Goal: Communication & Community: Participate in discussion

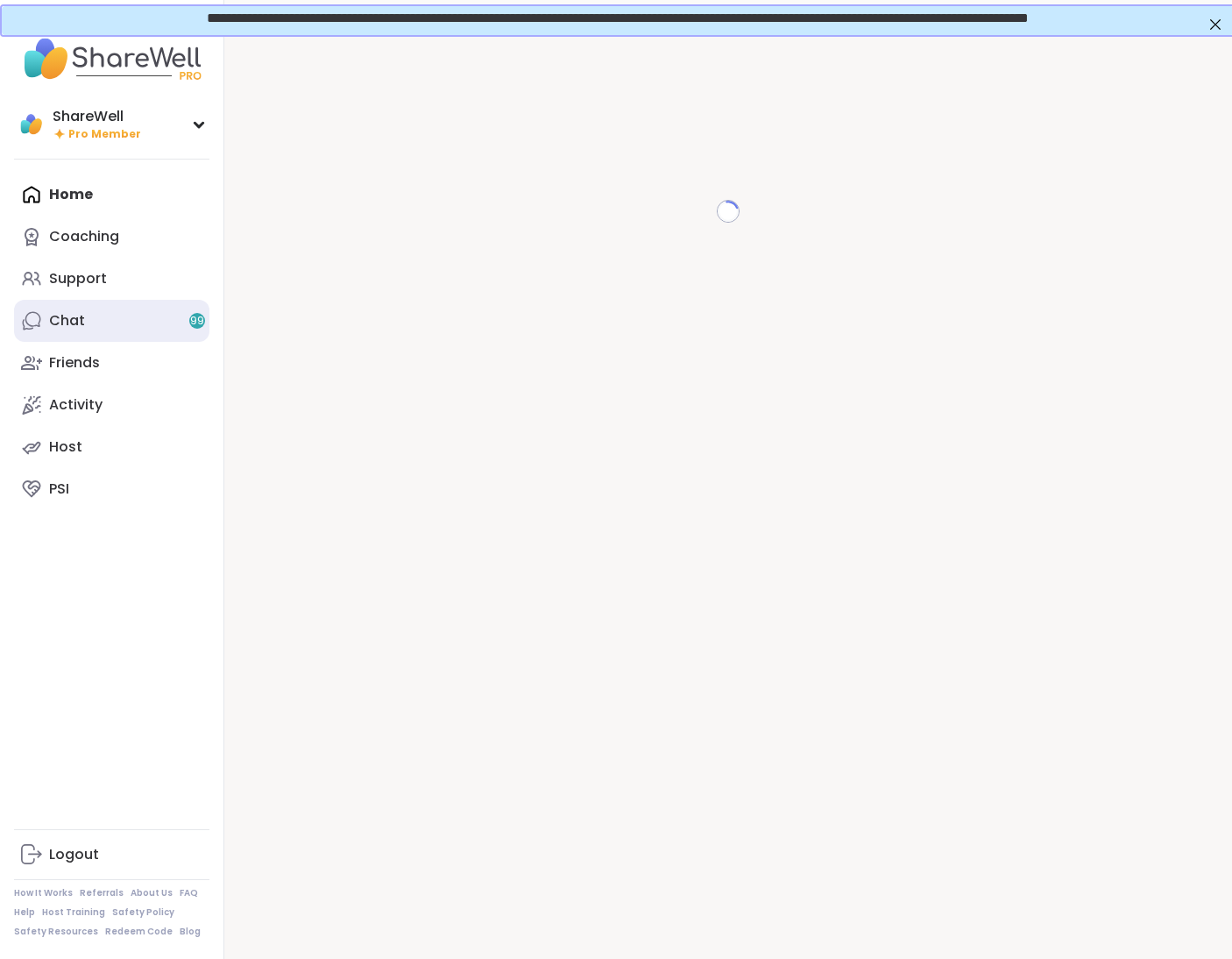
click at [78, 329] on div "Chat 99" at bounding box center [66, 320] width 36 height 19
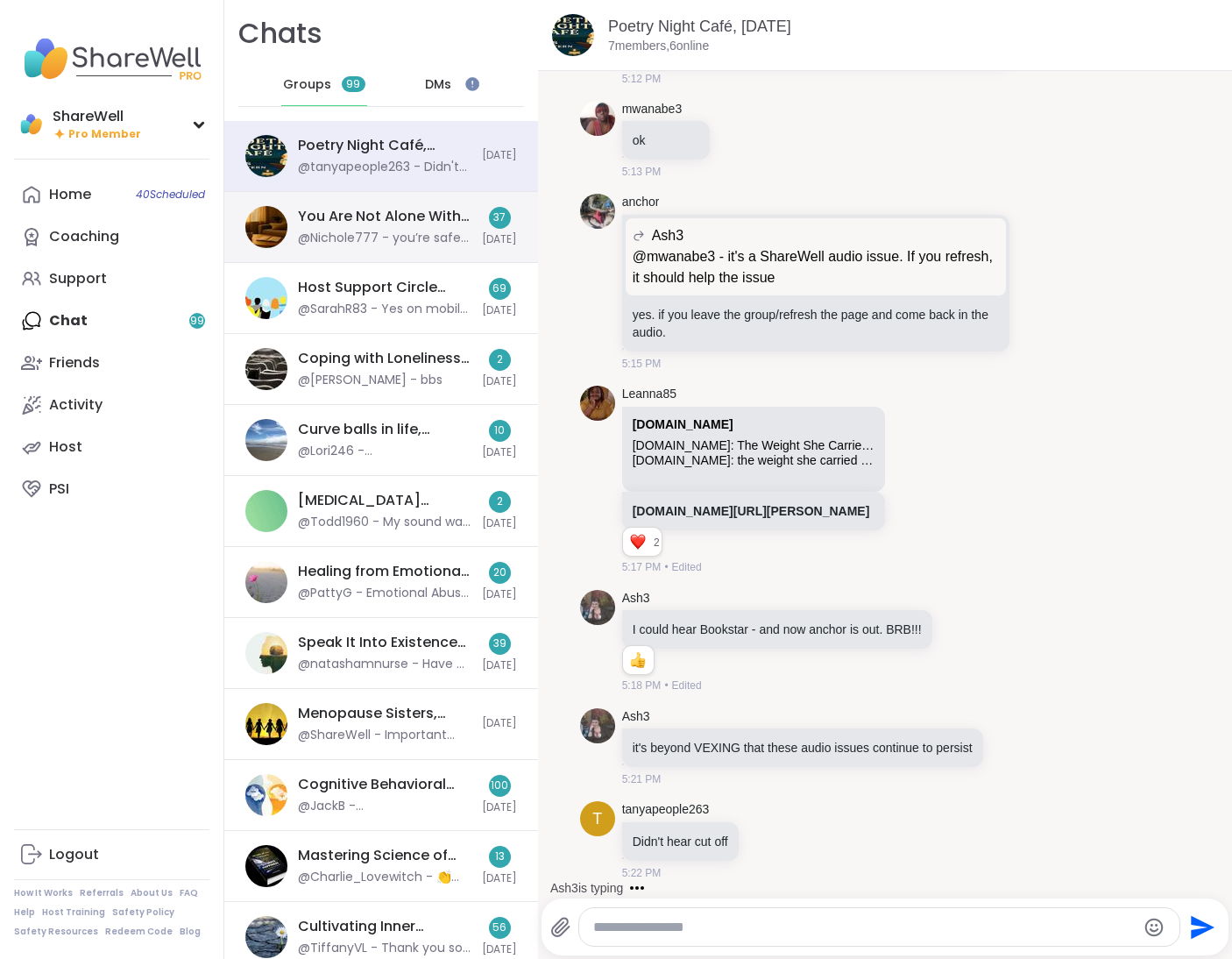
click at [404, 217] on div "You Are Not Alone With This, Sep 09" at bounding box center [385, 216] width 174 height 19
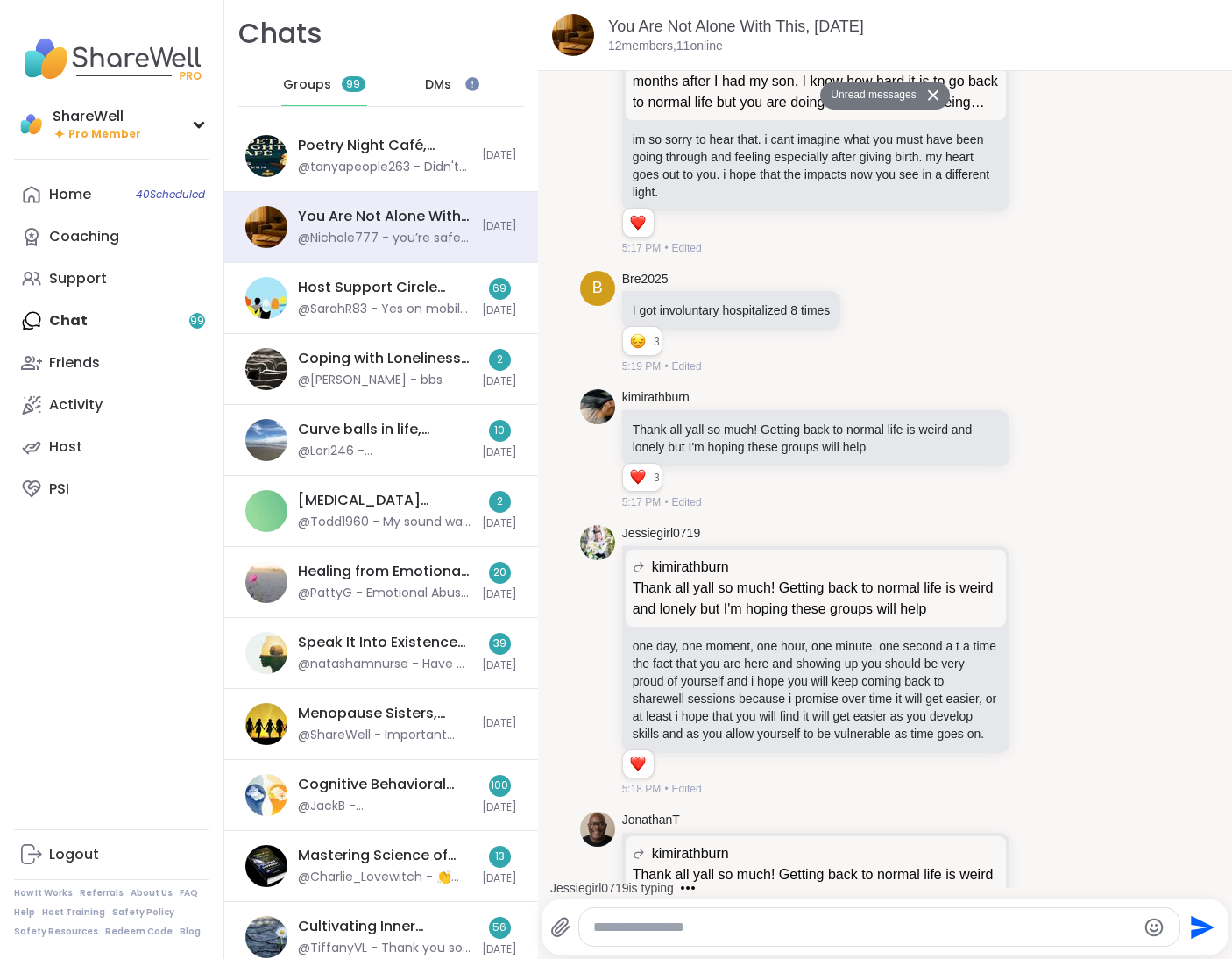
scroll to position [7106, 0]
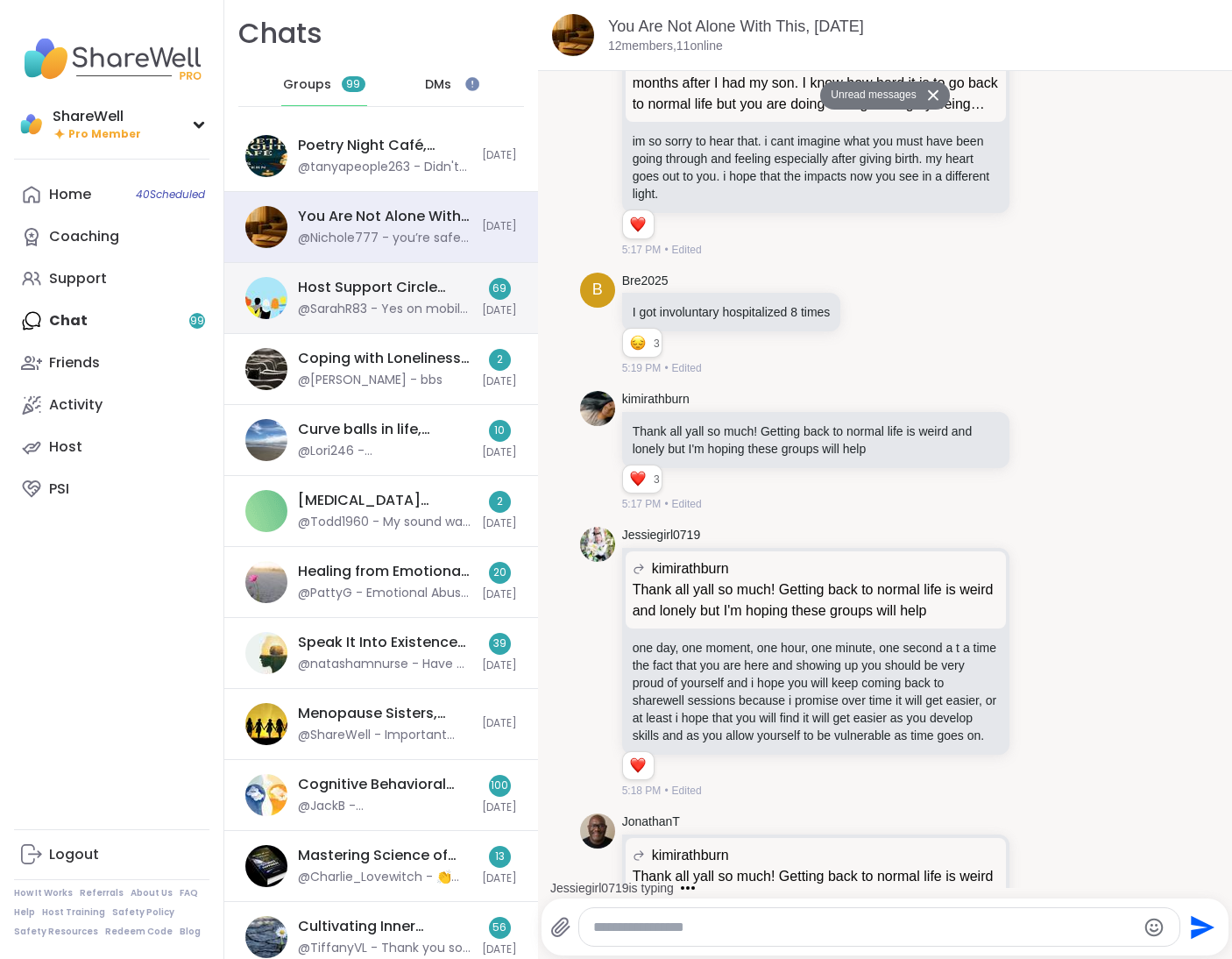
click at [354, 301] on div "@SarahR83 - Yes on mobile I see it but not on my computer" at bounding box center [385, 309] width 174 height 17
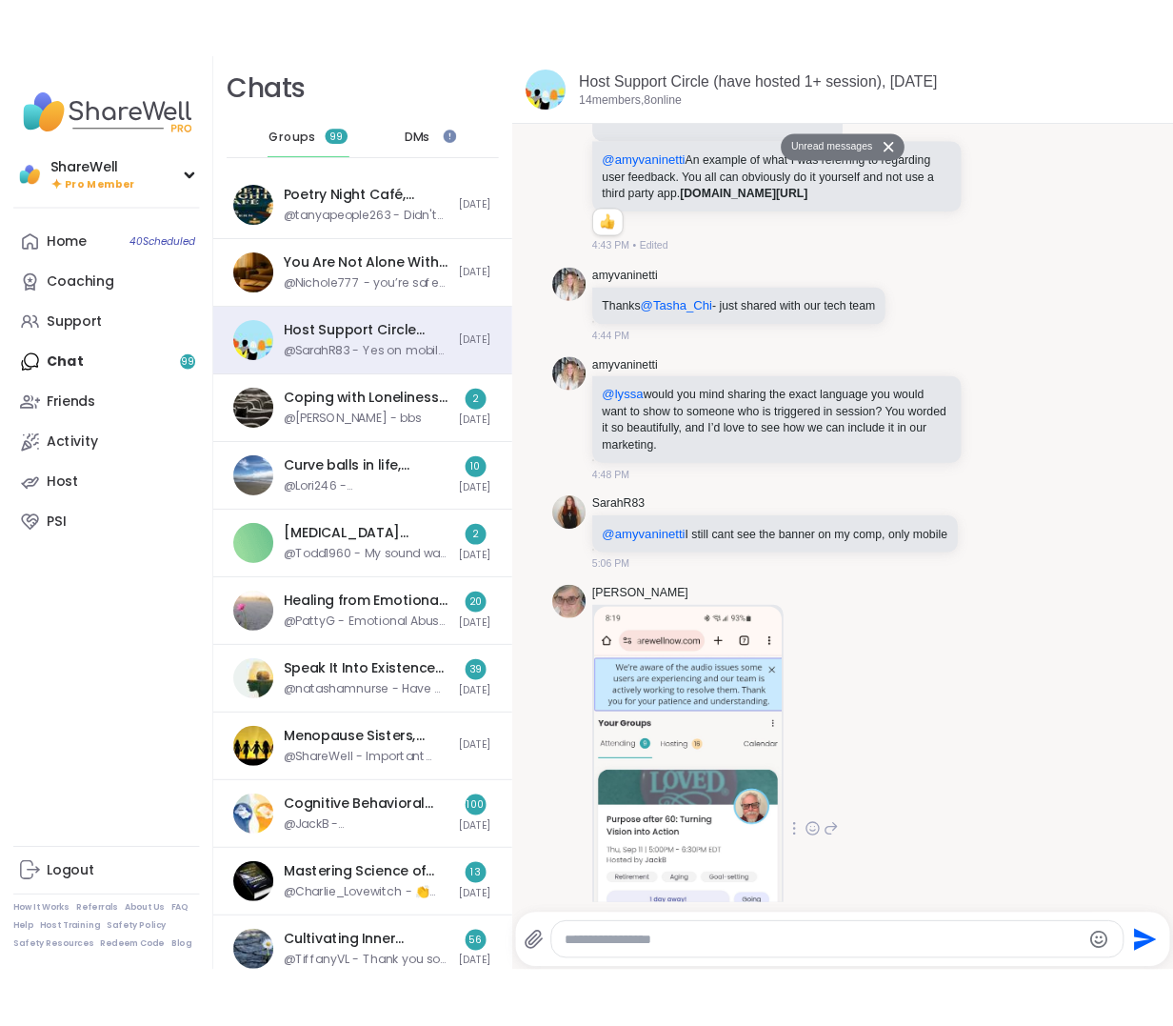
scroll to position [9032, 0]
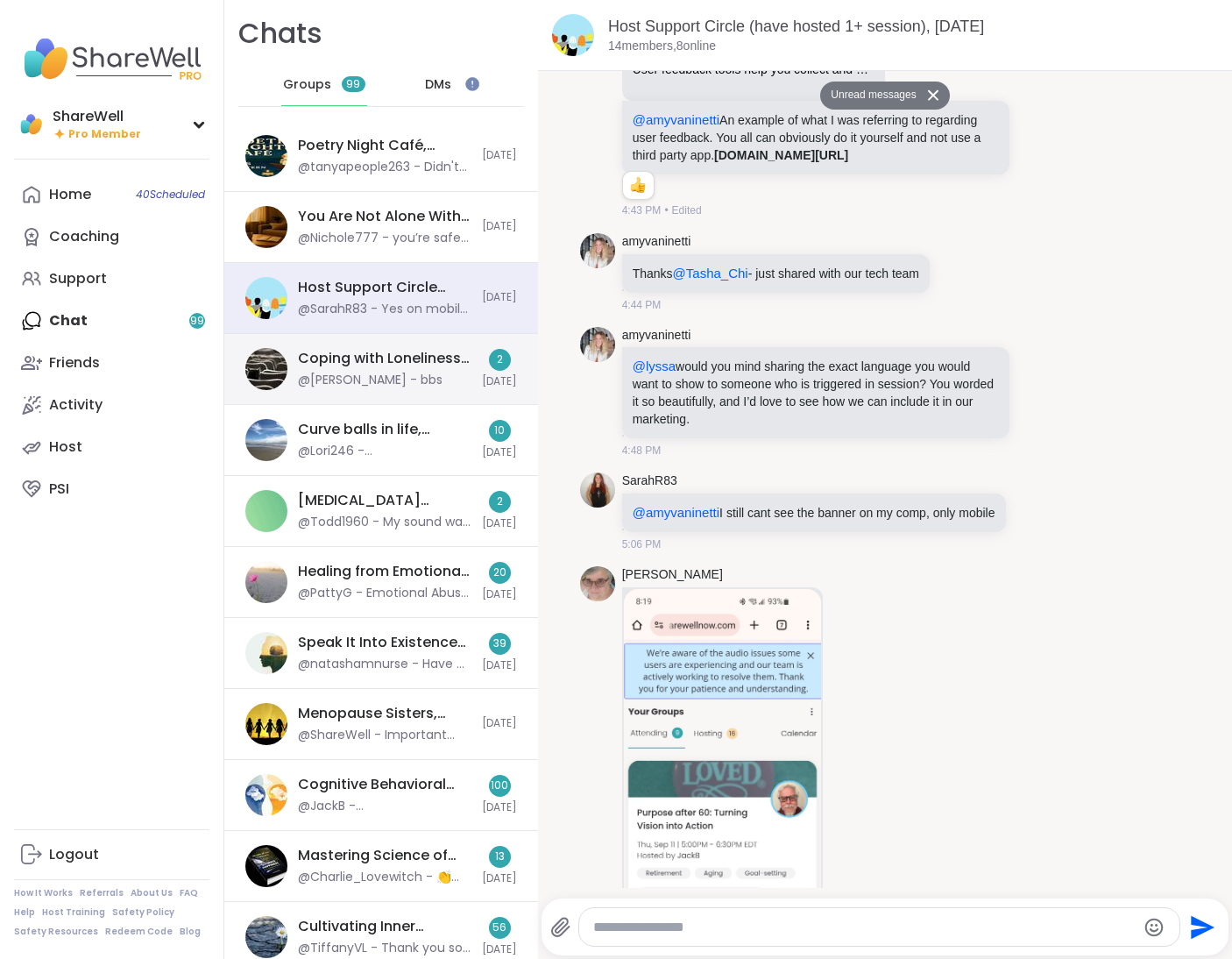
click at [400, 373] on div "Coping with Loneliness Together, Sep 09 @Alan_N - bbs" at bounding box center [385, 369] width 174 height 40
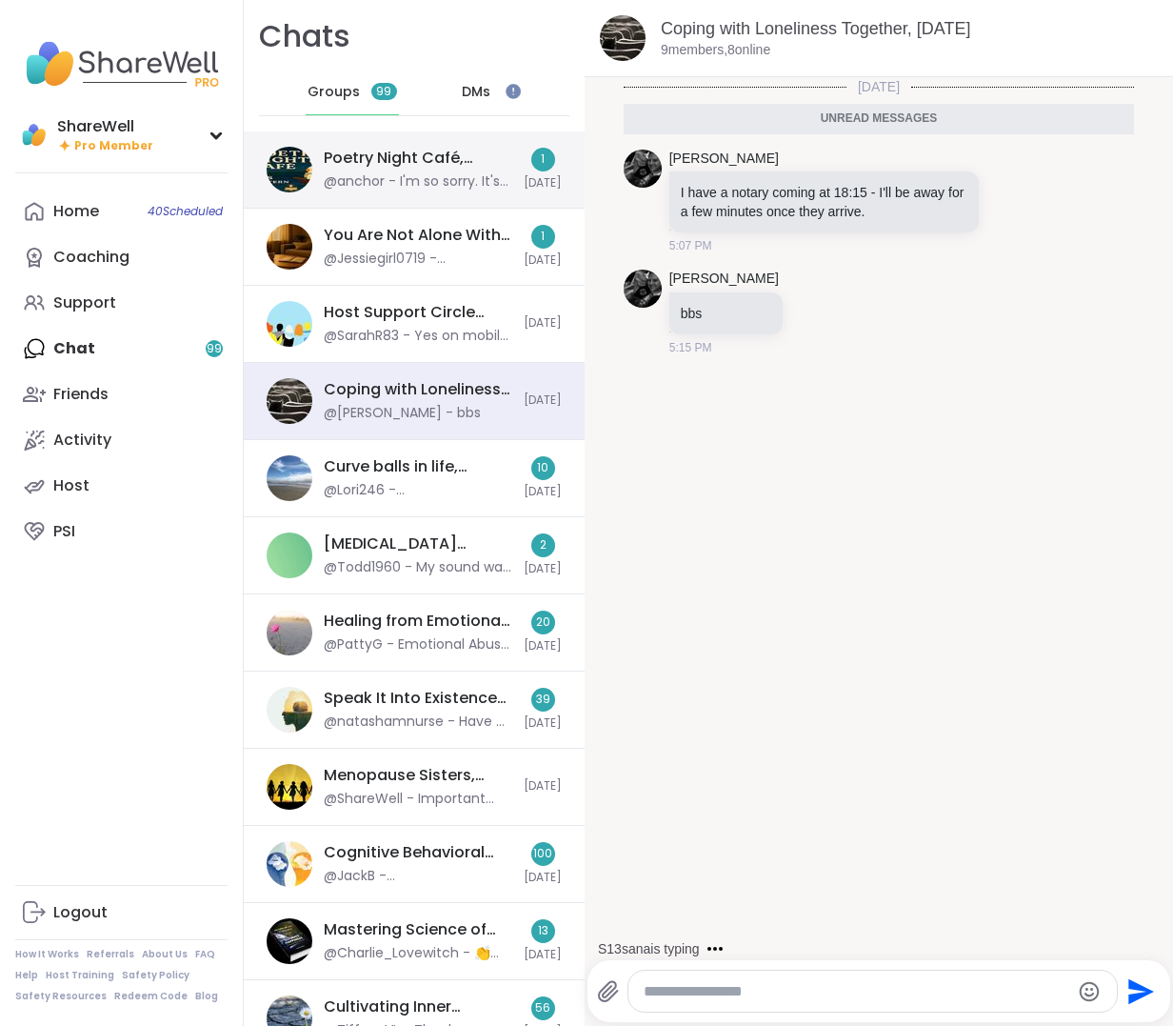
click at [428, 175] on div "@anchor - I'm so sorry. It's super frustrating." at bounding box center [418, 181] width 189 height 19
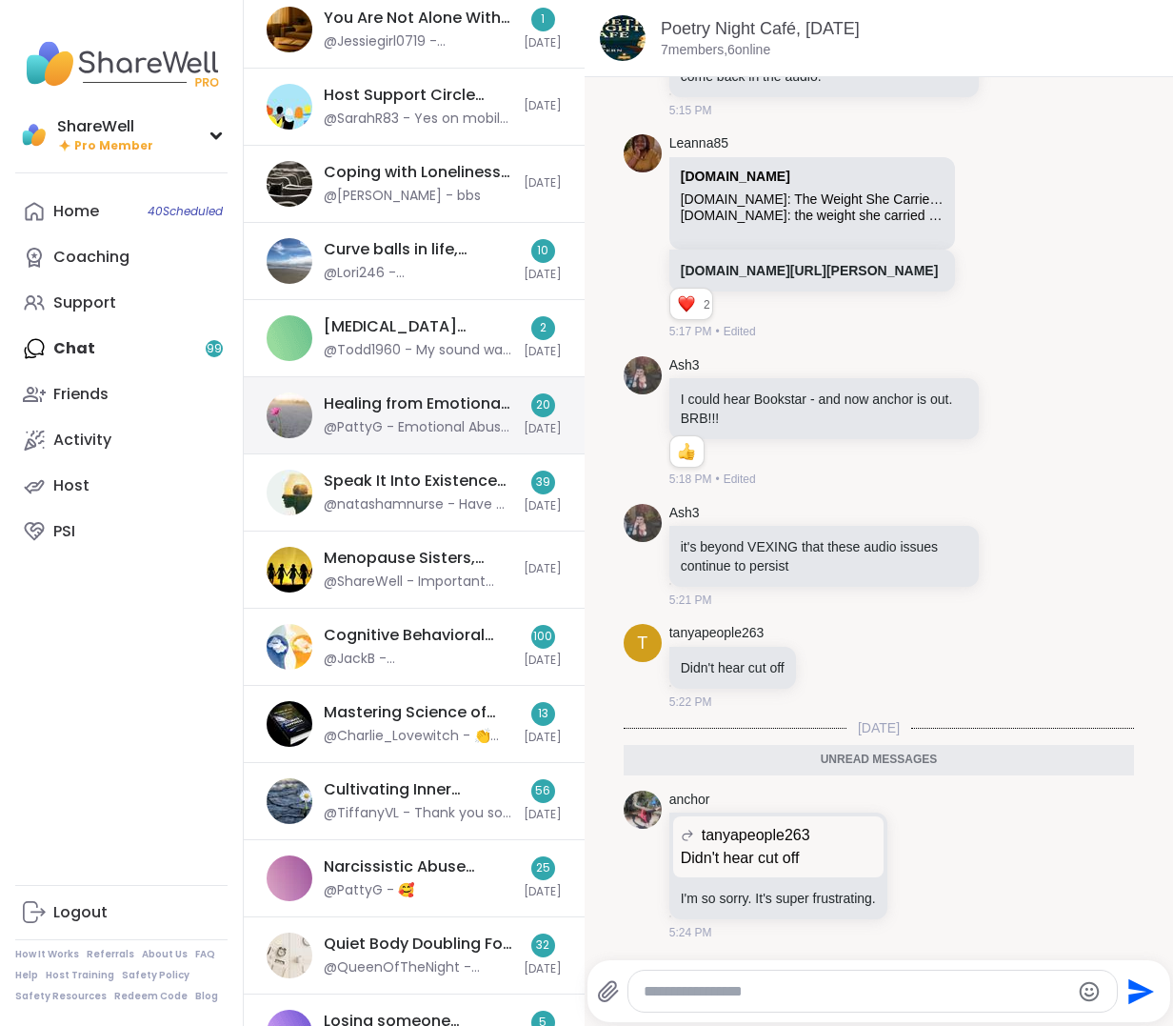
scroll to position [0, 0]
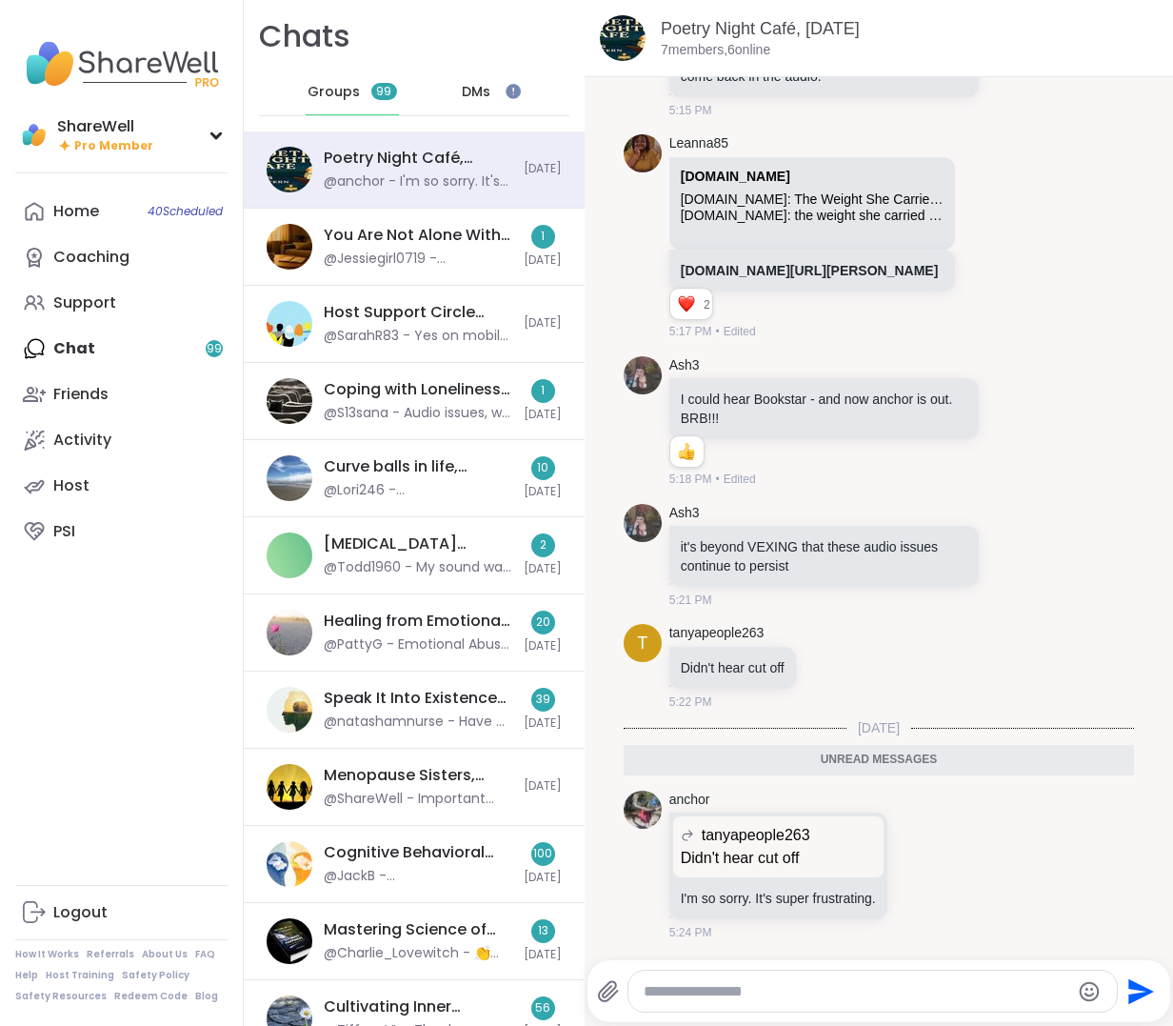
click at [313, 99] on span "Groups" at bounding box center [334, 92] width 52 height 19
click at [414, 173] on div "@anchor - I'm so sorry. It's super frustrating." at bounding box center [418, 181] width 189 height 19
click at [421, 250] on div "@Jessiegirl0719 - @Ashley_Voss first of all i am so sorry i cant even imagine !…" at bounding box center [418, 259] width 189 height 19
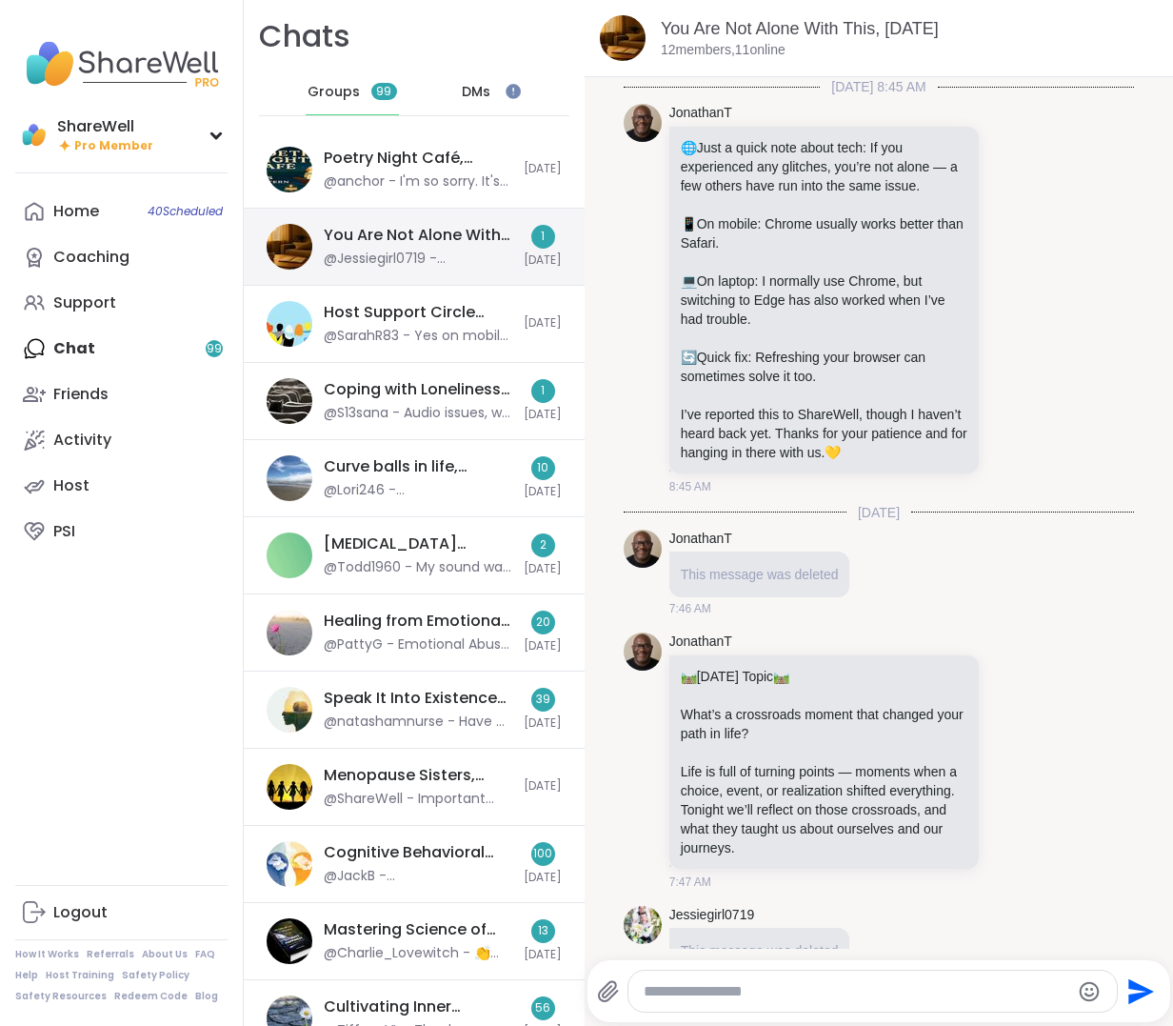
scroll to position [10907, 0]
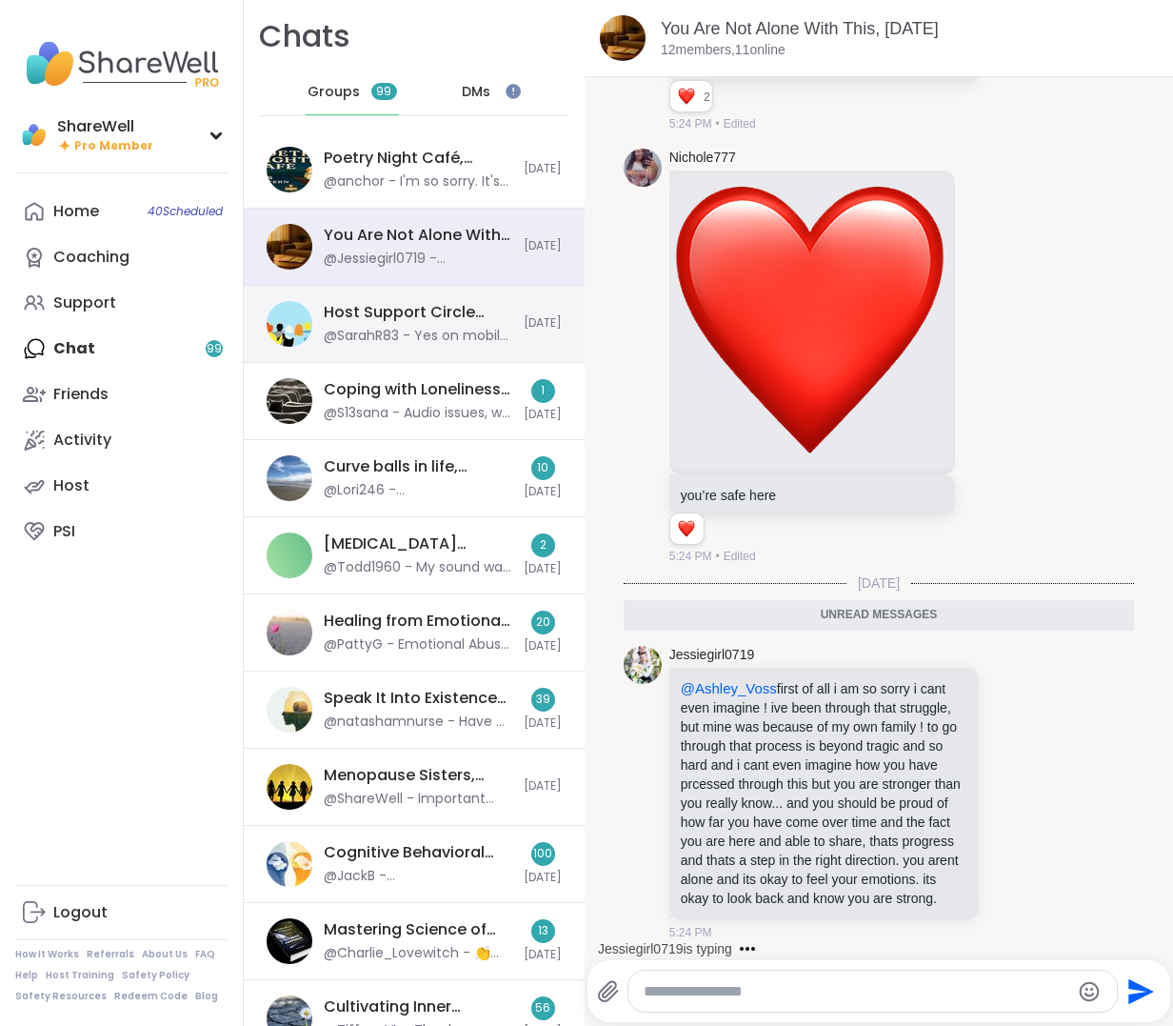
click at [417, 311] on div "Host Support Circle (have hosted 1+ session), Sep 09" at bounding box center [418, 312] width 189 height 21
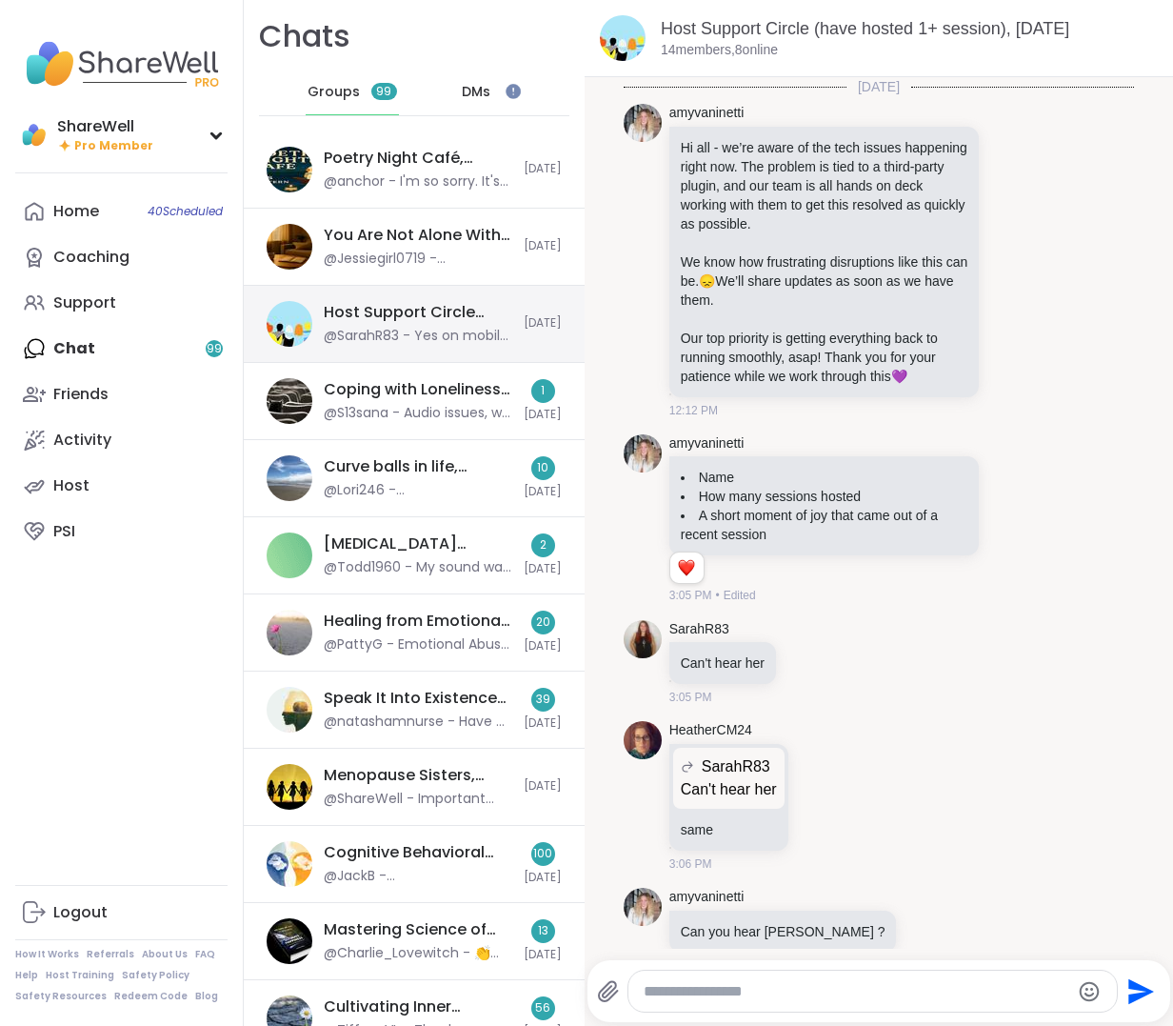
scroll to position [10052, 0]
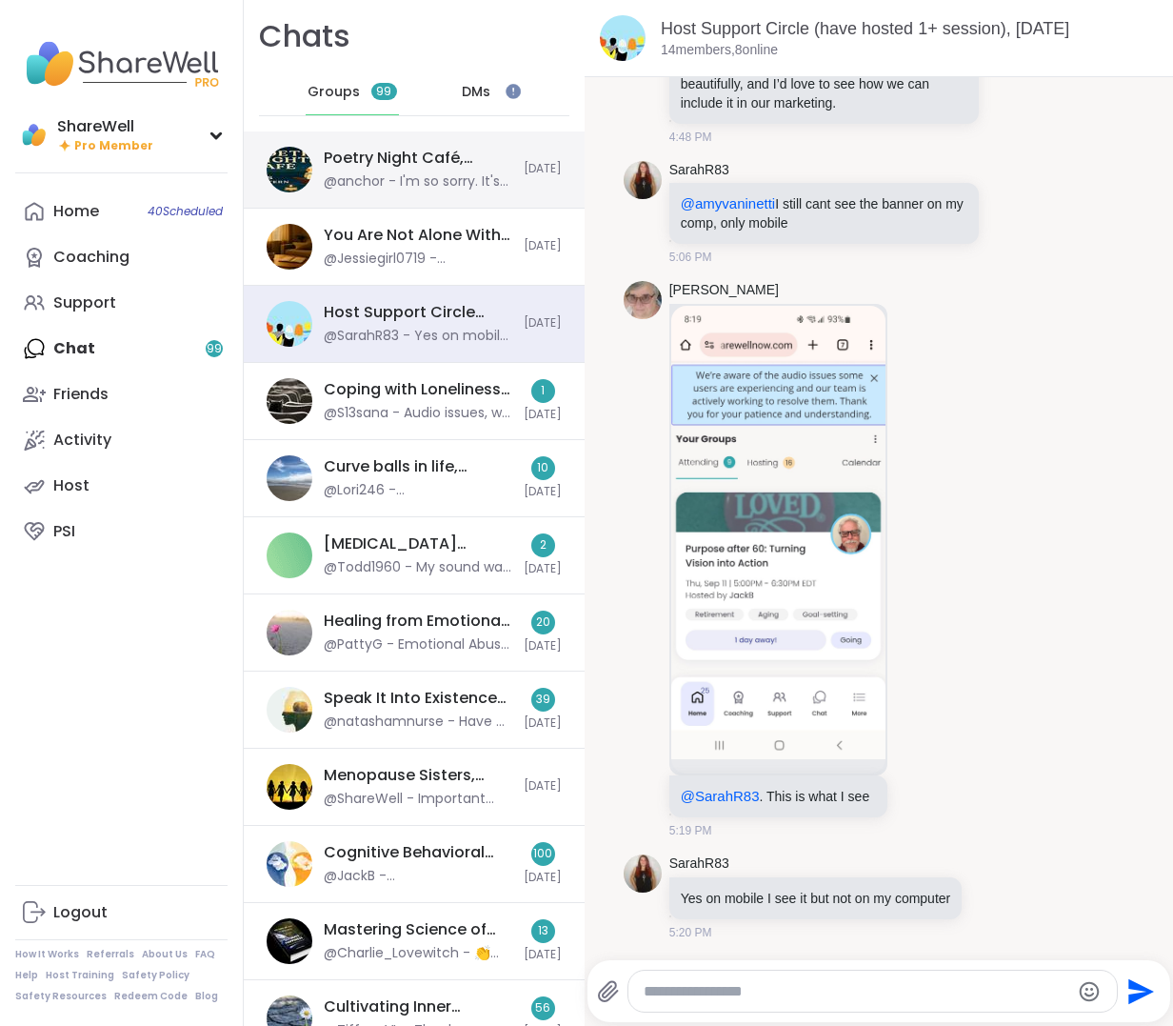
click at [383, 170] on div "Poetry Night Café, Sep 09 @anchor - I'm so sorry. It's super frustrating." at bounding box center [418, 170] width 189 height 44
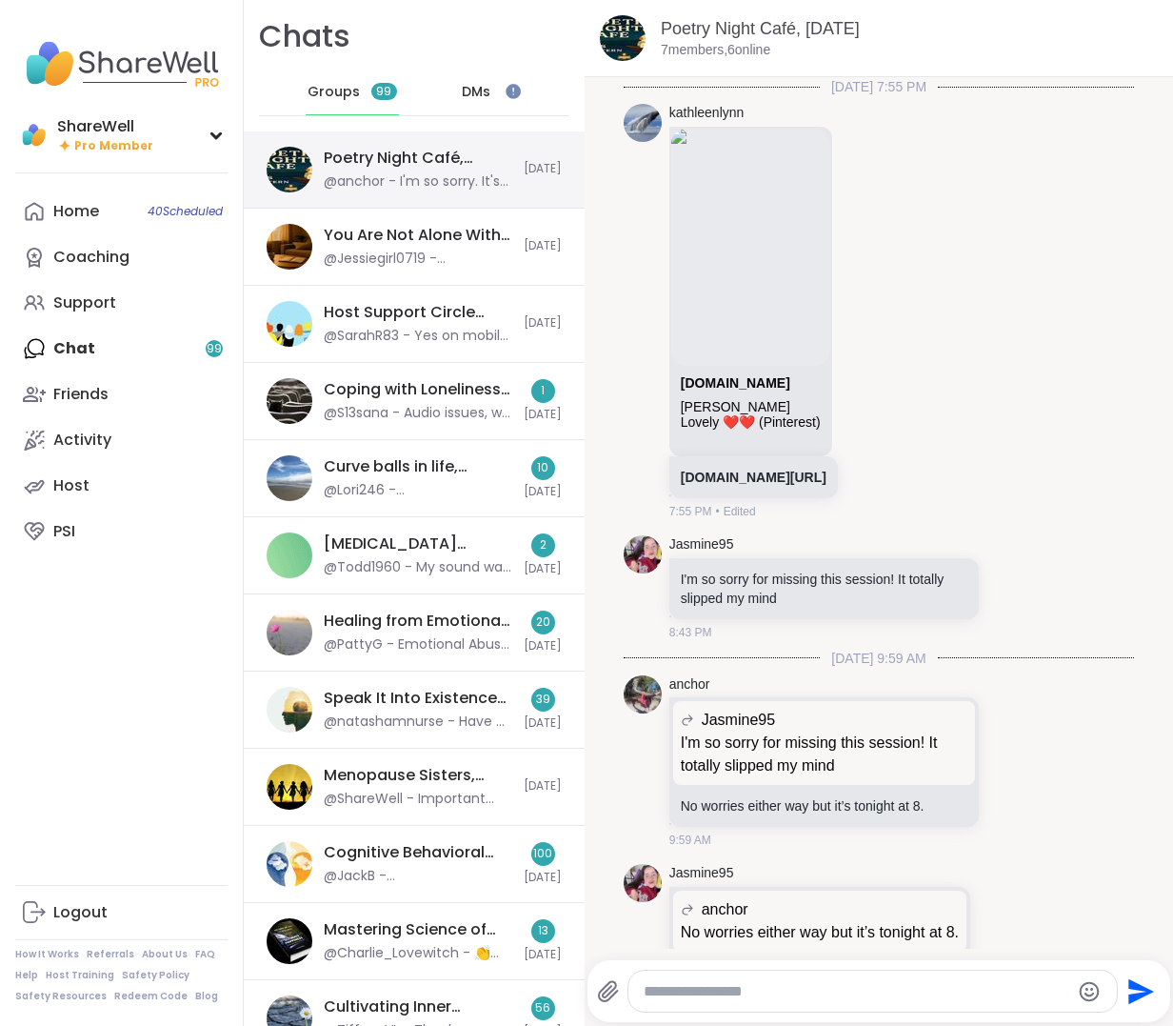
scroll to position [3550, 0]
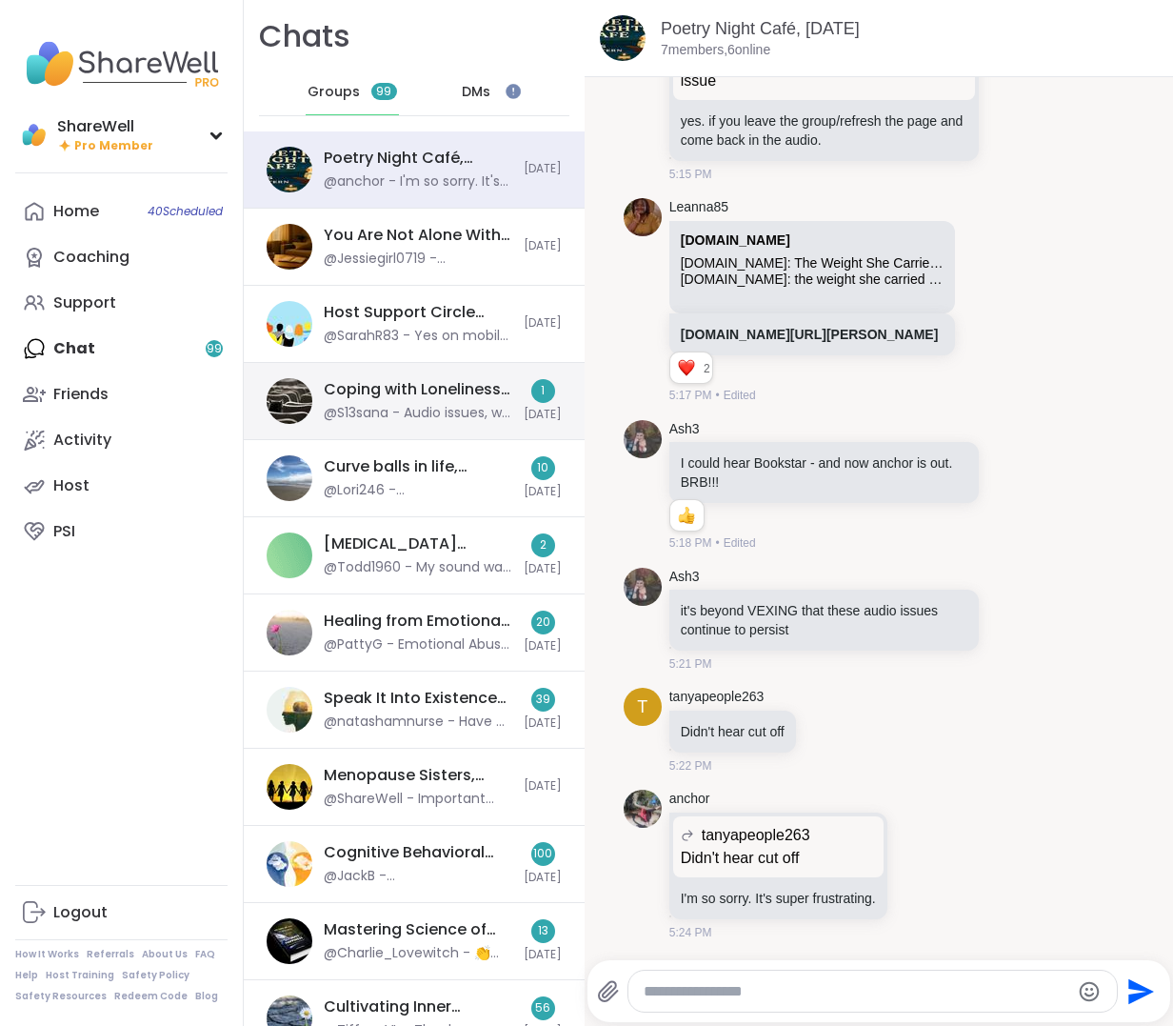
click at [424, 374] on div "Coping with Loneliness Together, Sep 09 @S13sana - Audio issues, will try to re…" at bounding box center [414, 401] width 341 height 77
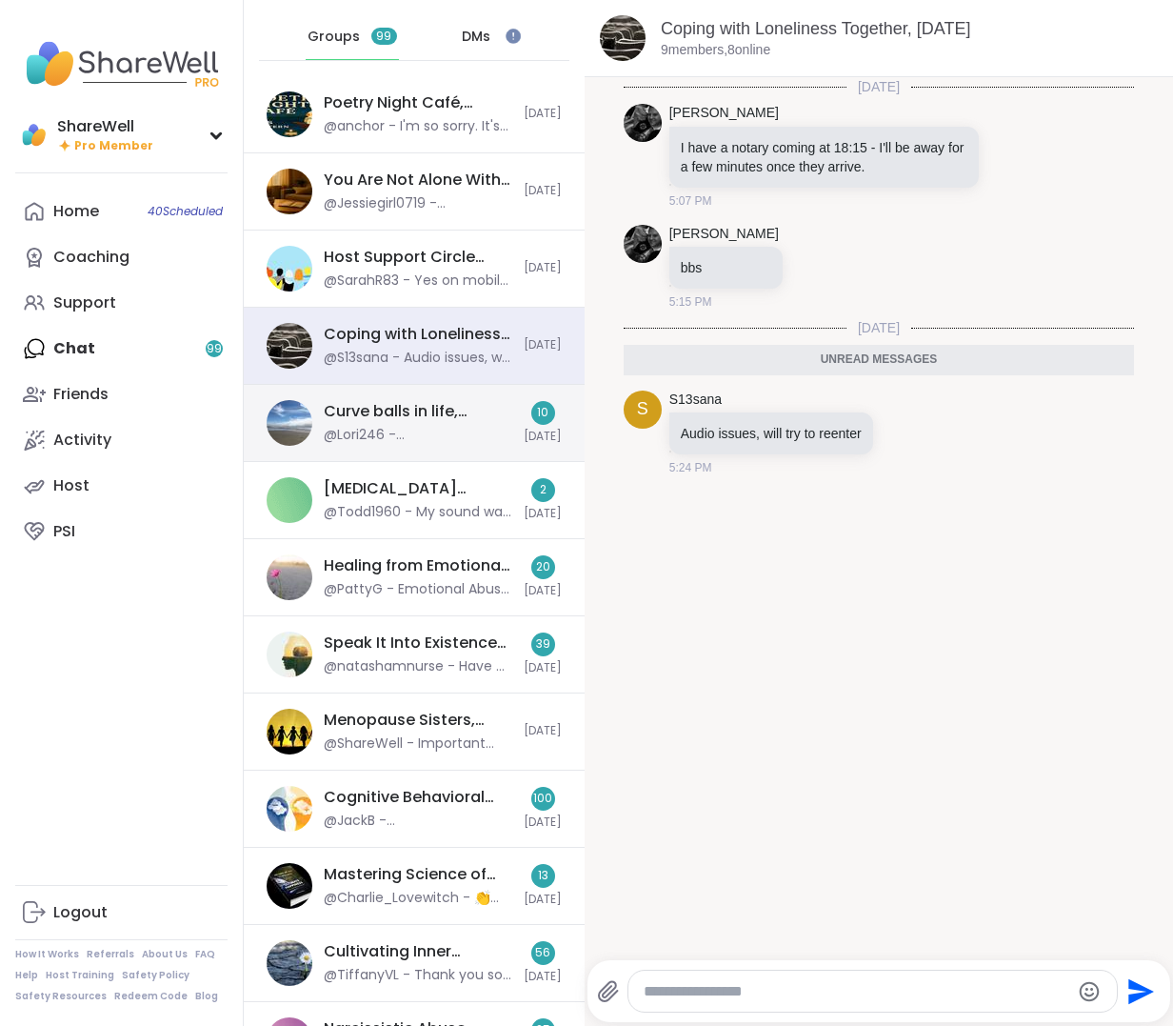
scroll to position [0, 0]
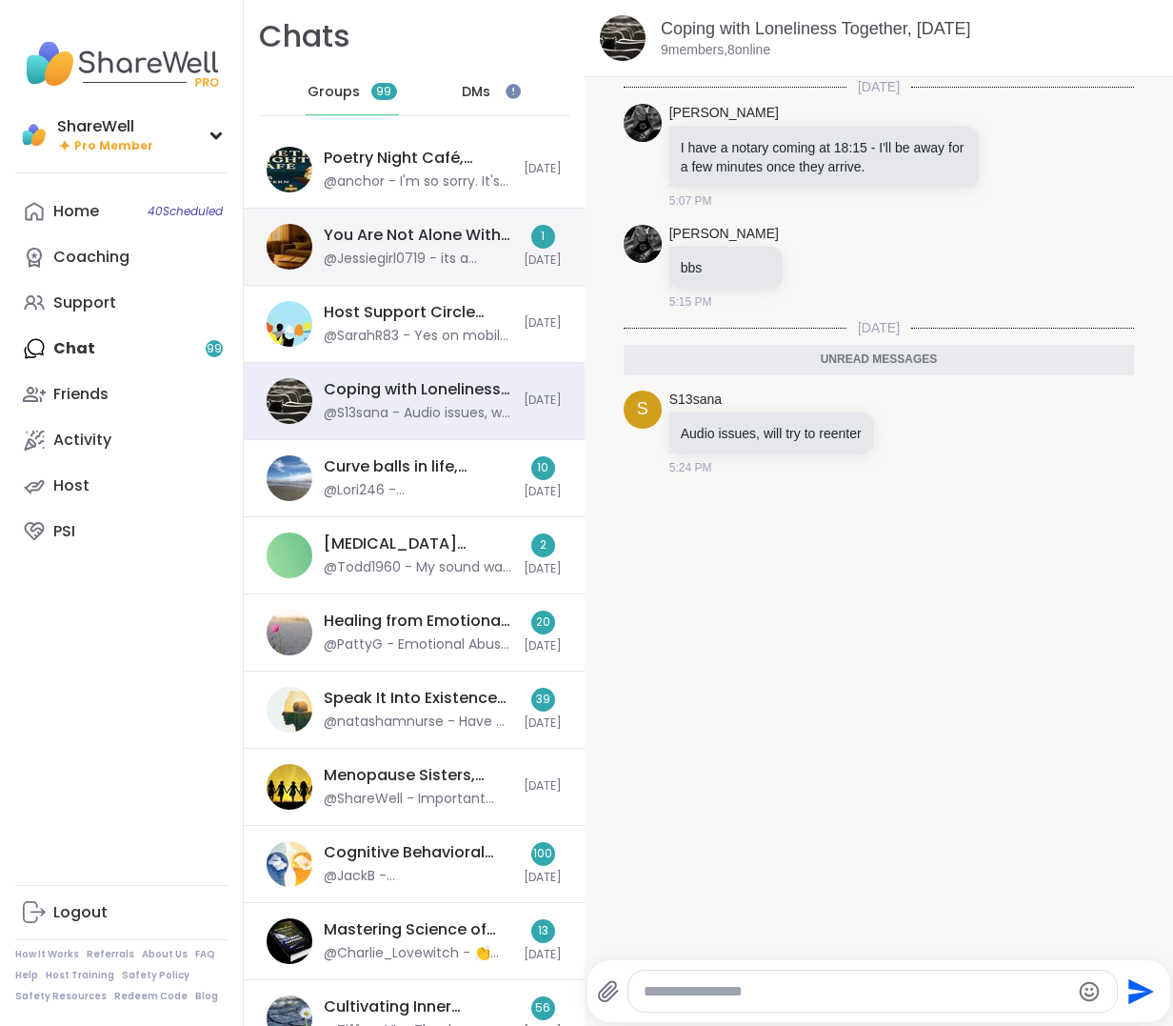
click at [481, 250] on div "@Jessiegirl0719 - its a journey through labels, stigma, and lack of resources, …" at bounding box center [418, 259] width 189 height 19
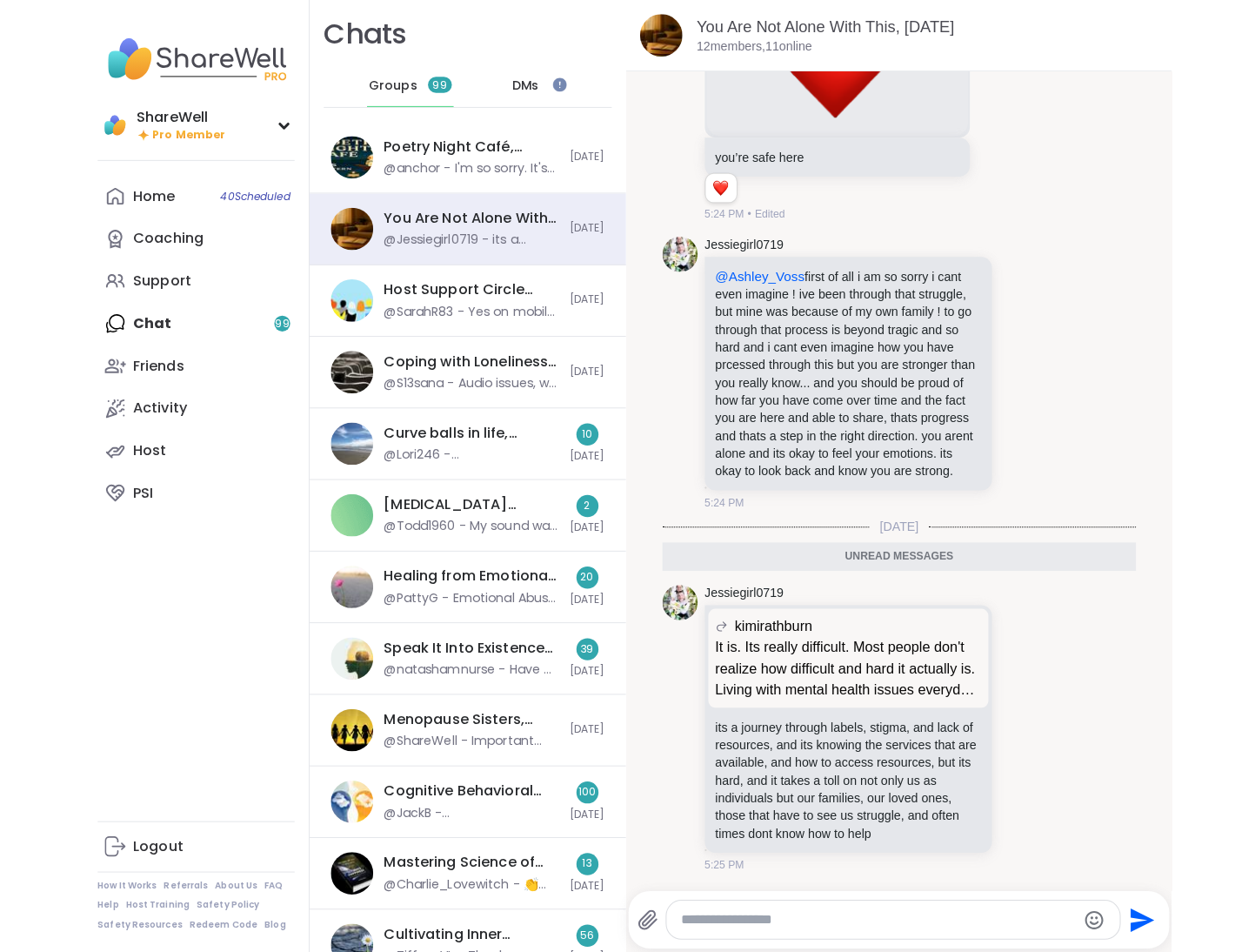
scroll to position [9020, 0]
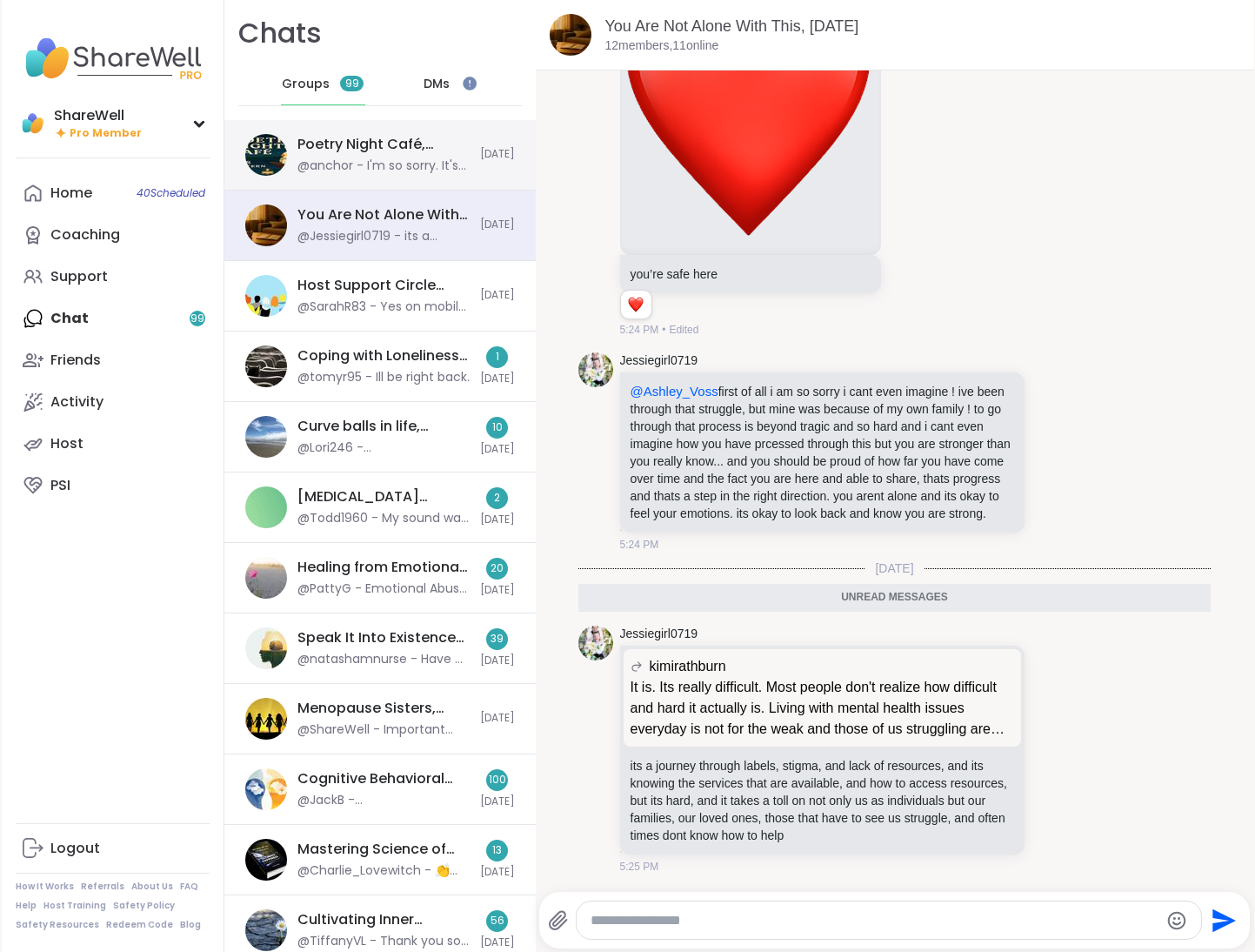
click at [374, 169] on div "@anchor - I'm so sorry. It's super frustrating." at bounding box center [384, 165] width 173 height 17
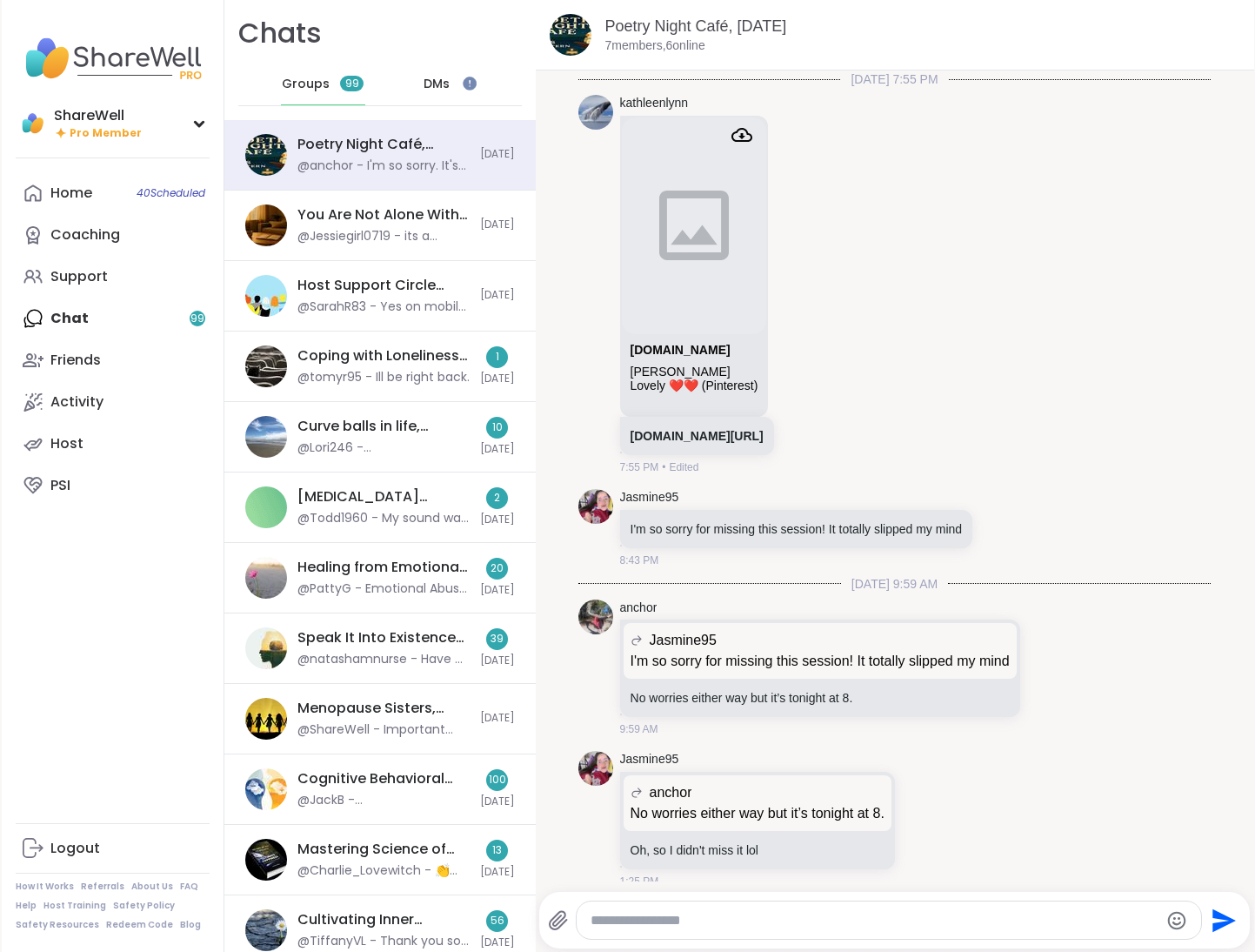
scroll to position [3034, 0]
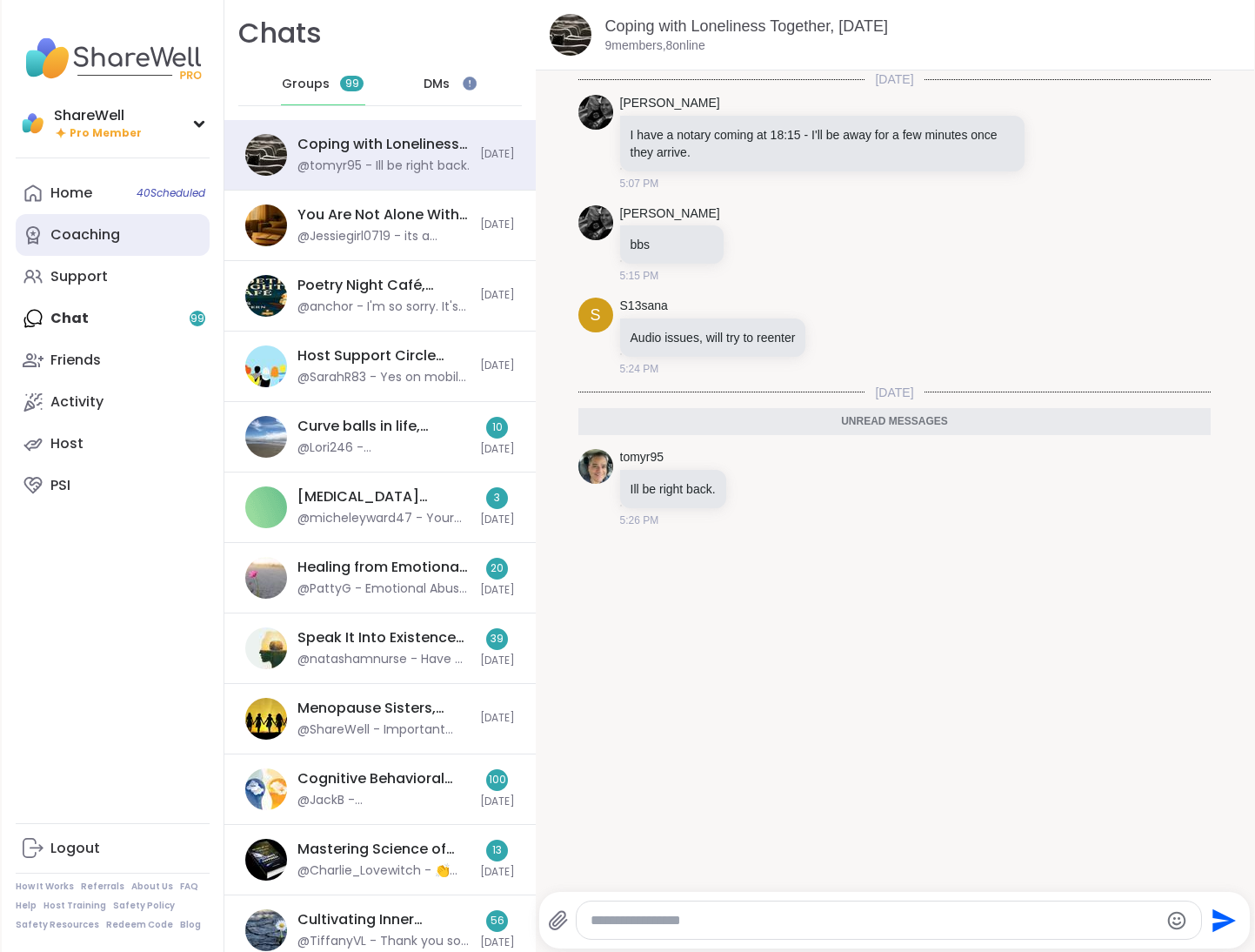
click at [87, 240] on div "Coaching" at bounding box center [85, 235] width 69 height 19
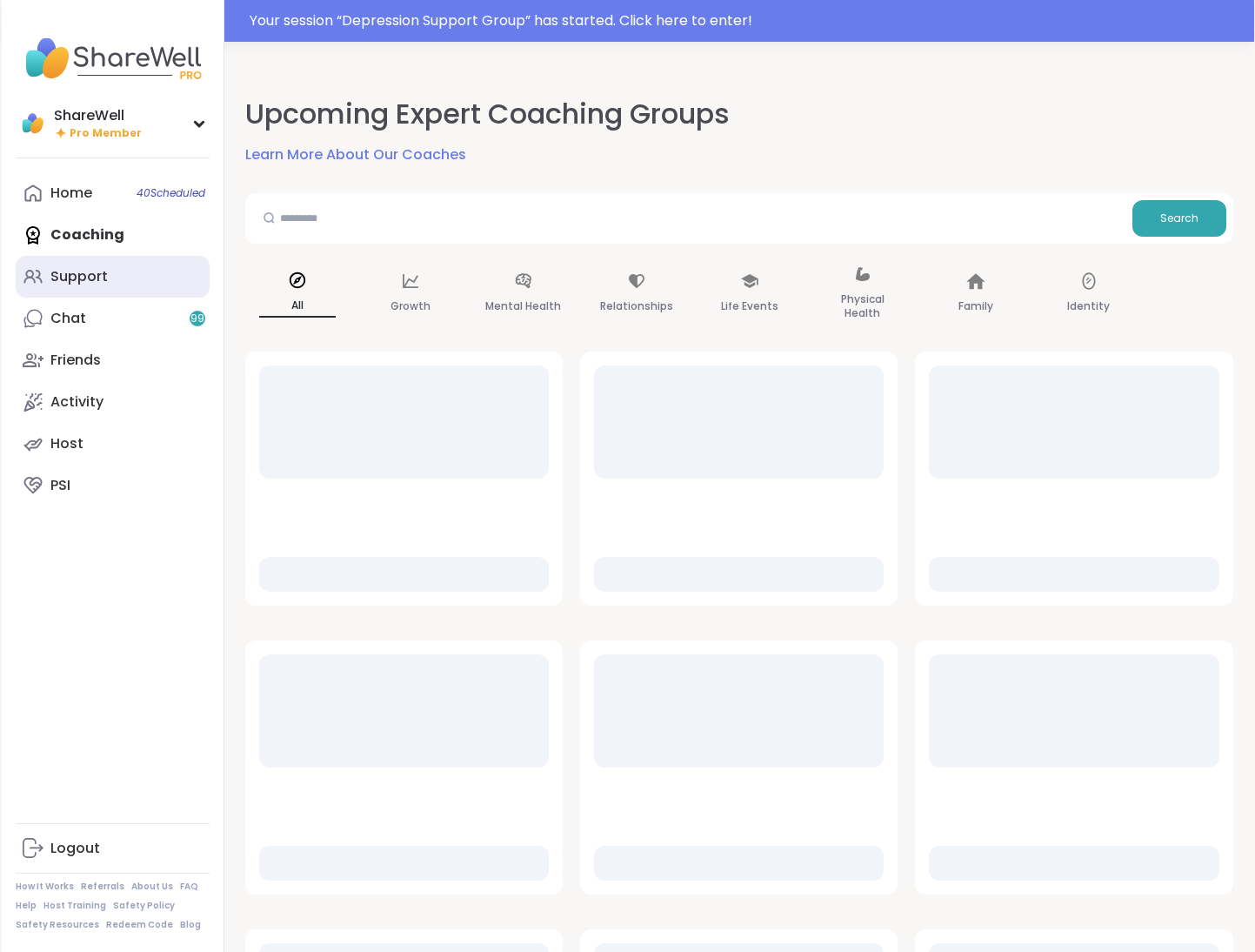
click at [90, 270] on div "Support" at bounding box center [79, 276] width 58 height 19
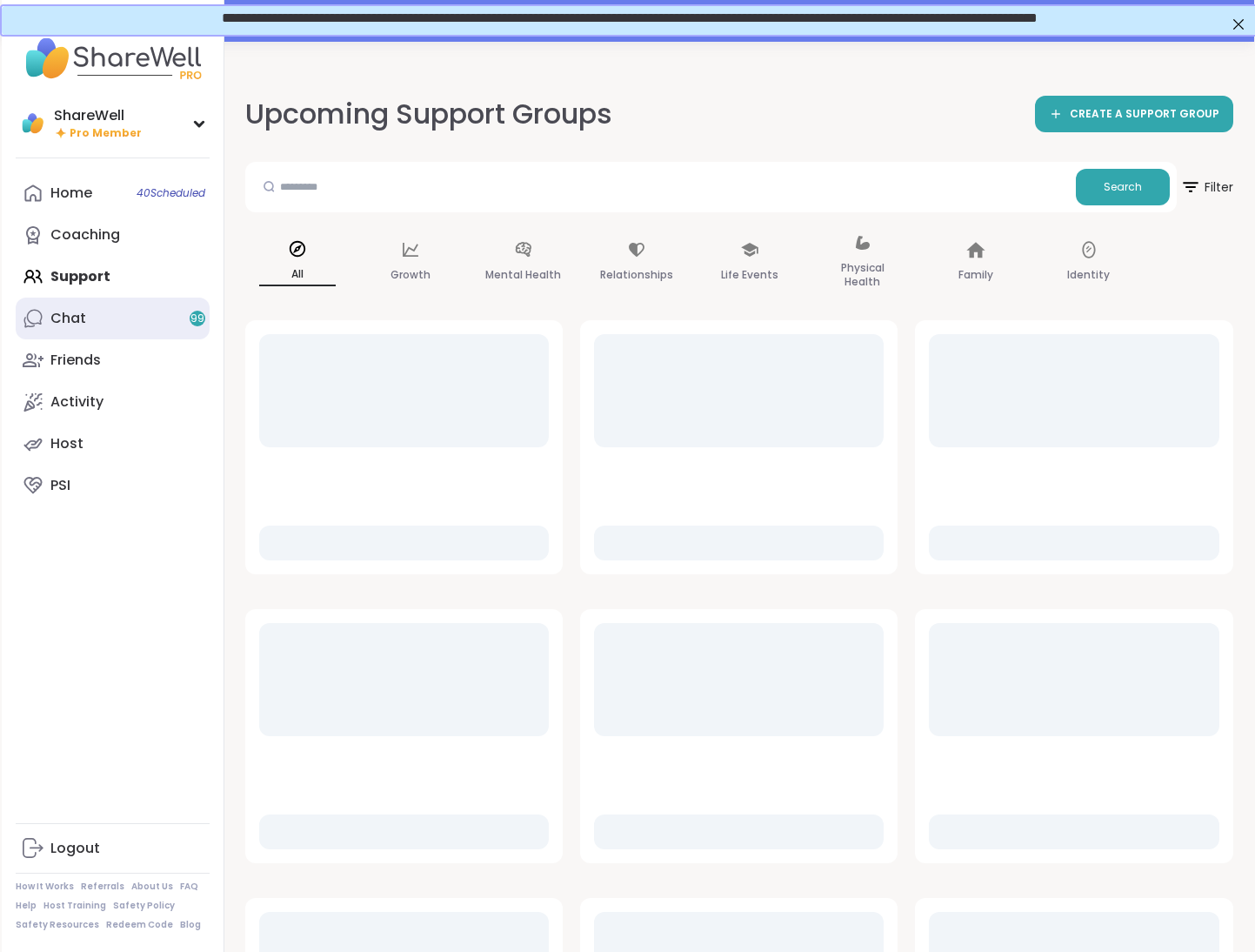
click at [93, 313] on link "Chat 99" at bounding box center [112, 319] width 194 height 42
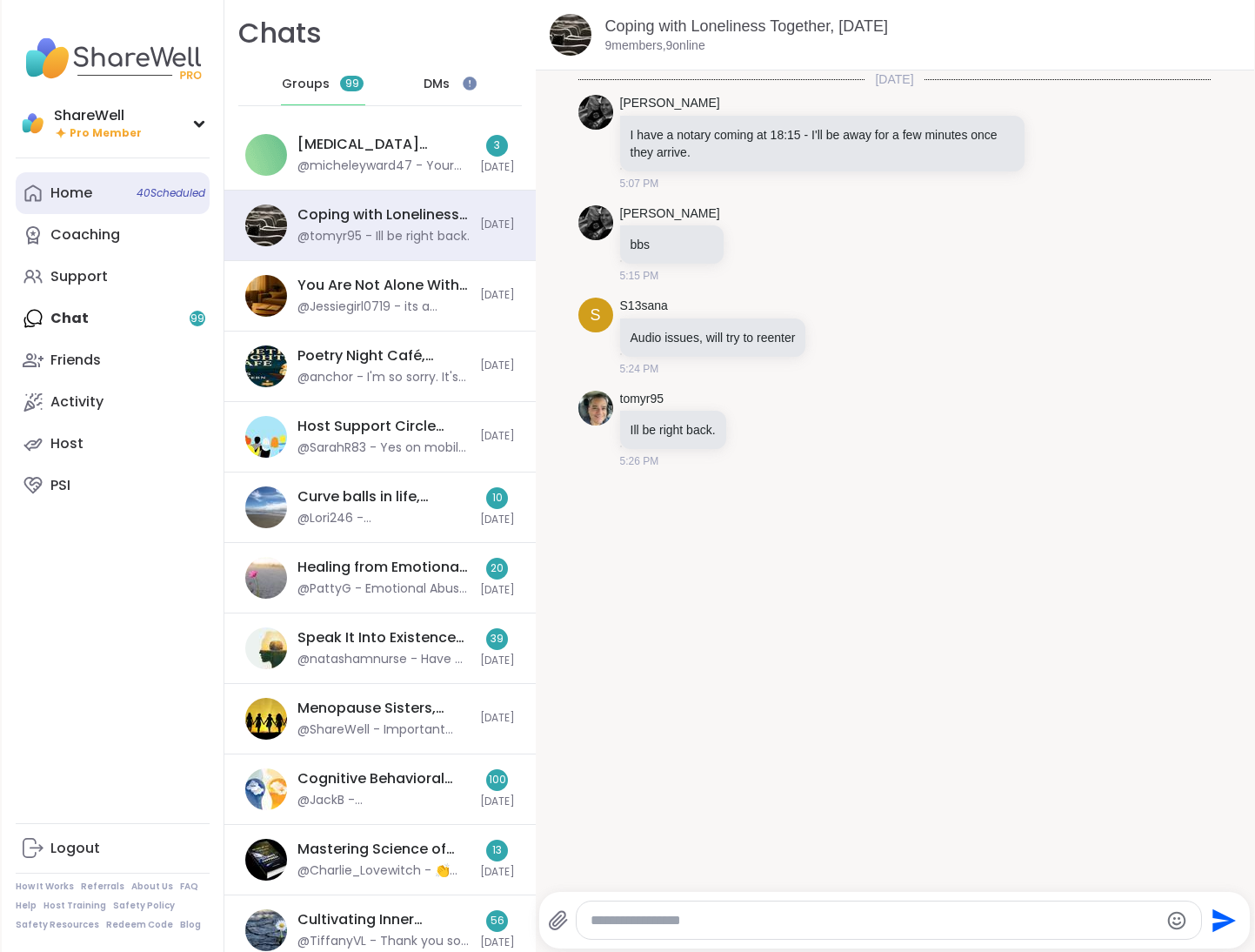
click at [66, 181] on link "Home 40 Scheduled" at bounding box center [112, 194] width 194 height 42
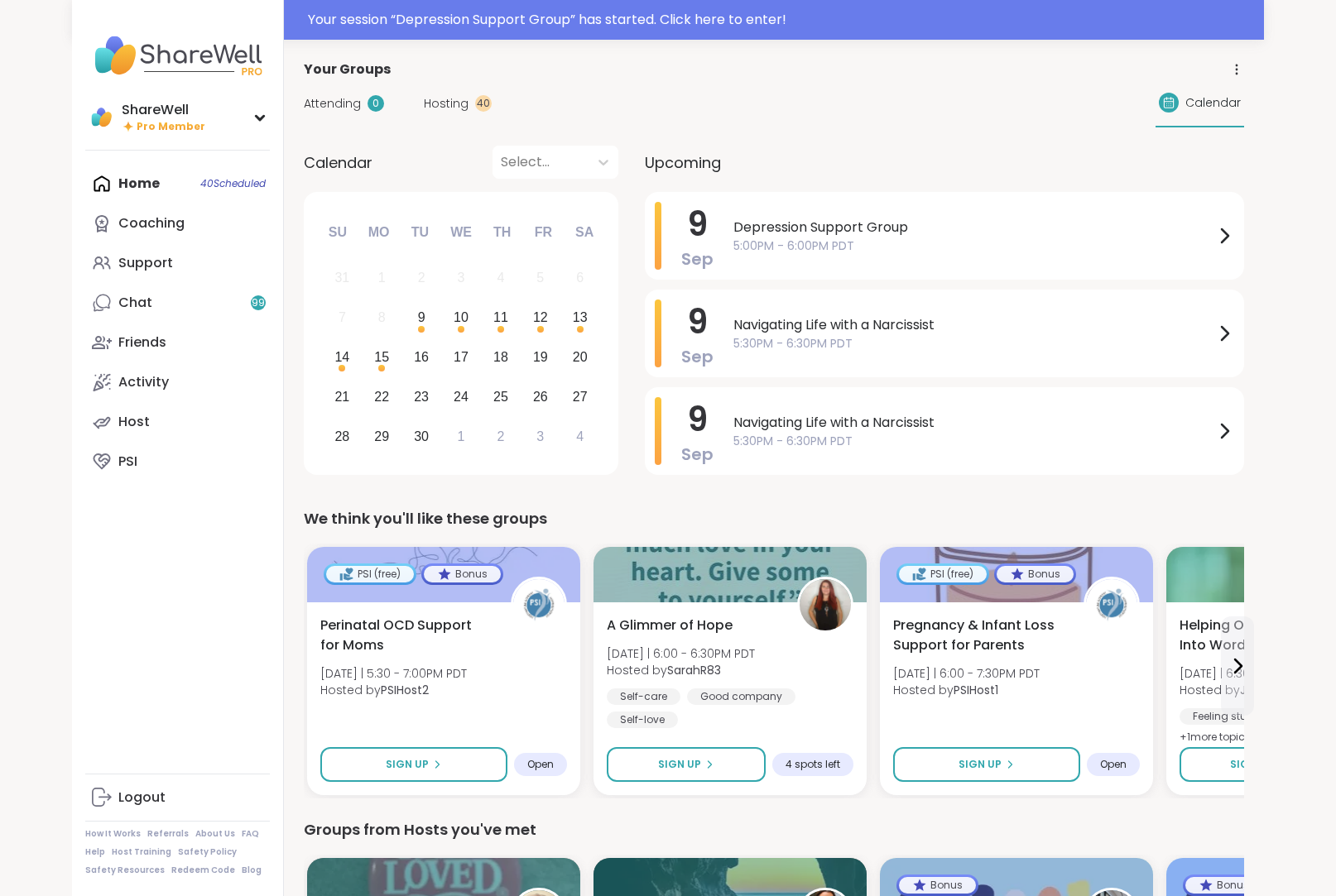
click at [149, 169] on div "Home 40 Scheduled Coaching Support Chat 99 Friends Activity Host PSI" at bounding box center [177, 323] width 184 height 318
click at [217, 192] on div "Home 40 Scheduled Coaching Support Chat 99 Friends Activity Host PSI" at bounding box center [177, 323] width 184 height 318
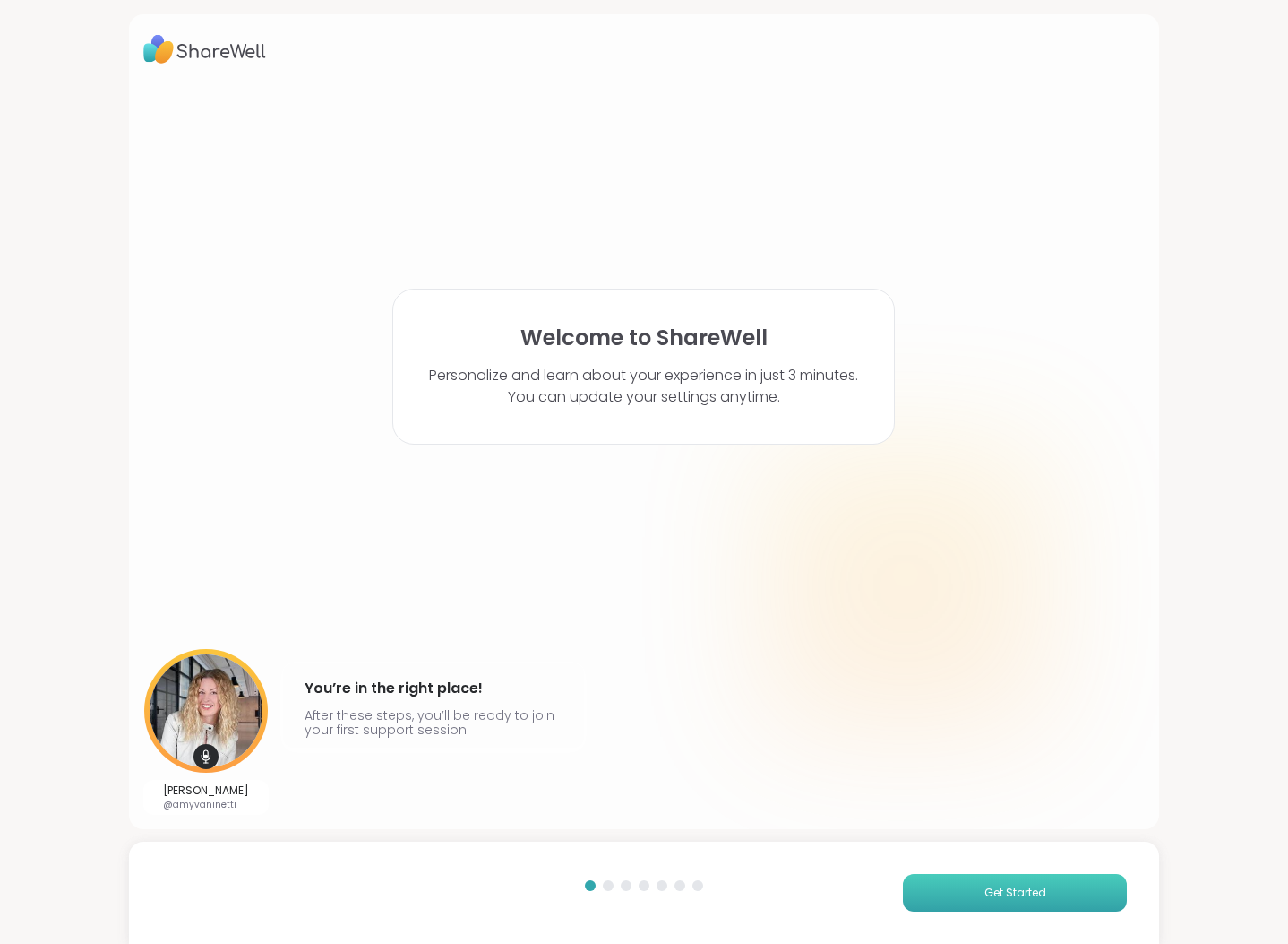
click at [990, 895] on span "Get Started" at bounding box center [1016, 892] width 62 height 16
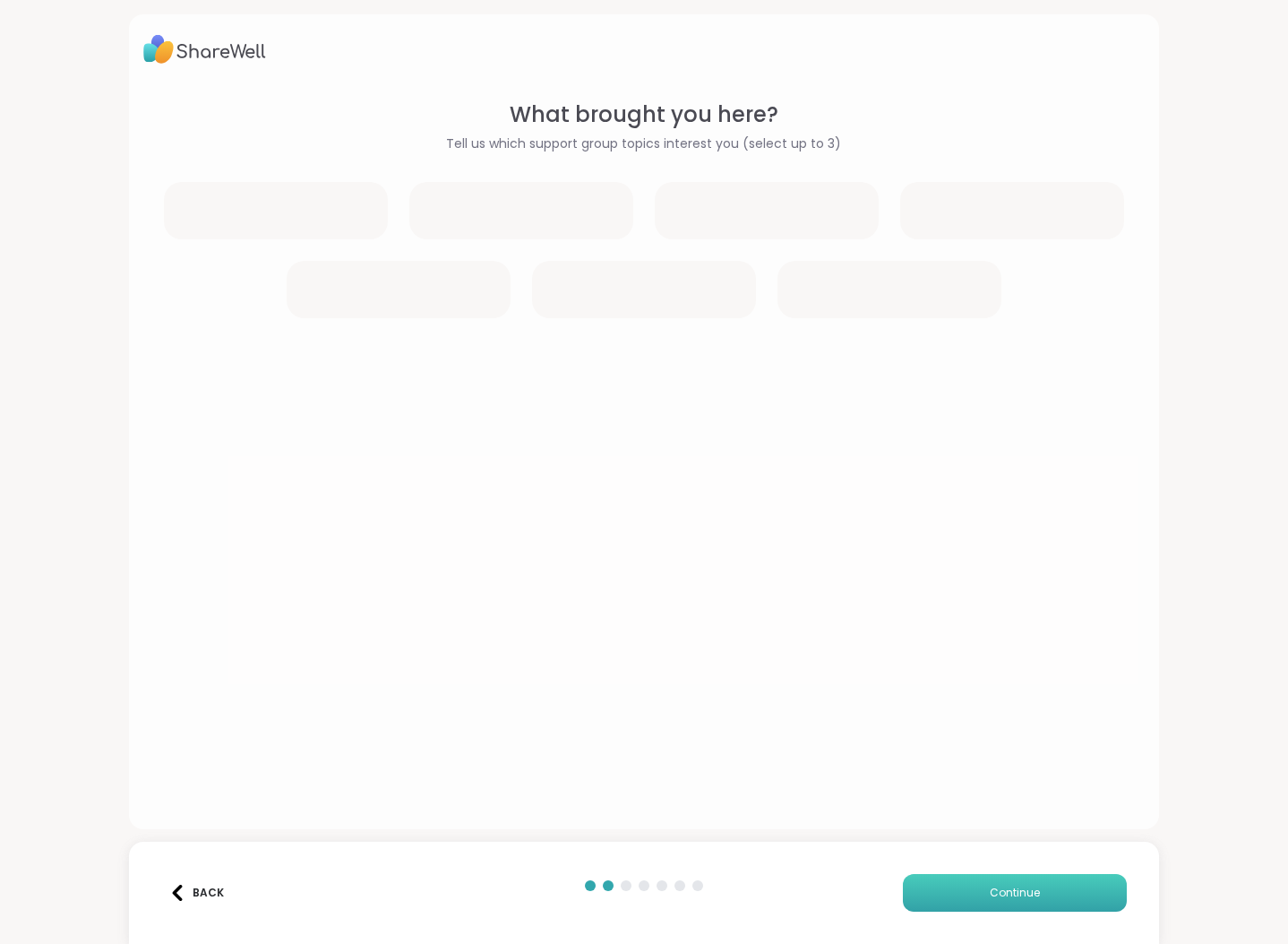
click at [1020, 895] on span "Continue" at bounding box center [1014, 892] width 50 height 16
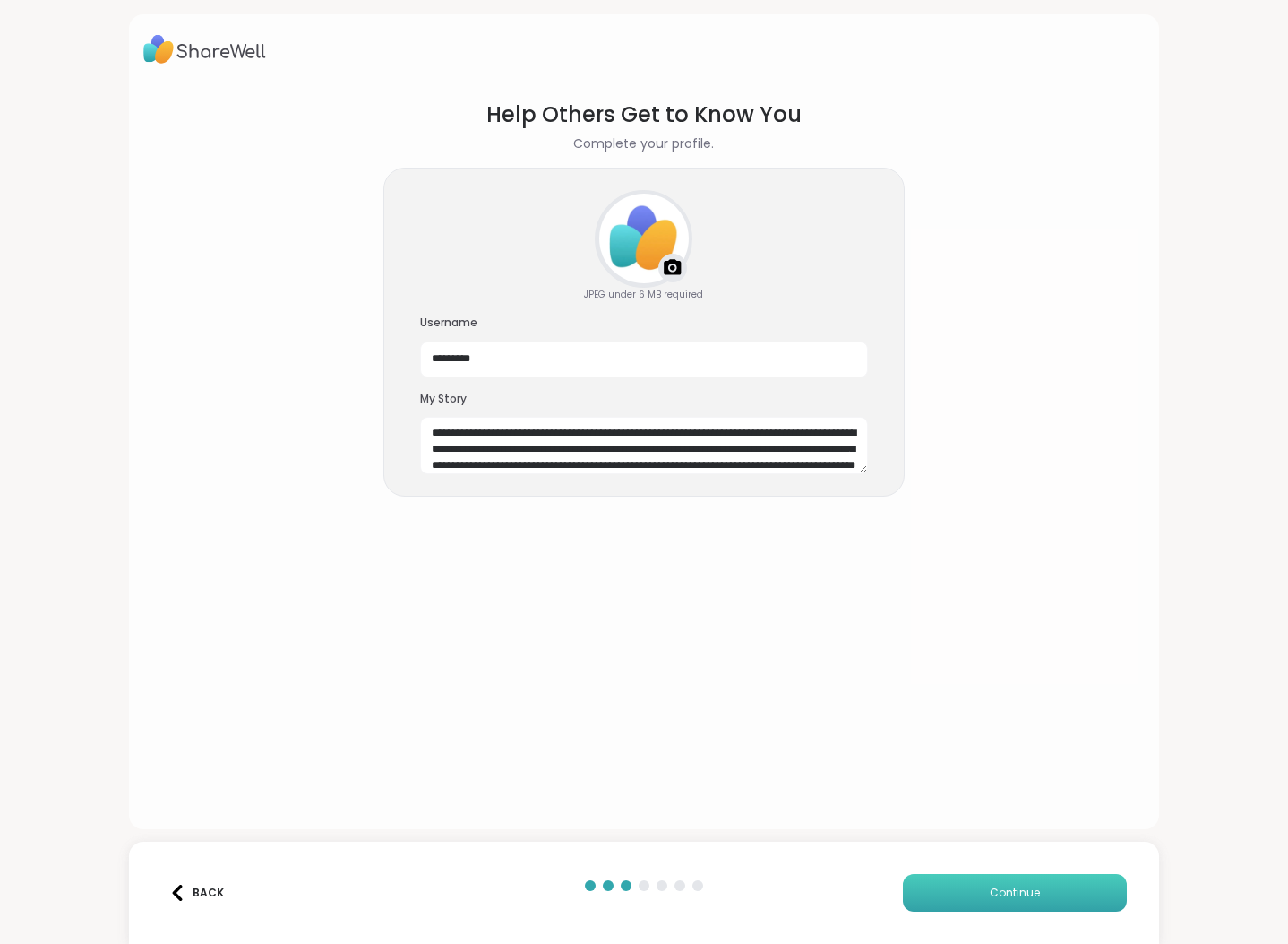
click at [1020, 895] on span "Continue" at bounding box center [1014, 892] width 50 height 16
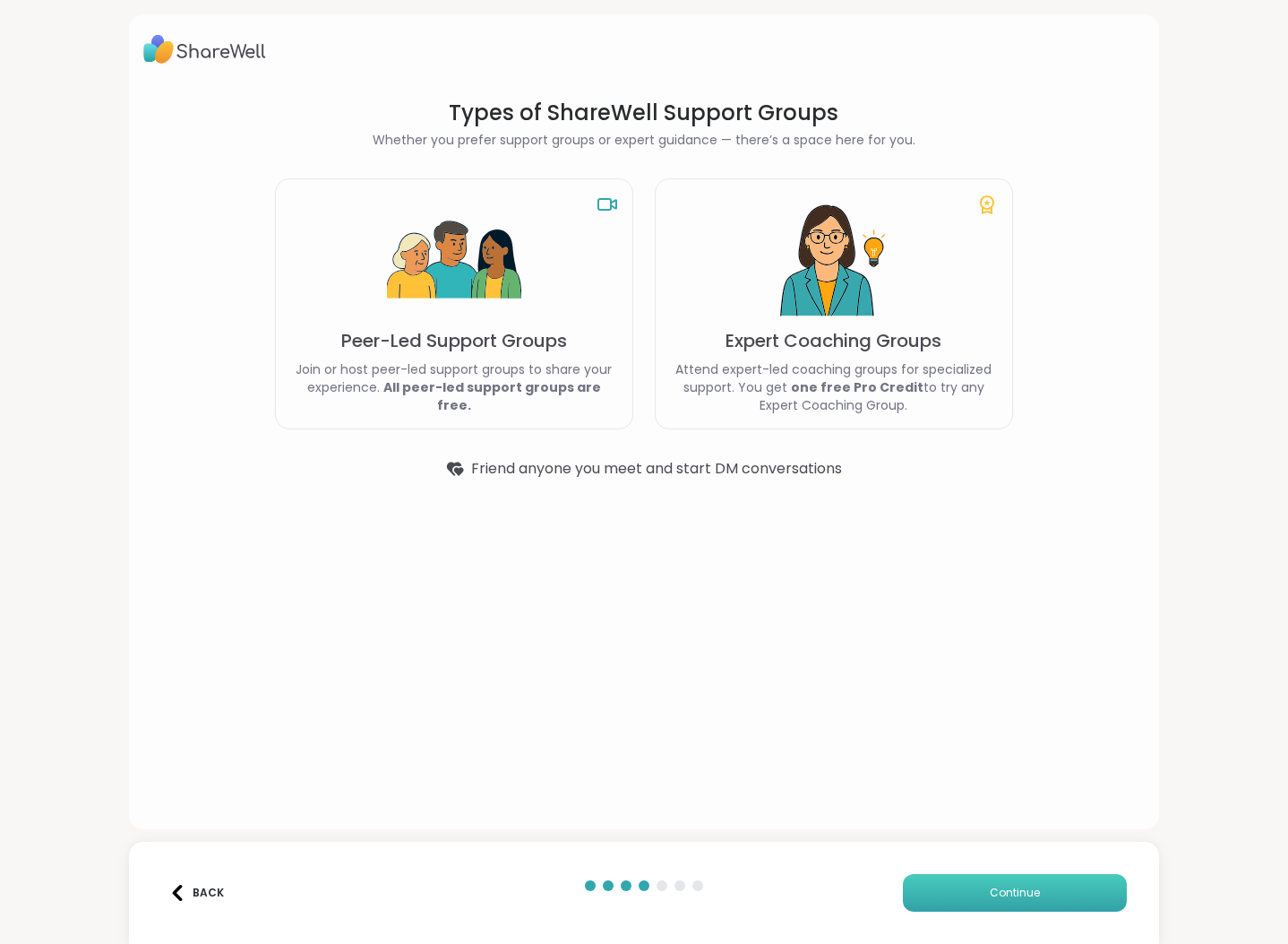
click at [1020, 895] on span "Continue" at bounding box center [1014, 892] width 50 height 16
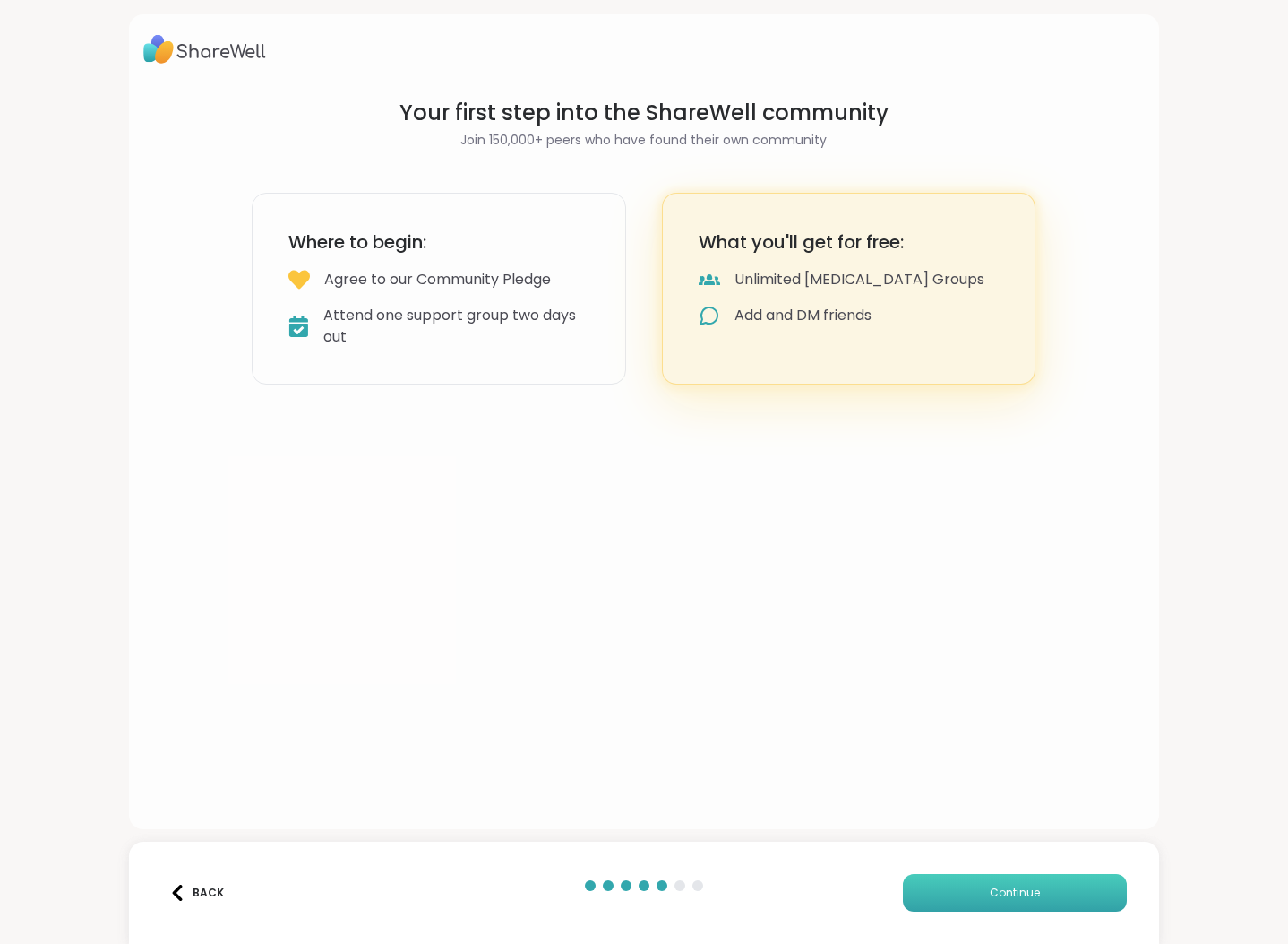
click at [1020, 895] on span "Continue" at bounding box center [1014, 892] width 50 height 16
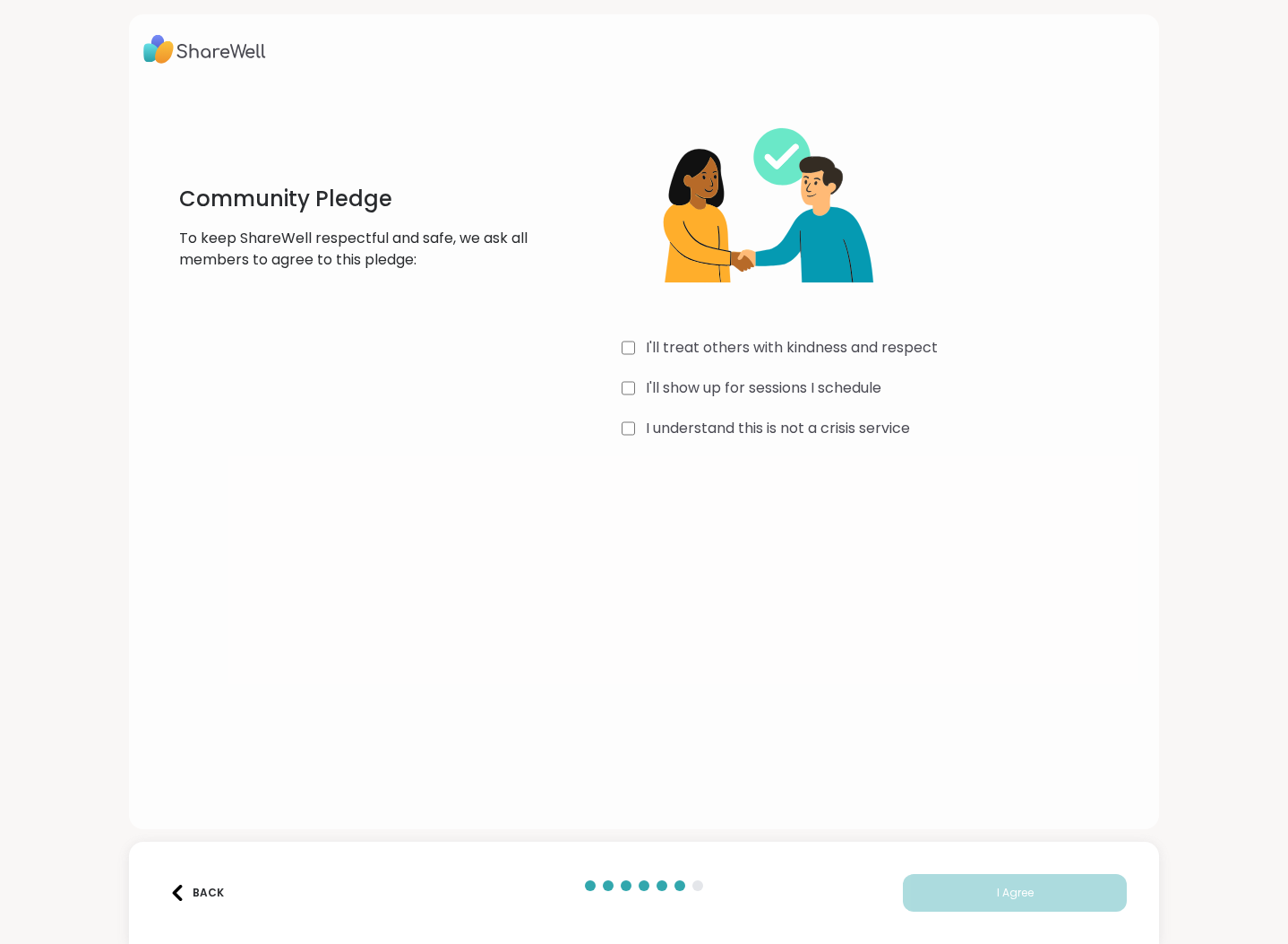
click at [656, 331] on div "I'll treat others with kindness and respect I'll show up for sessions I schedul…" at bounding box center [883, 271] width 524 height 345
click at [656, 355] on label "I'll treat others with kindness and respect" at bounding box center [792, 347] width 292 height 22
click at [656, 373] on div "I'll treat others with kindness and respect I'll show up for sessions I schedul…" at bounding box center [883, 271] width 524 height 345
click at [654, 392] on label "I'll show up for sessions I schedule" at bounding box center [764, 388] width 235 height 22
click at [654, 425] on label "I understand this is not a crisis service" at bounding box center [778, 428] width 264 height 22
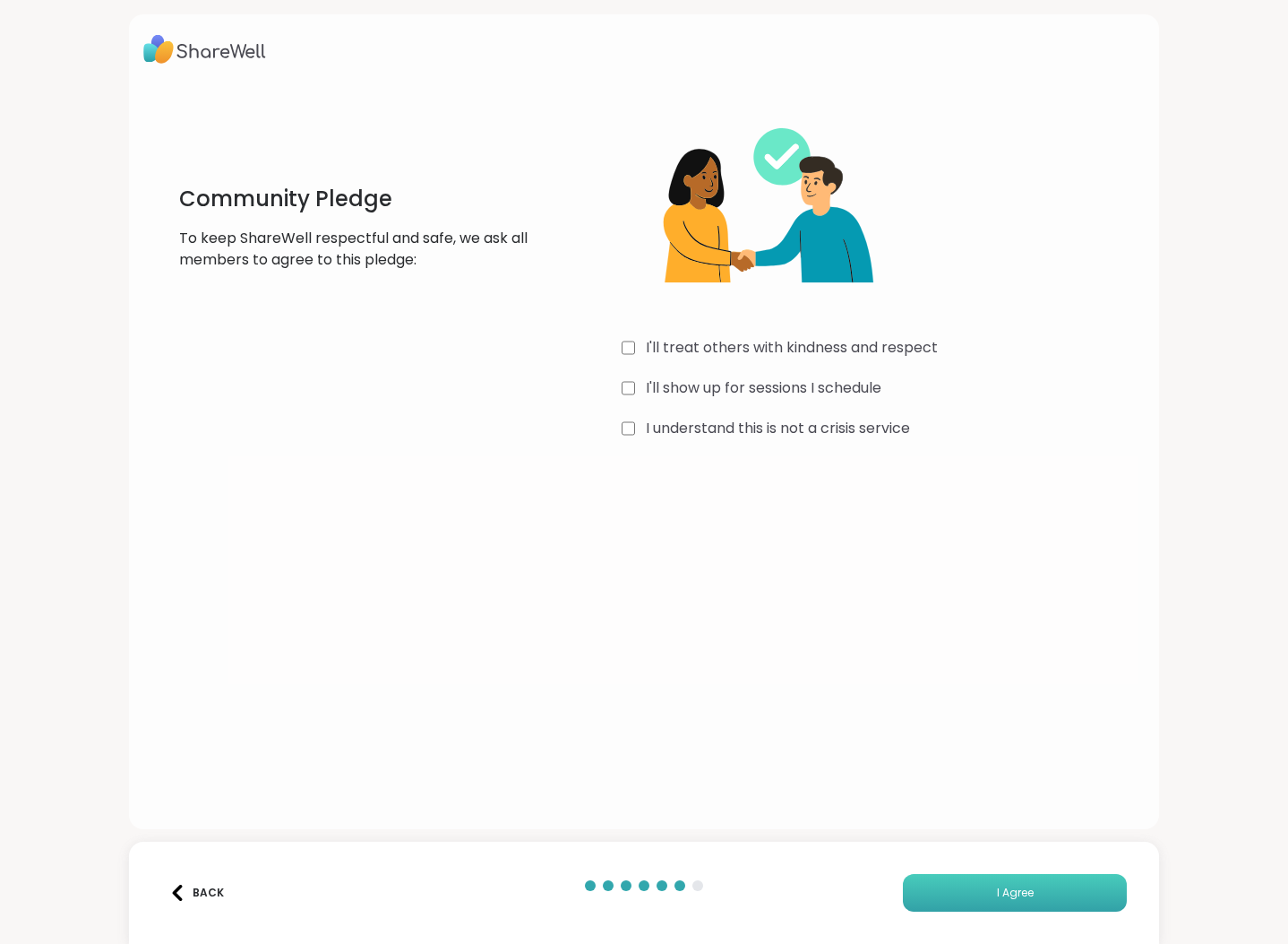
click at [1020, 903] on button "I Agree" at bounding box center [1015, 893] width 224 height 38
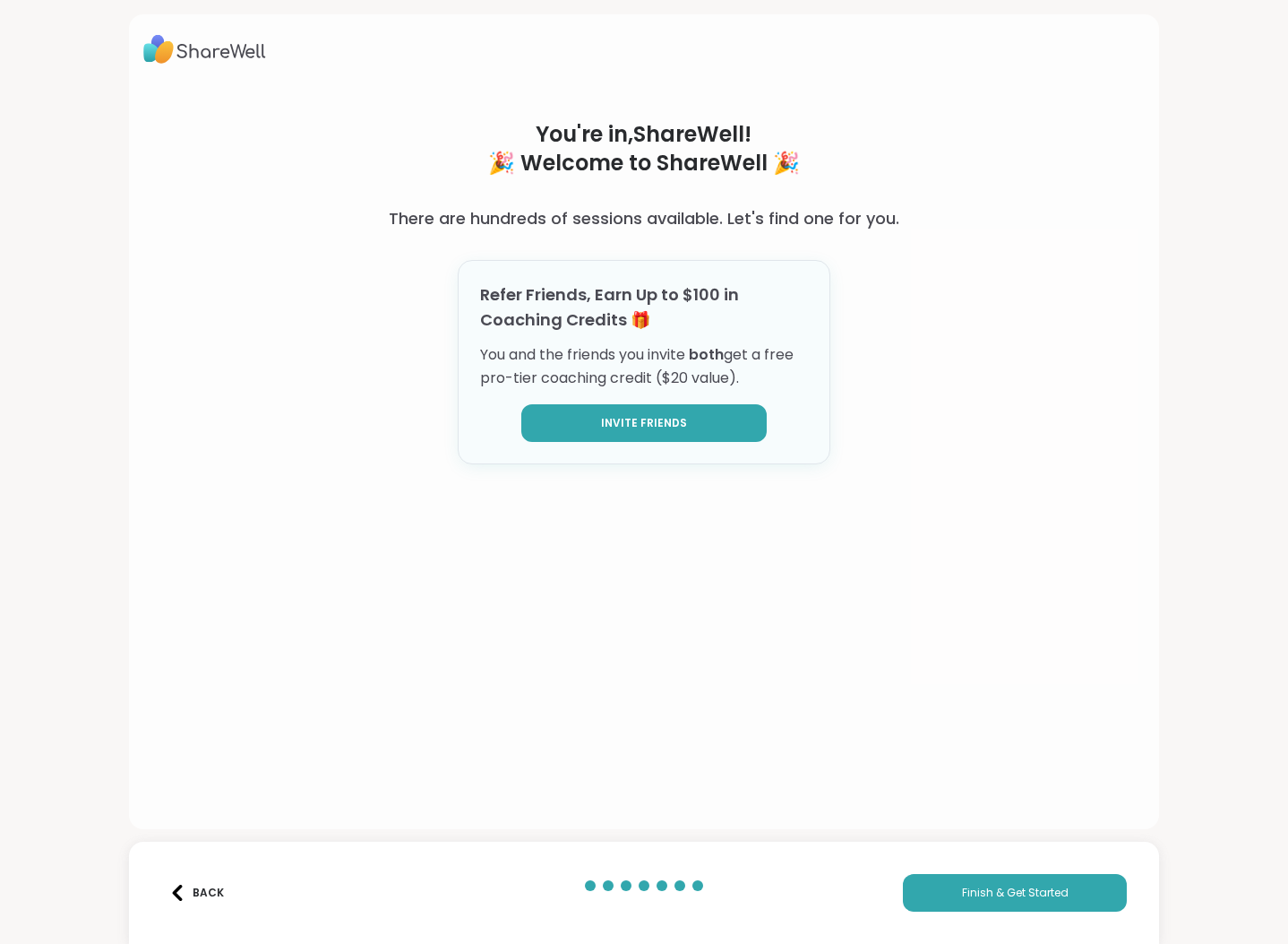
click at [657, 419] on span "Invite Friends" at bounding box center [644, 423] width 86 height 16
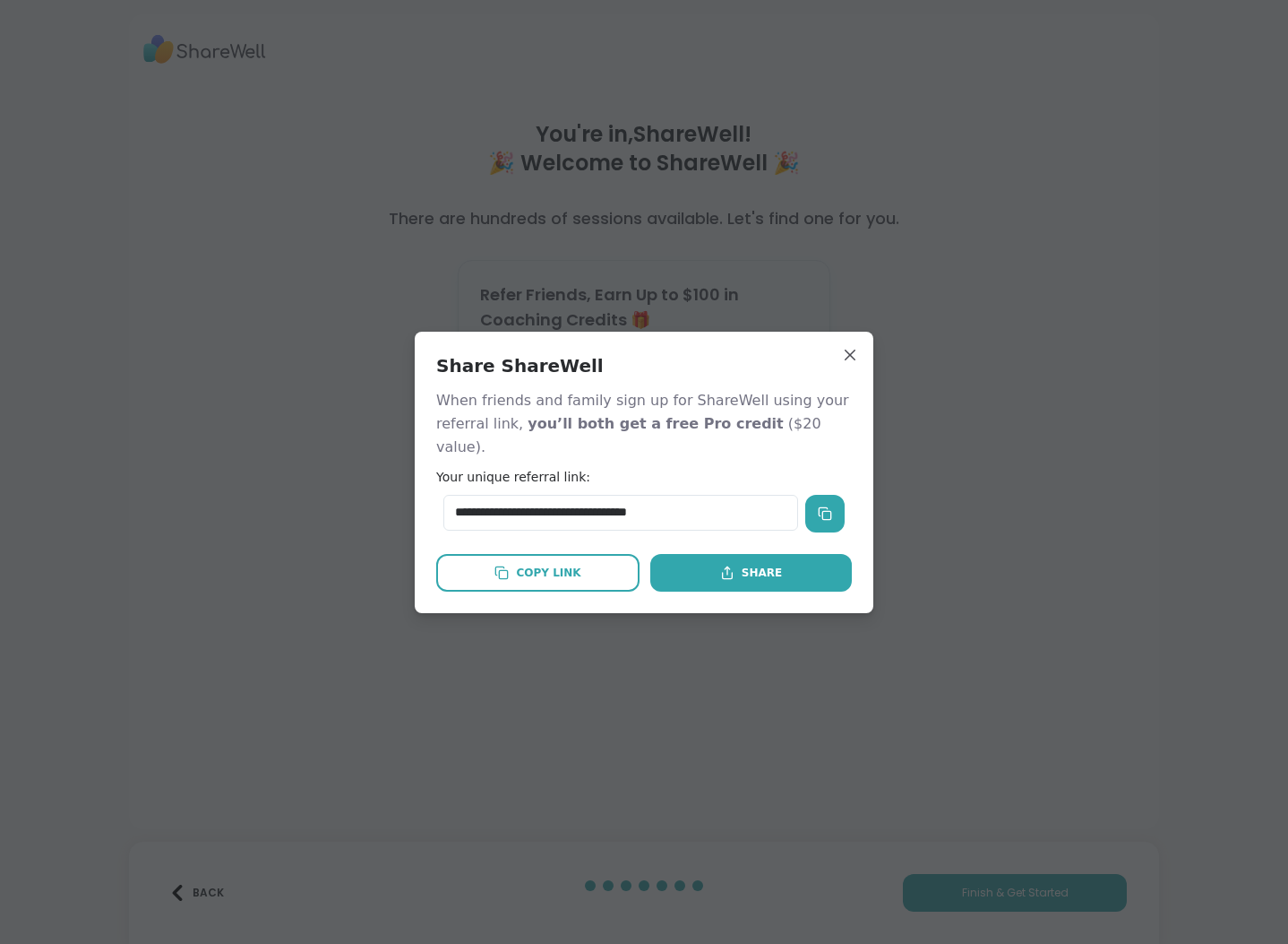
click at [818, 506] on icon at bounding box center [824, 513] width 14 height 14
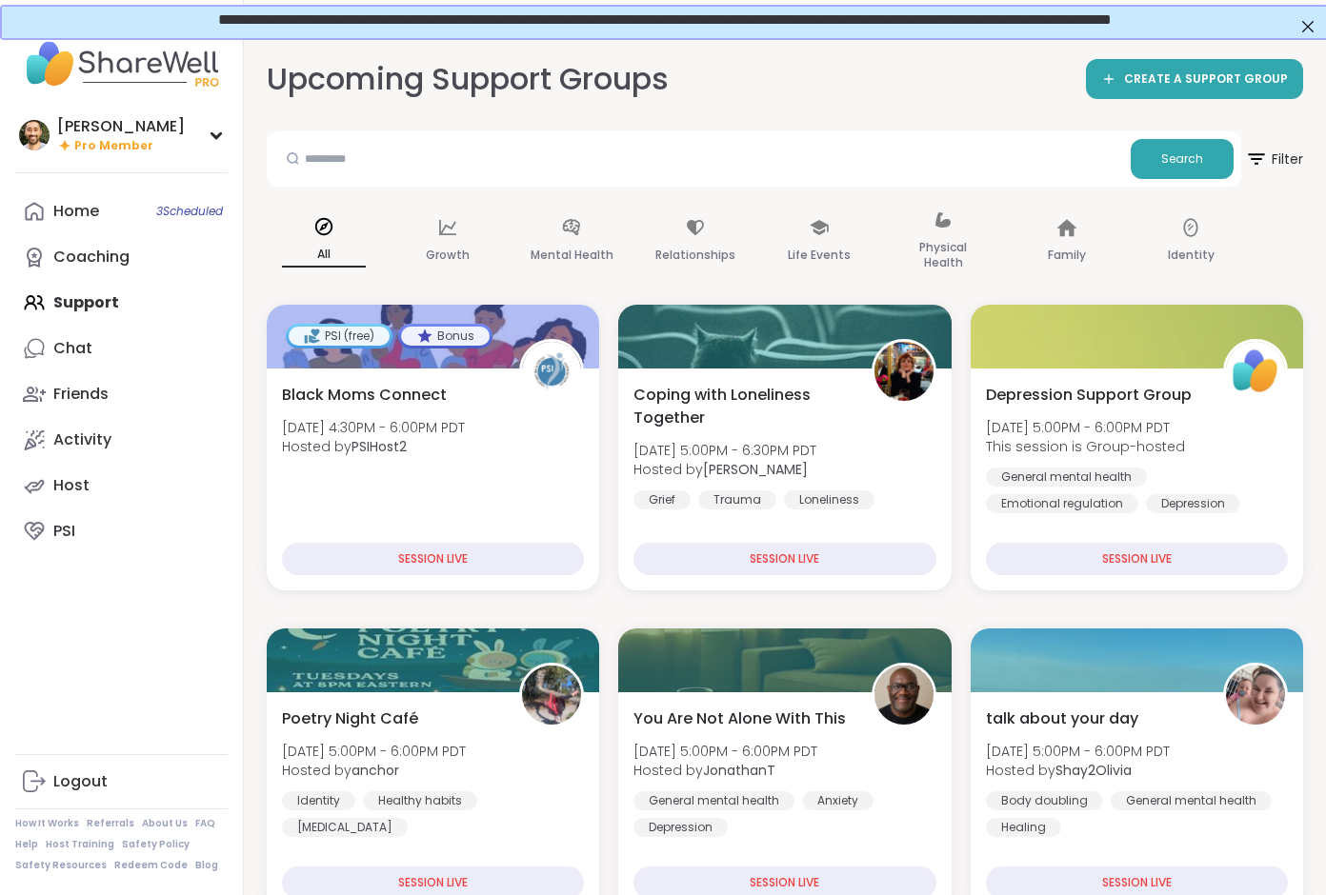
click at [127, 304] on div "Home 3 Scheduled Coaching Support Chat Friends Activity Host PSI" at bounding box center [121, 372] width 212 height 366
click at [103, 335] on link "Chat" at bounding box center [121, 349] width 212 height 46
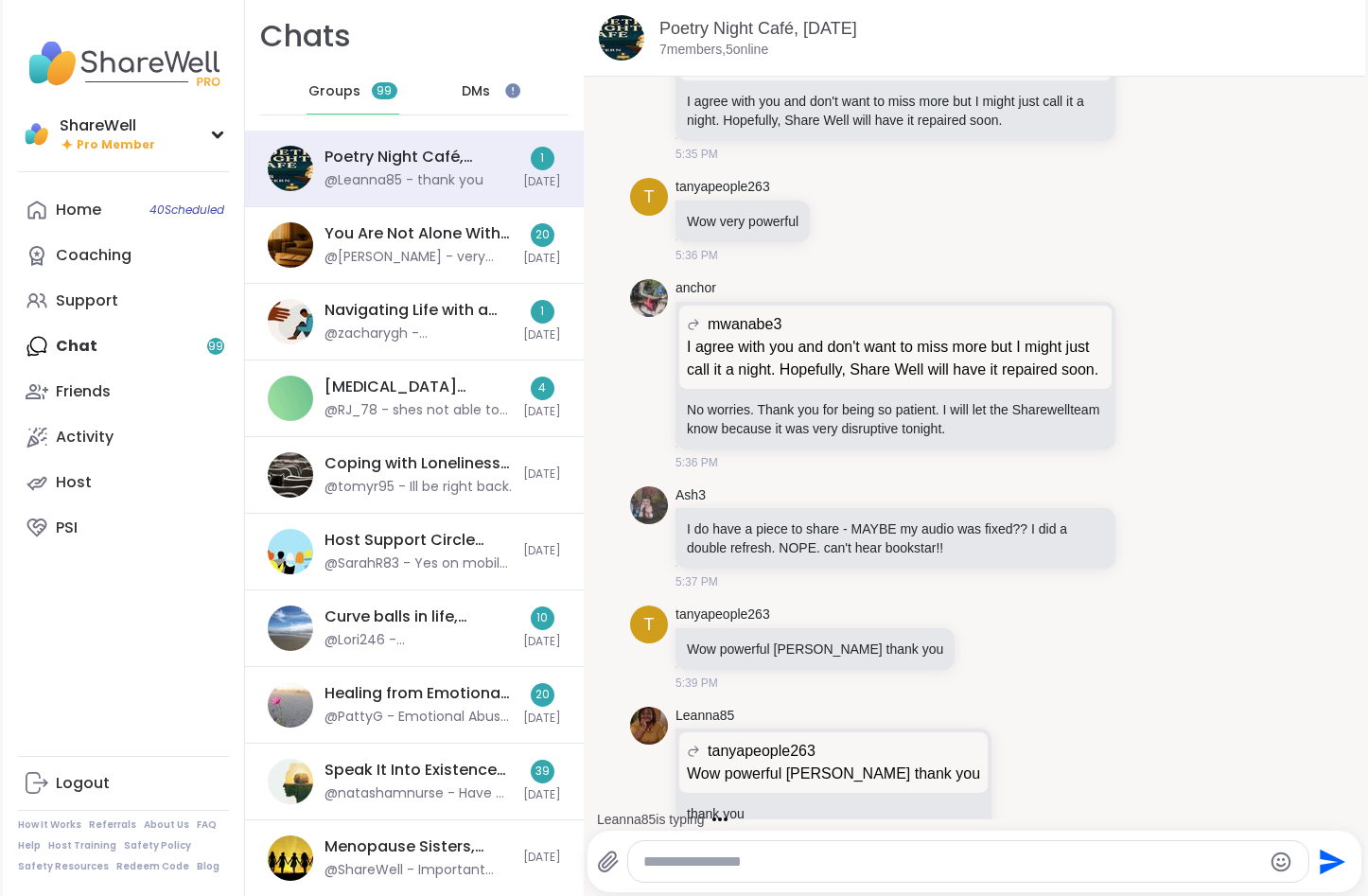
scroll to position [4375, 0]
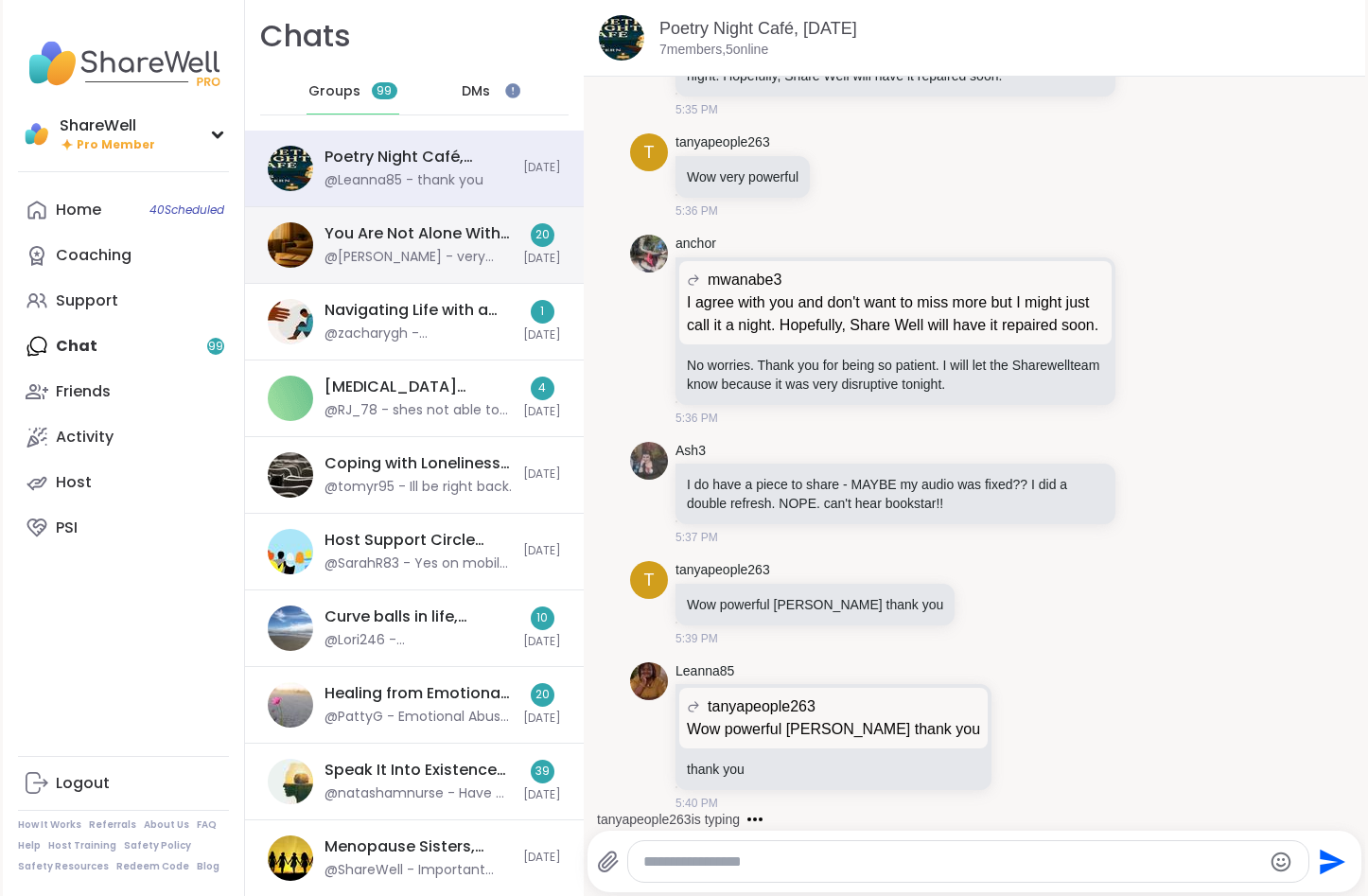
click at [407, 256] on div "@[PERSON_NAME] - very true and a very missed opportunity in this country. Still…" at bounding box center [418, 257] width 188 height 19
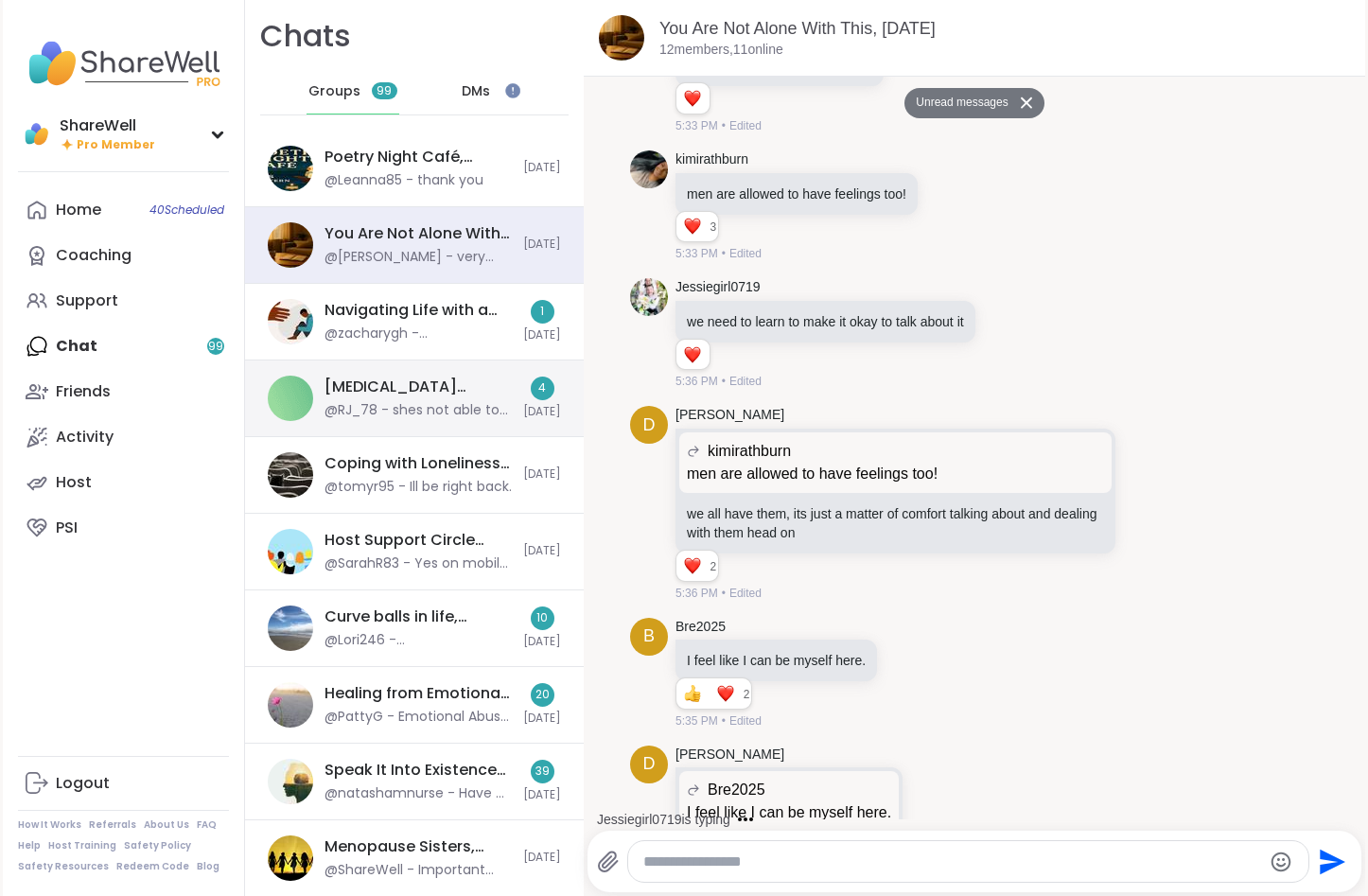
scroll to position [11754, 0]
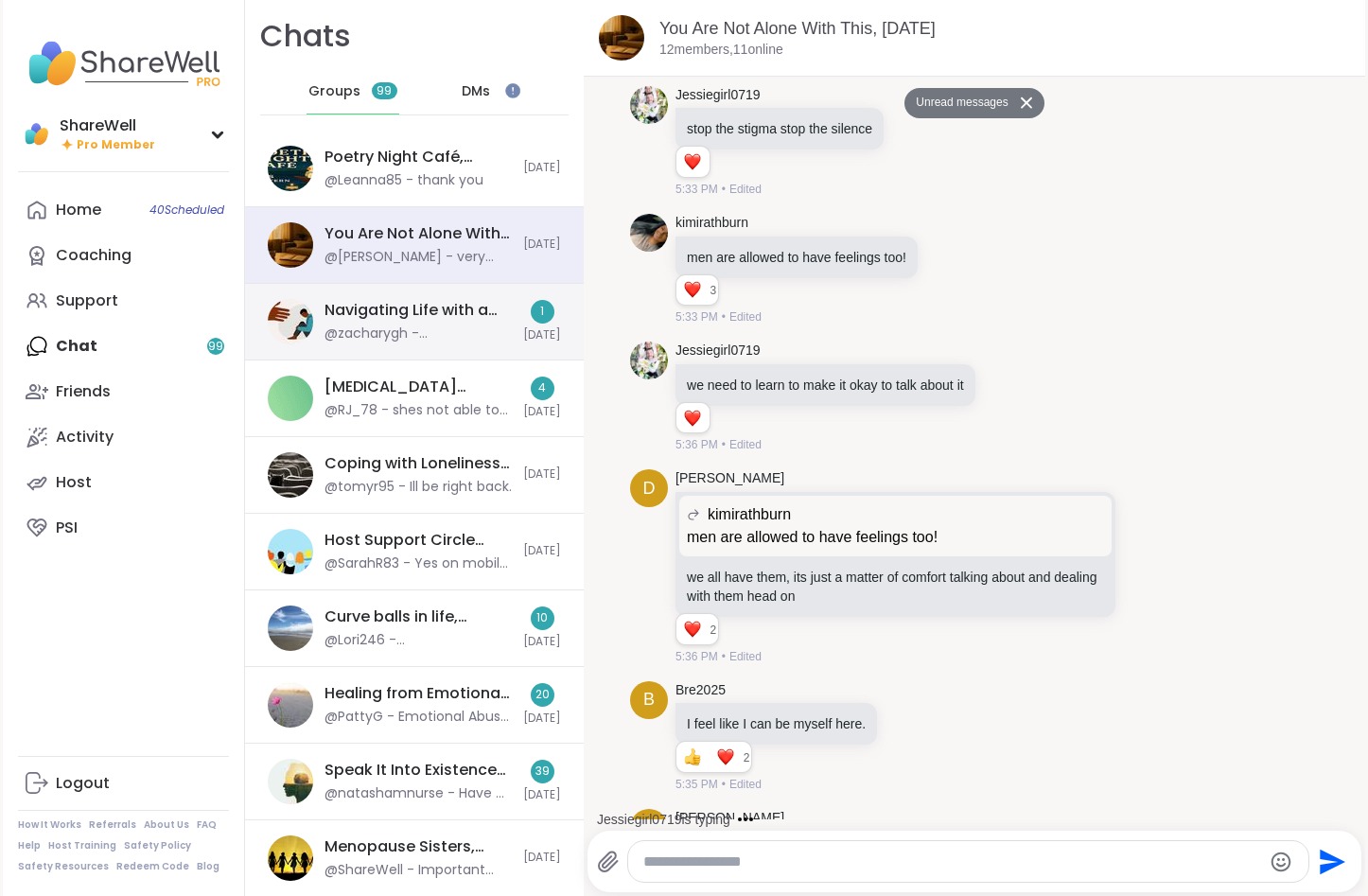
click at [458, 328] on div "@zacharygh - @ReginaMaria, we can hear you," at bounding box center [418, 334] width 188 height 19
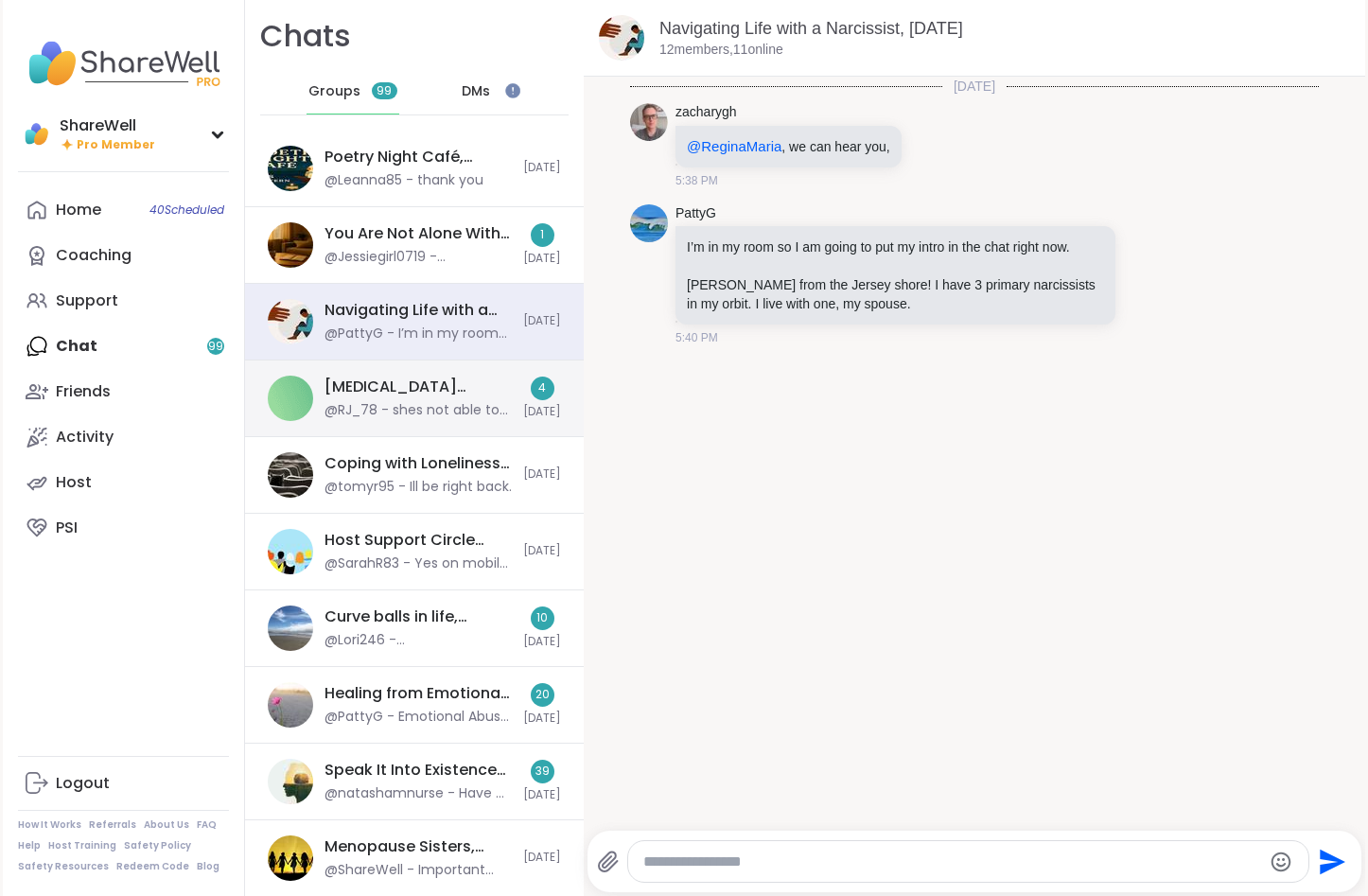
click at [383, 373] on div "[MEDICAL_DATA] Support Group, [DATE] @RJ_78 - shes not able to hear you [PERSON…" at bounding box center [414, 398] width 339 height 76
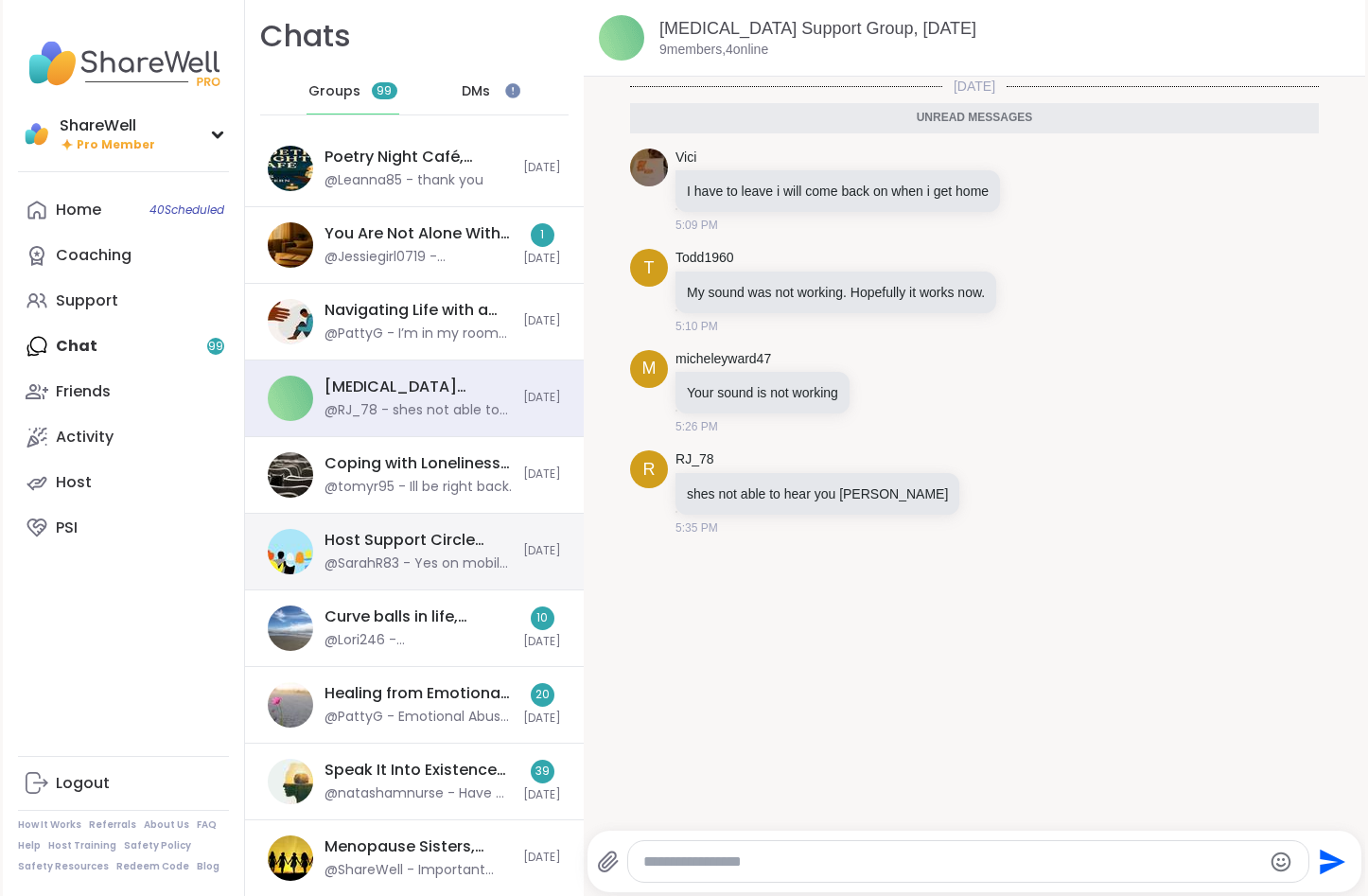
click at [398, 522] on div "Host Support Circle (have hosted 1+ session), [DATE] @SarahR83 - Yes on mobile …" at bounding box center [414, 551] width 339 height 76
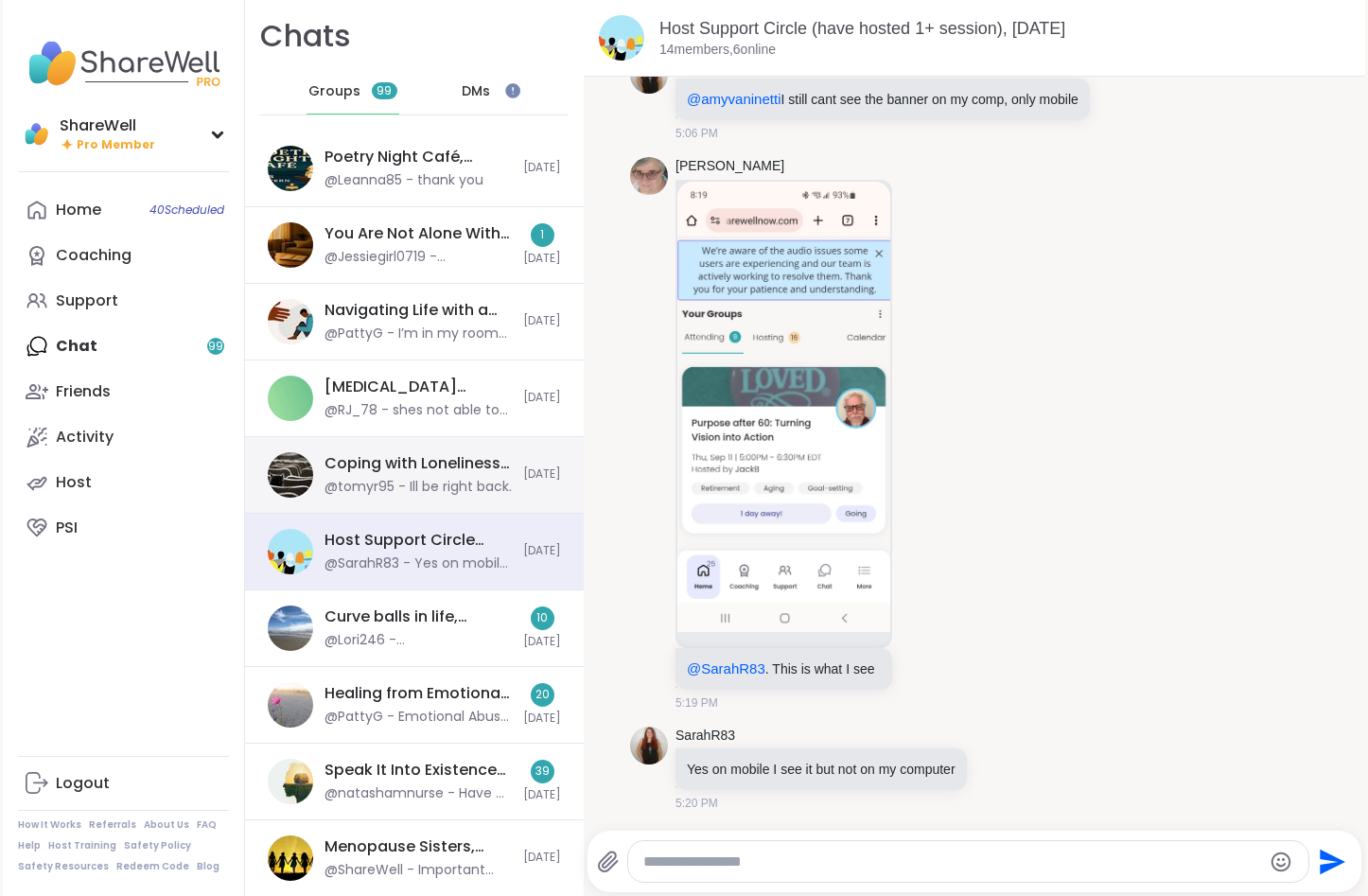
scroll to position [9400, 0]
click at [414, 486] on div "@tomyr95 - Ill be right back." at bounding box center [418, 487] width 188 height 19
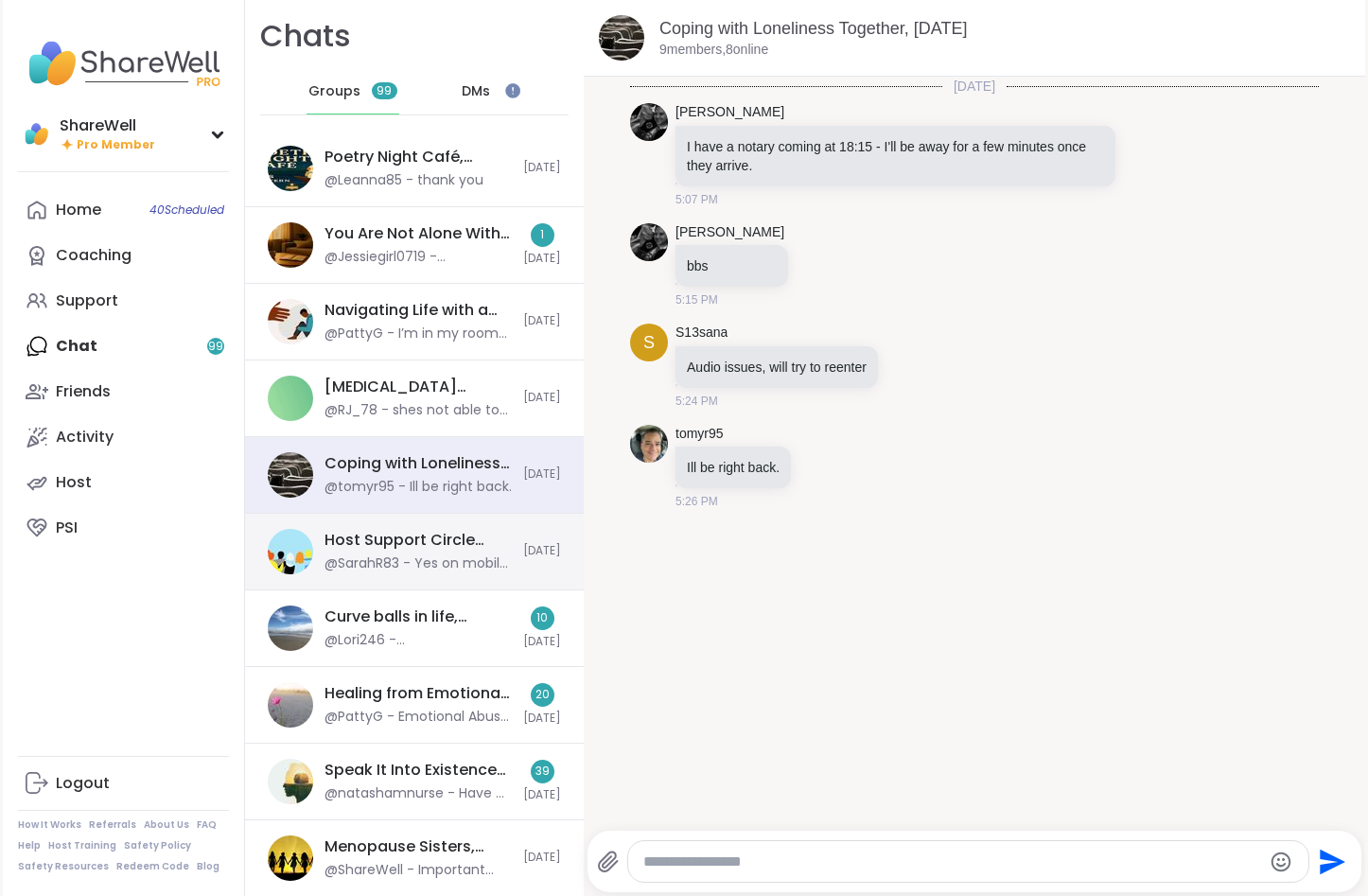
click at [452, 568] on div "@SarahR83 - Yes on mobile I see it but not on my computer" at bounding box center [418, 563] width 188 height 19
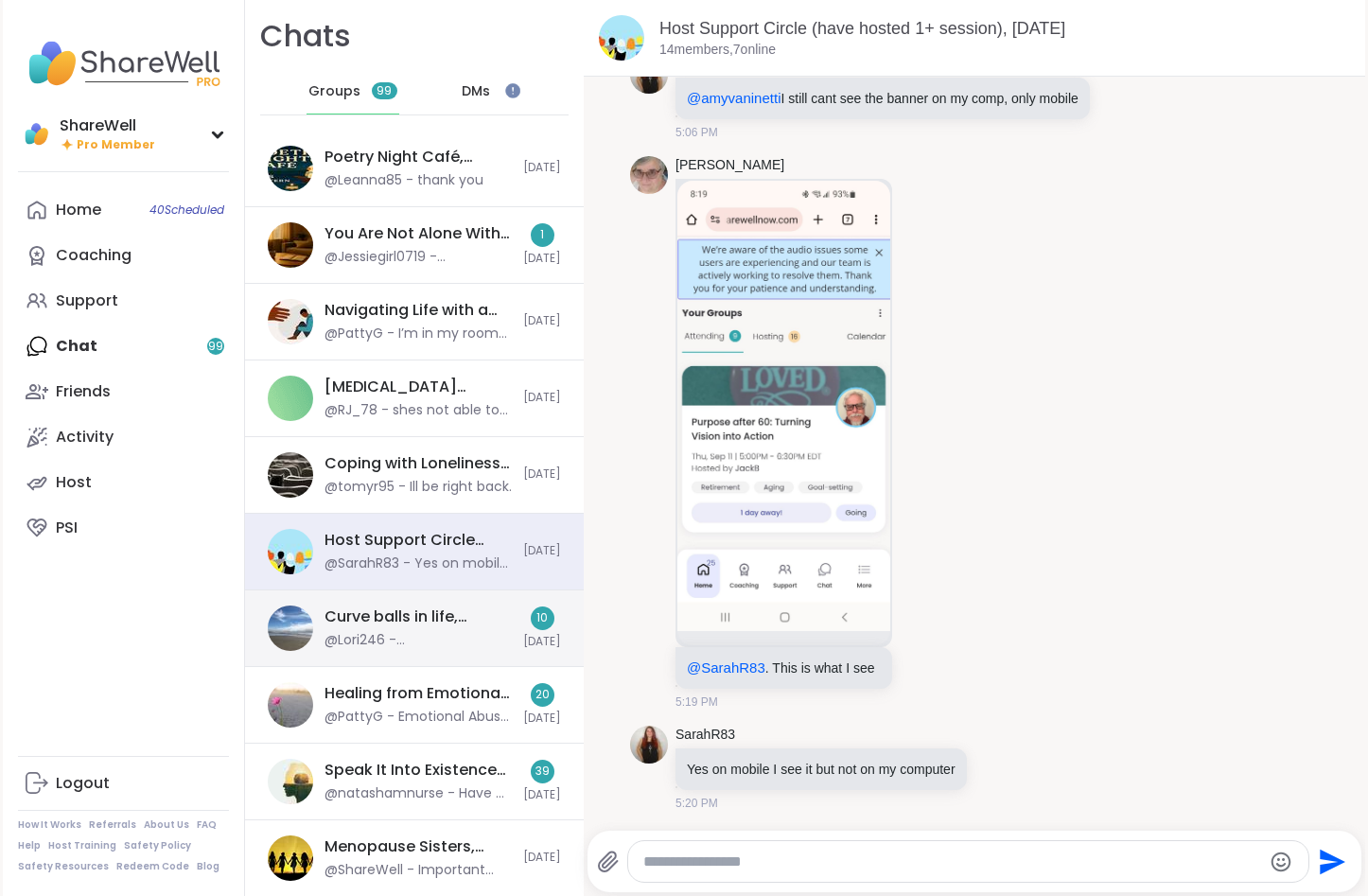
click at [403, 618] on div "Curve balls in life, Sep 09" at bounding box center [418, 616] width 188 height 21
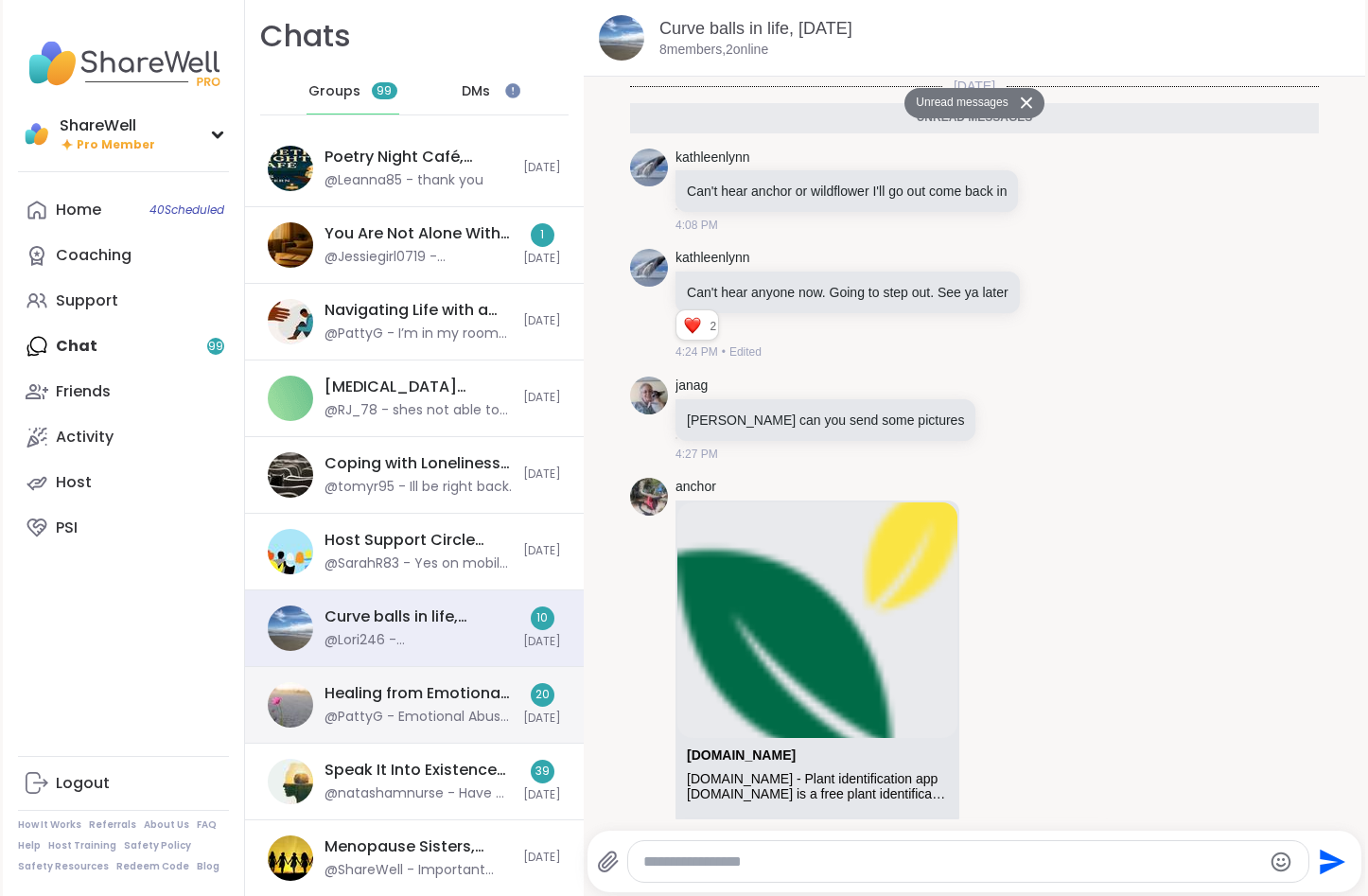
scroll to position [2414, 0]
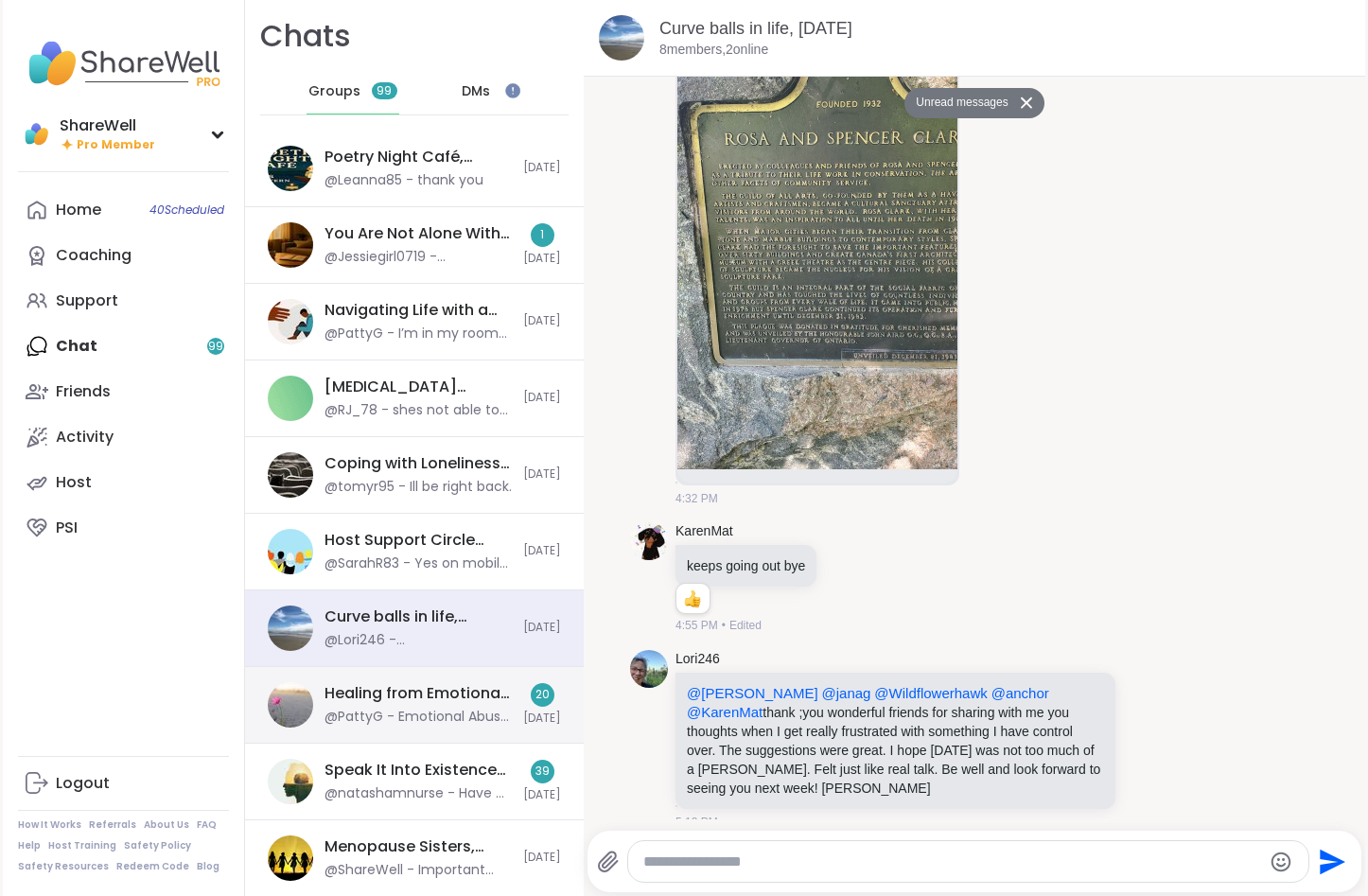
click at [479, 684] on div "Healing from Emotional Abuse, [DATE]" at bounding box center [418, 693] width 188 height 21
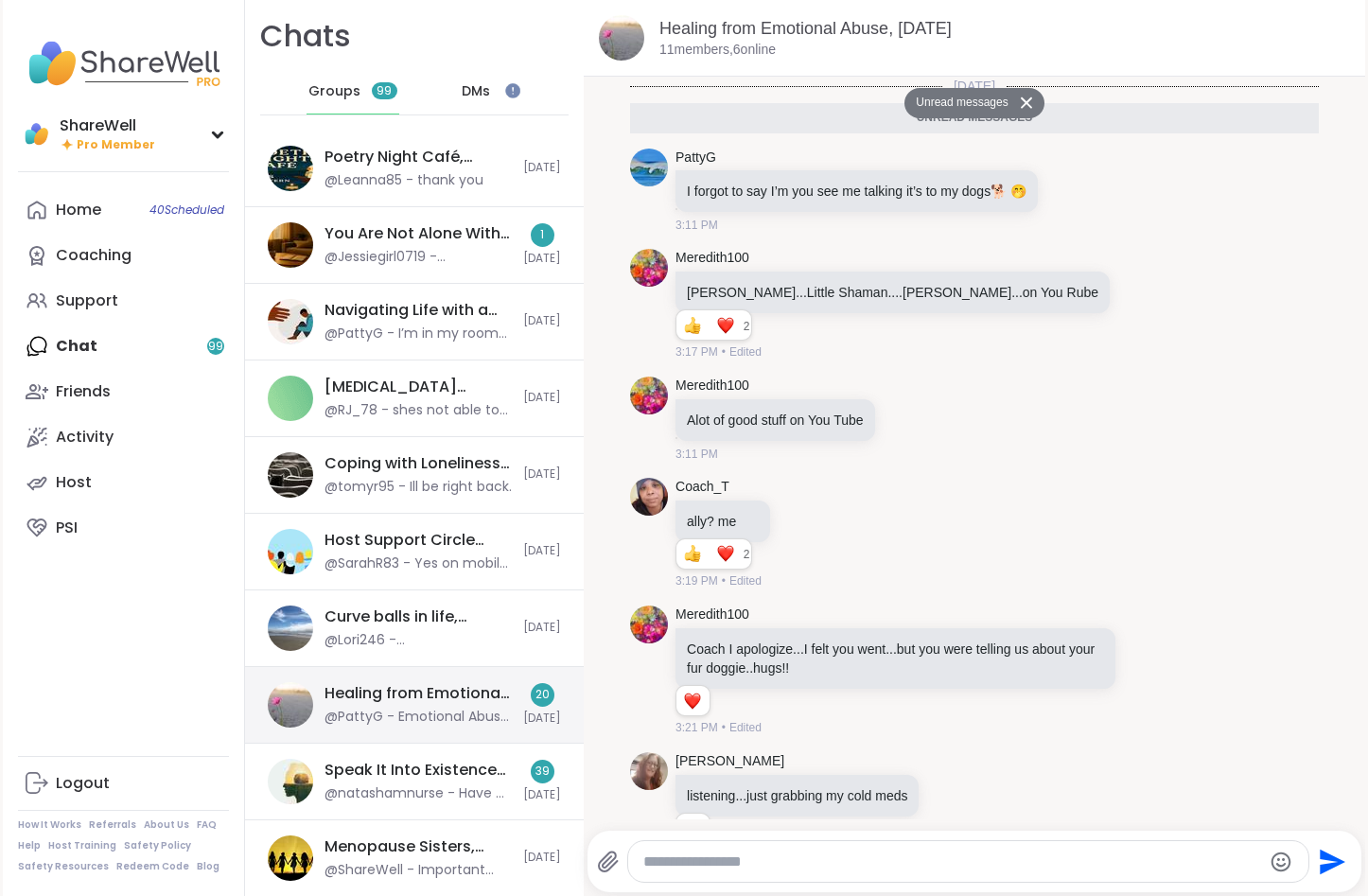
scroll to position [2577, 0]
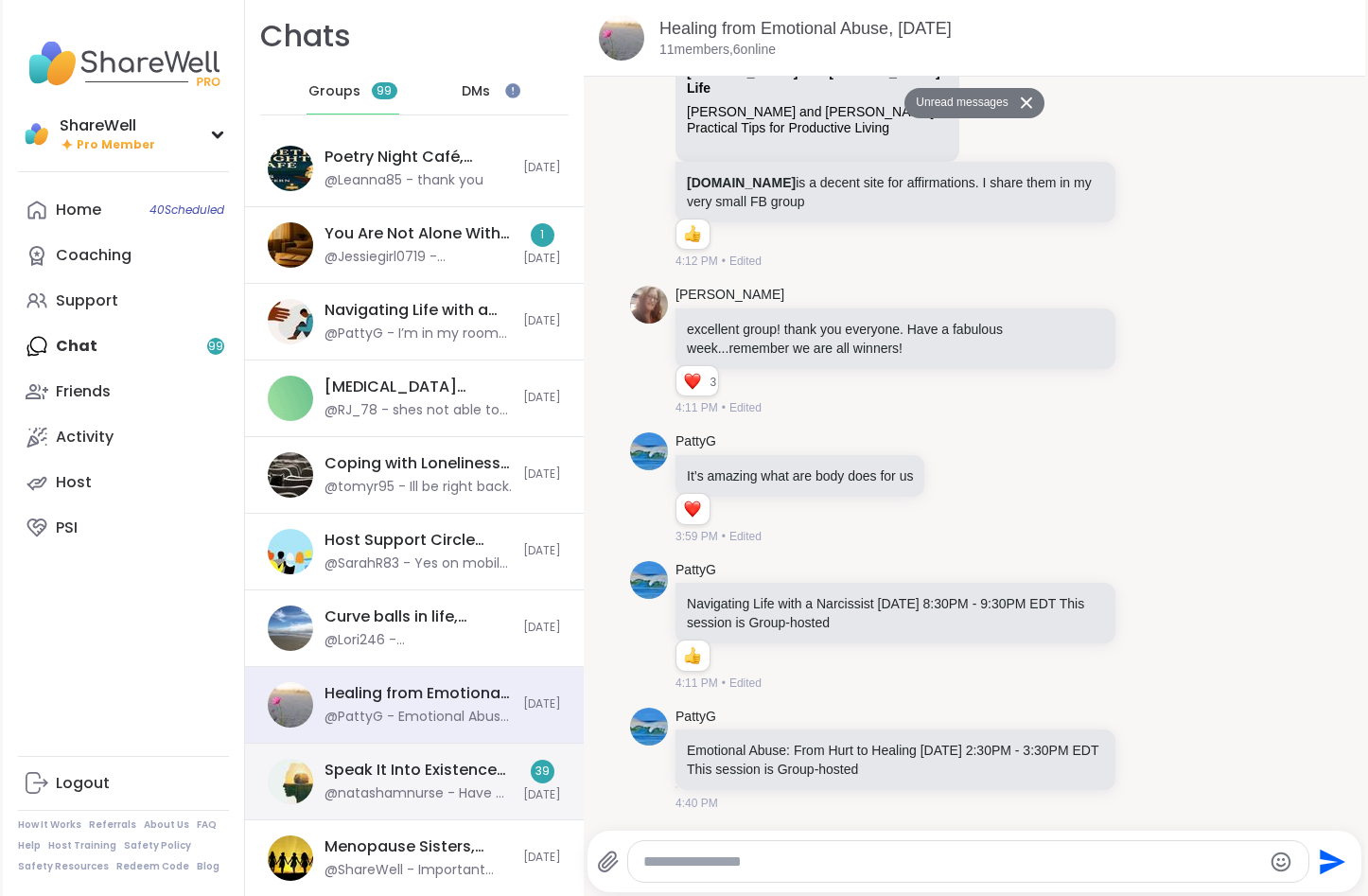
click at [459, 773] on div "Speak It Into Existence (and Get Sh*t Done), [DATE]" at bounding box center [418, 770] width 188 height 21
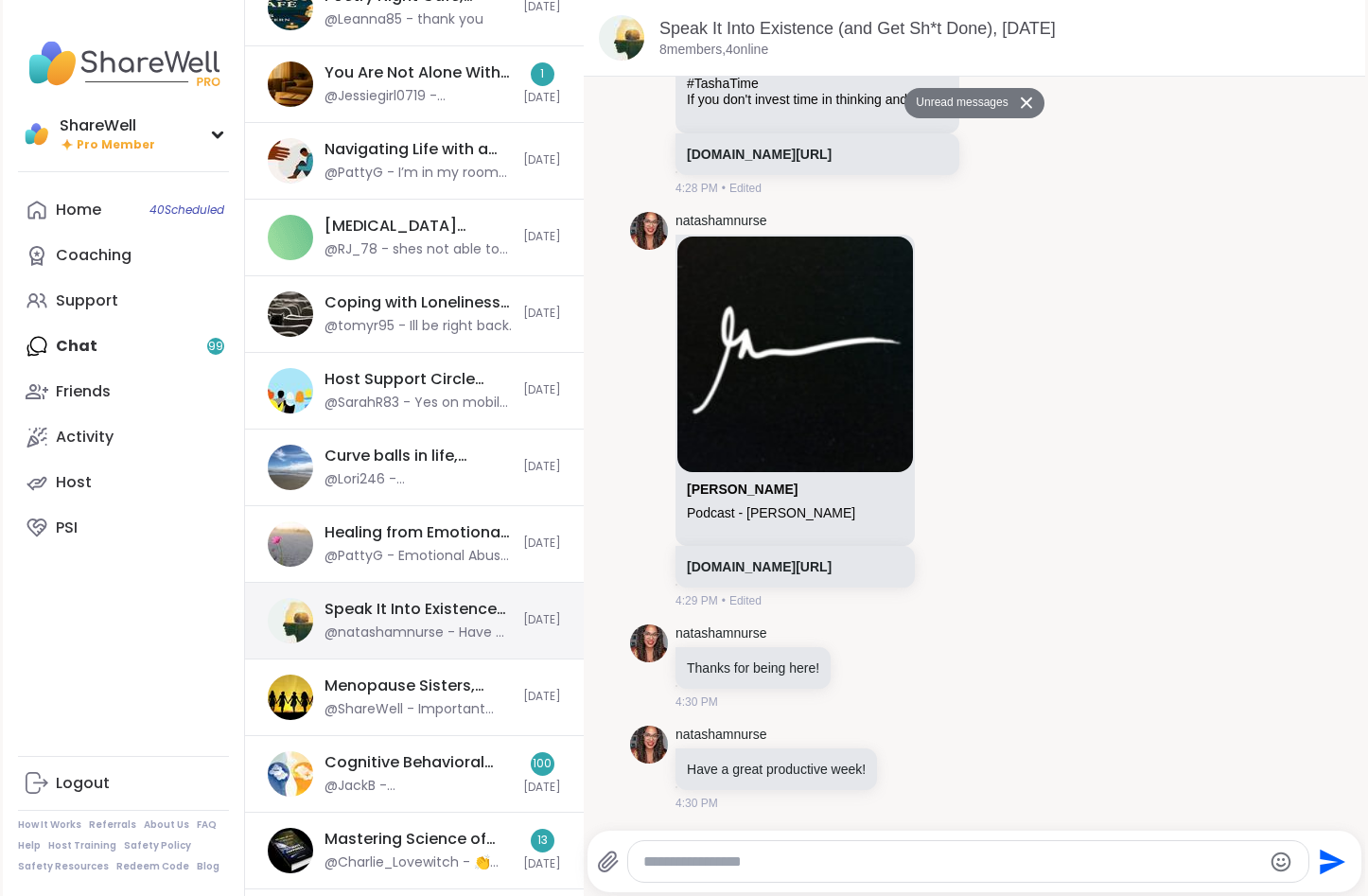
scroll to position [266, 0]
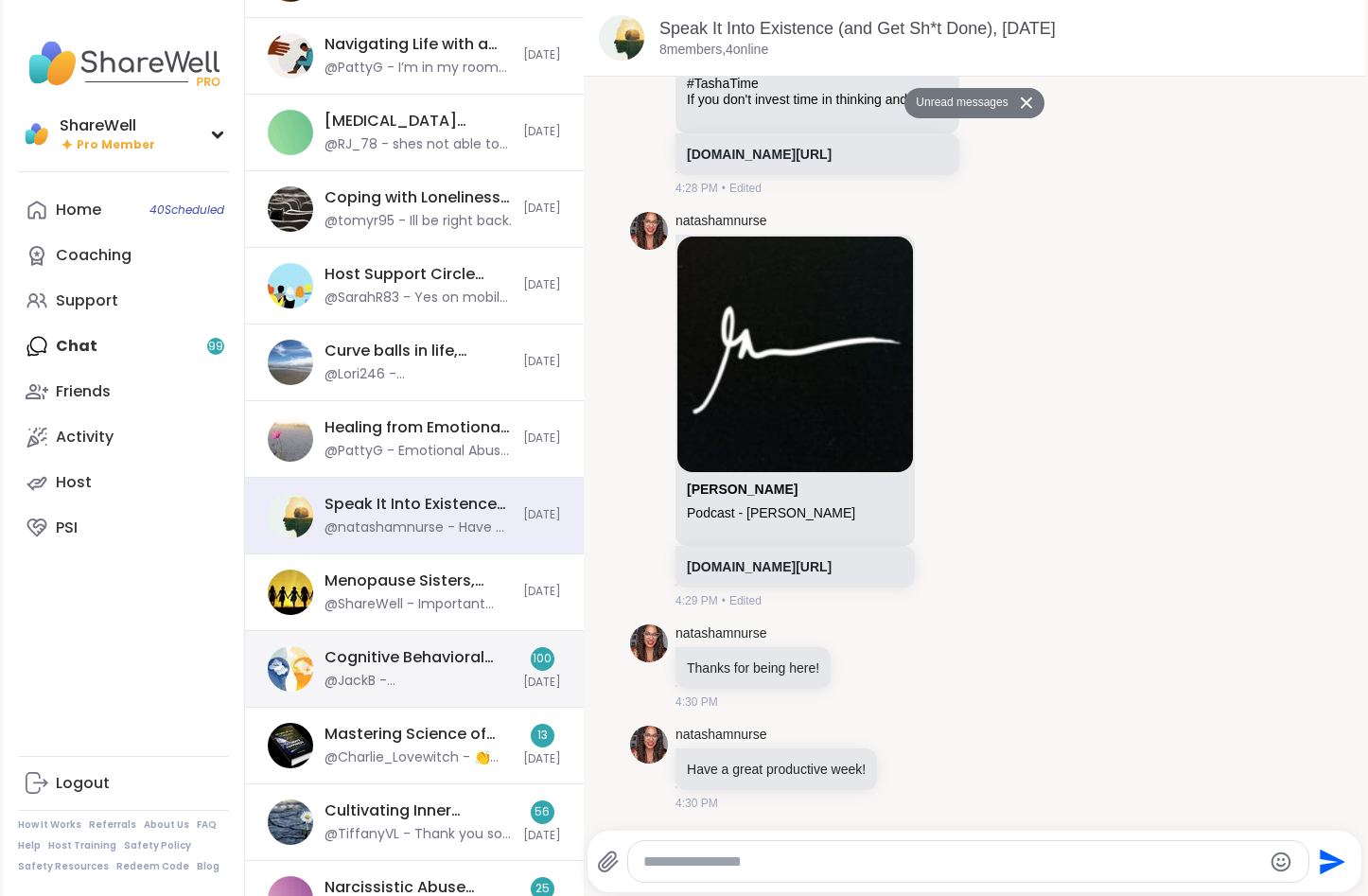
click at [451, 673] on div "@JackB - @Charlie_Lovewitch To me, boundaries are limits that I set for myself;…" at bounding box center [418, 680] width 188 height 19
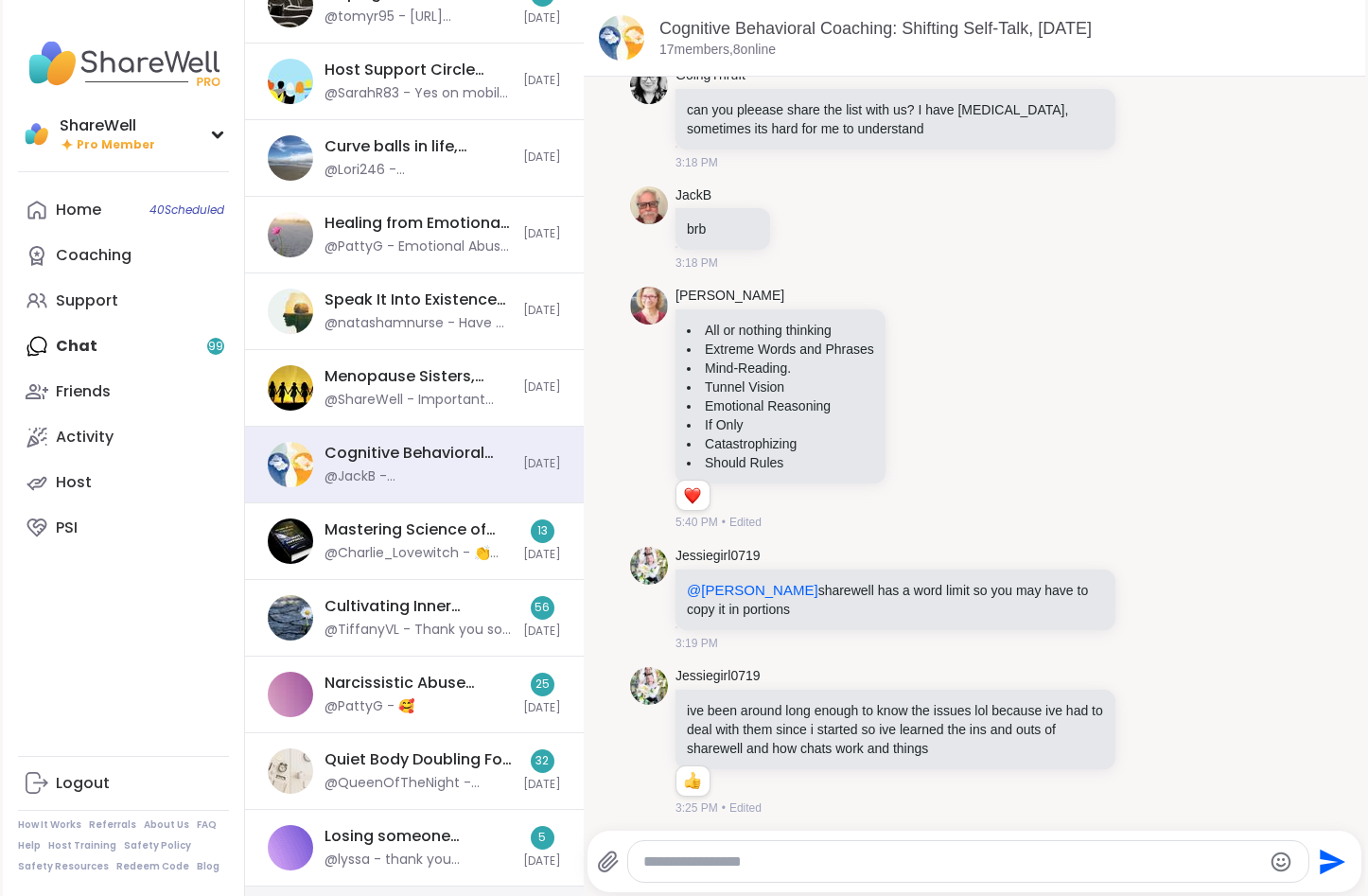
scroll to position [655, 0]
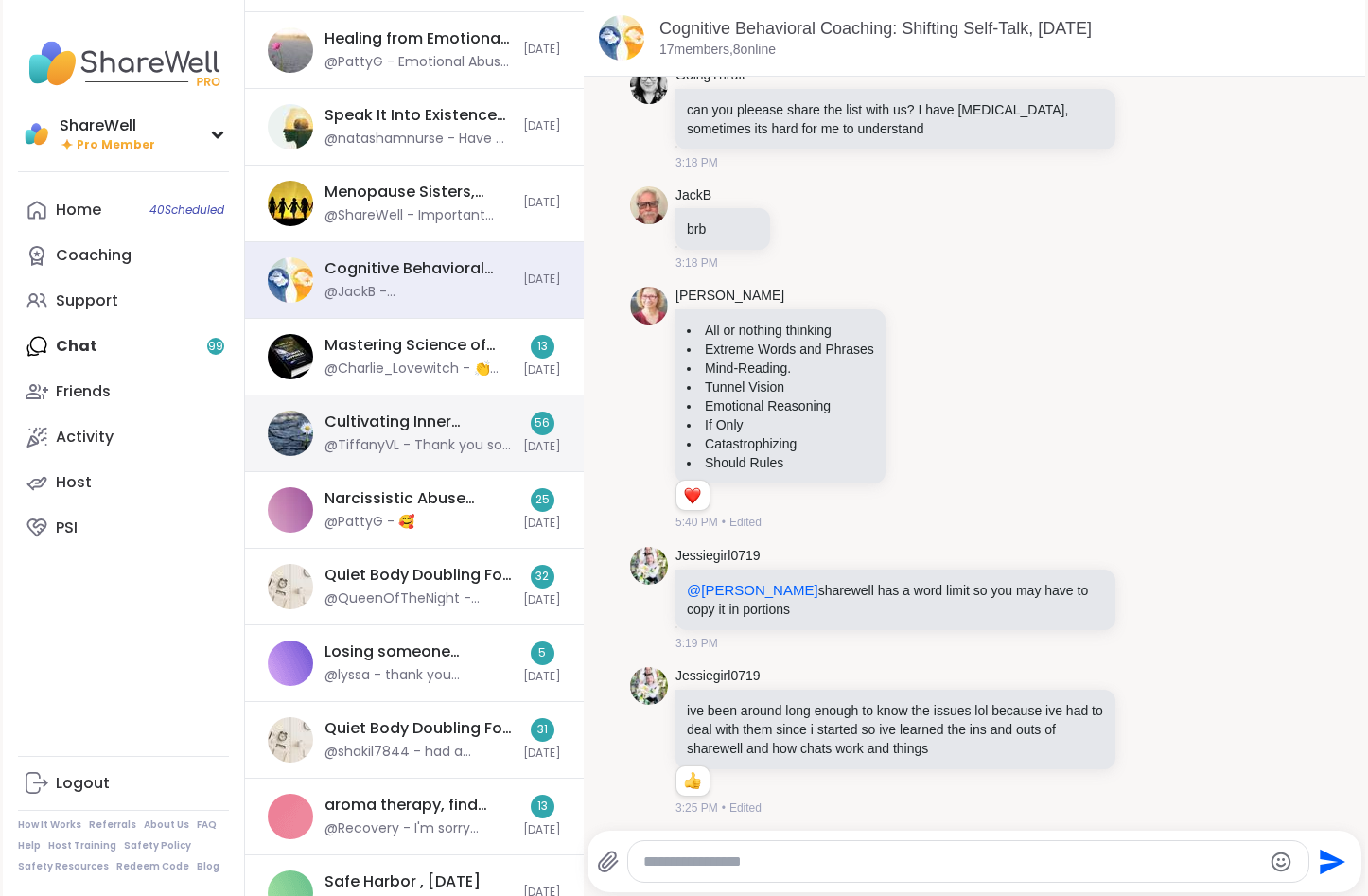
click at [412, 426] on div "Cultivating Inner Strength: Emotional Regulation, Sep 09" at bounding box center [418, 421] width 188 height 21
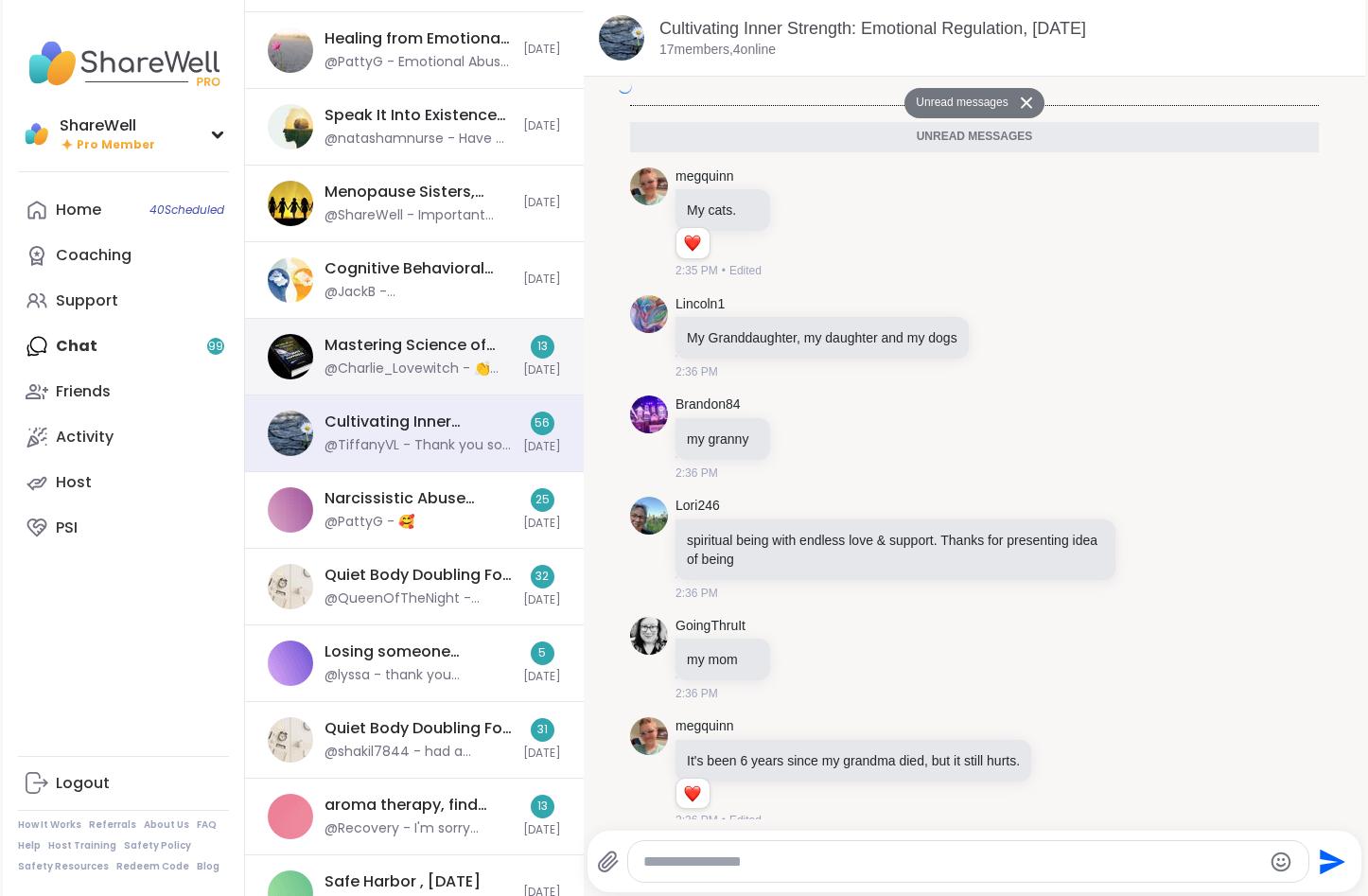
scroll to position [3228, 0]
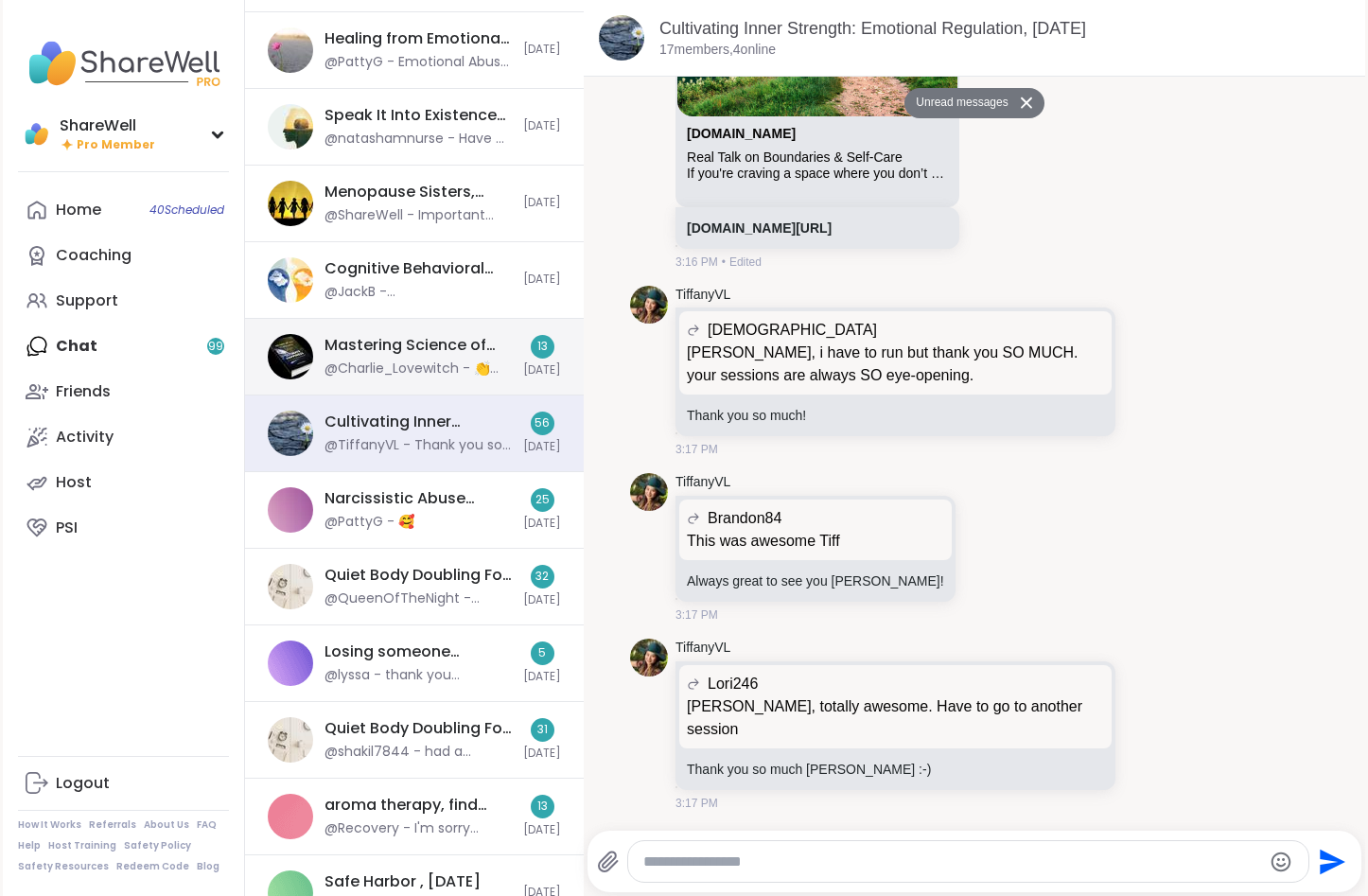
click at [410, 368] on div "@Charlie_Lovewitch - 👏😊 You're on a roll now! Keep it up!" at bounding box center [418, 369] width 188 height 19
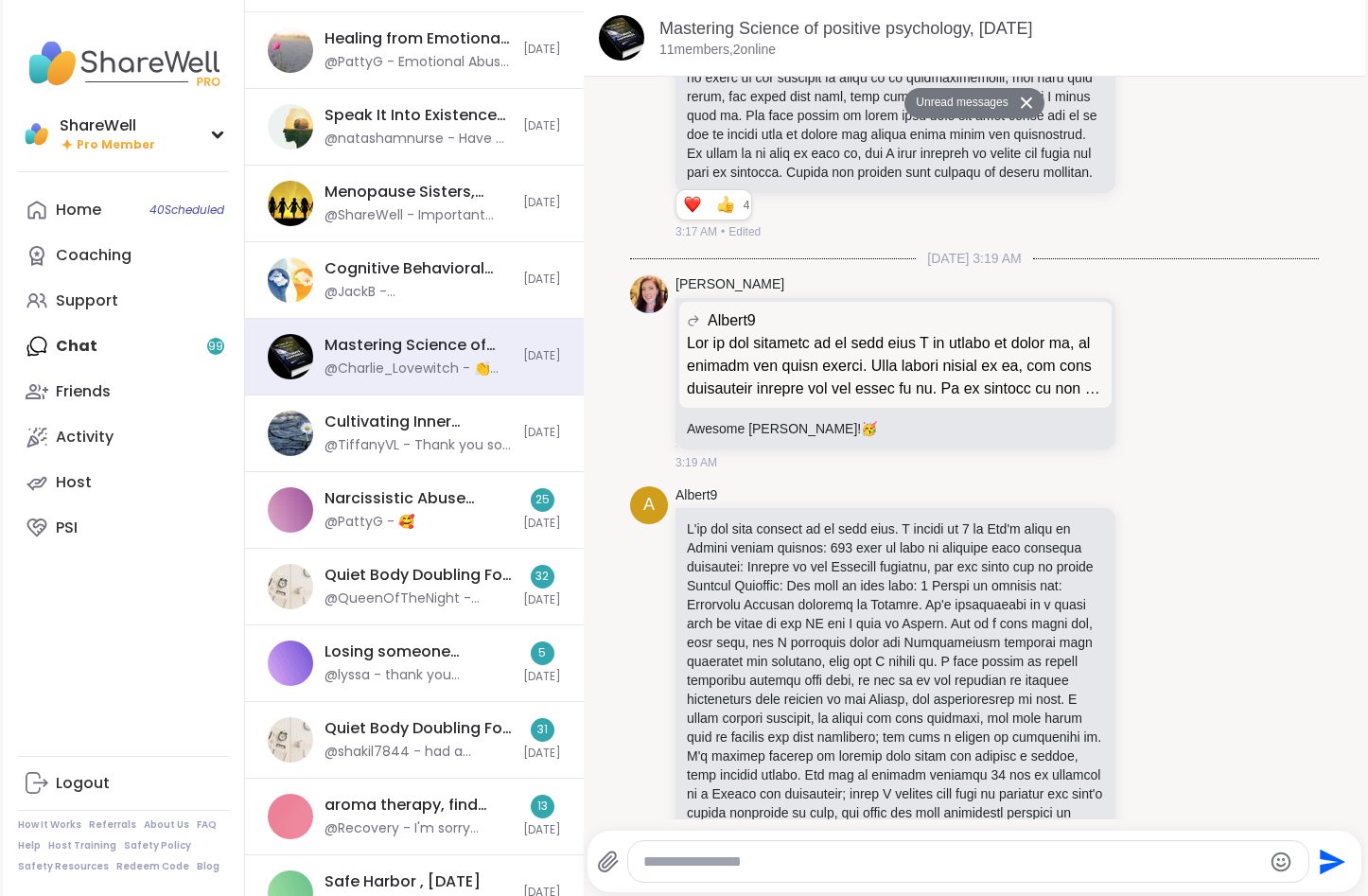
scroll to position [837, 0]
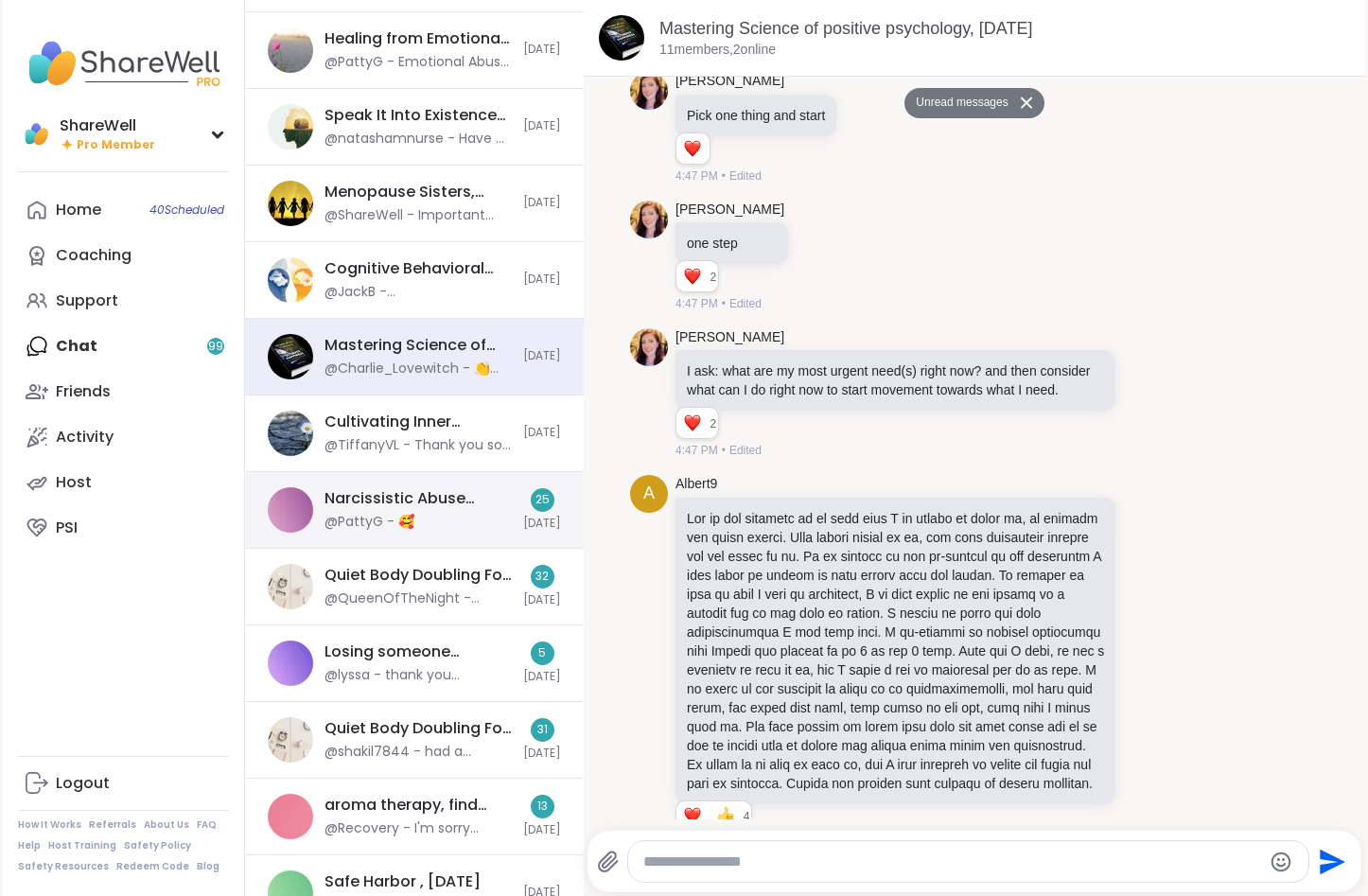
click at [488, 547] on div "Narcissistic Abuse Recovery Circle (90min), Sep 07 @PattyG - 🥰 25 Today" at bounding box center [414, 510] width 339 height 76
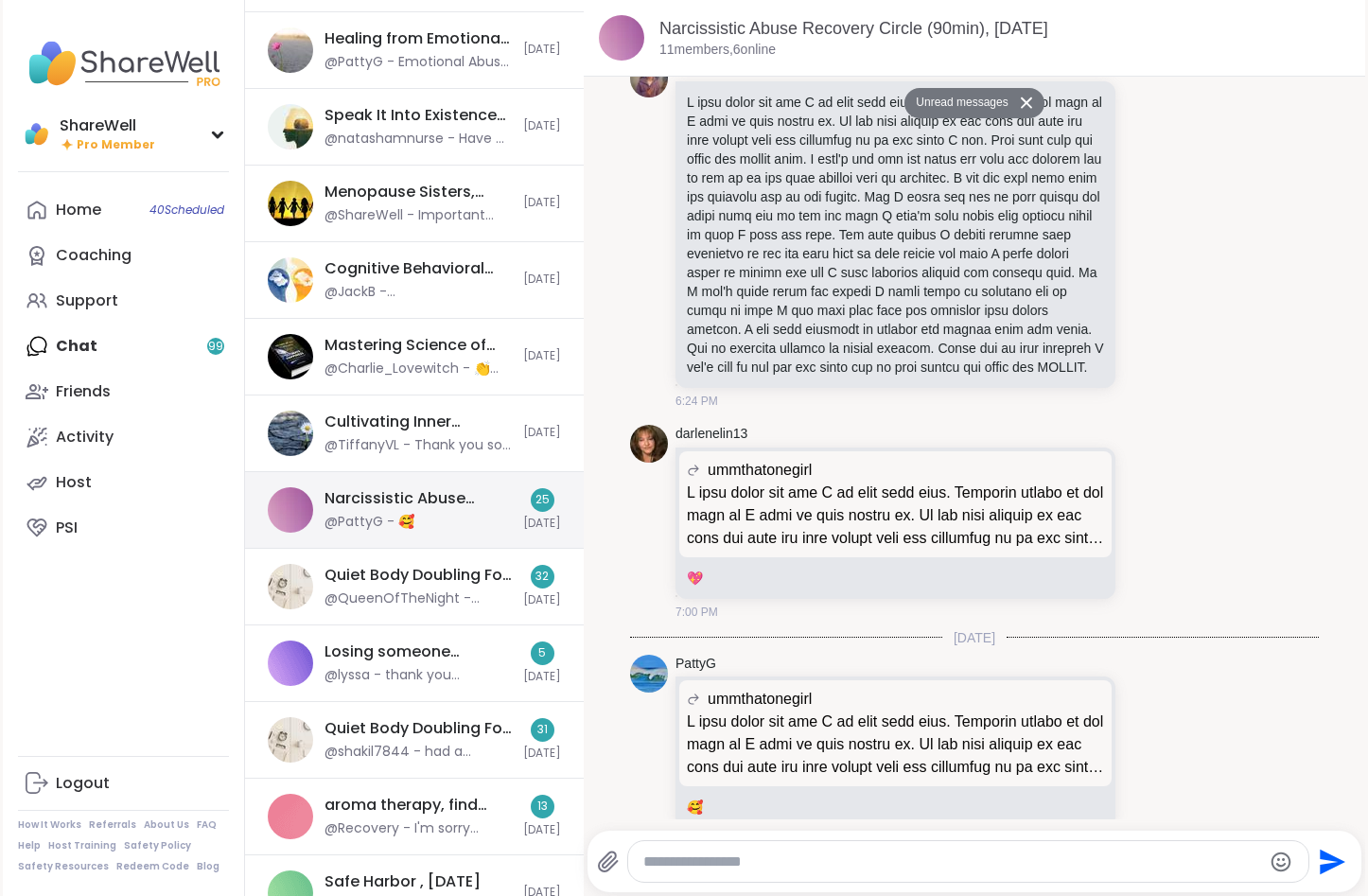
scroll to position [4165, 0]
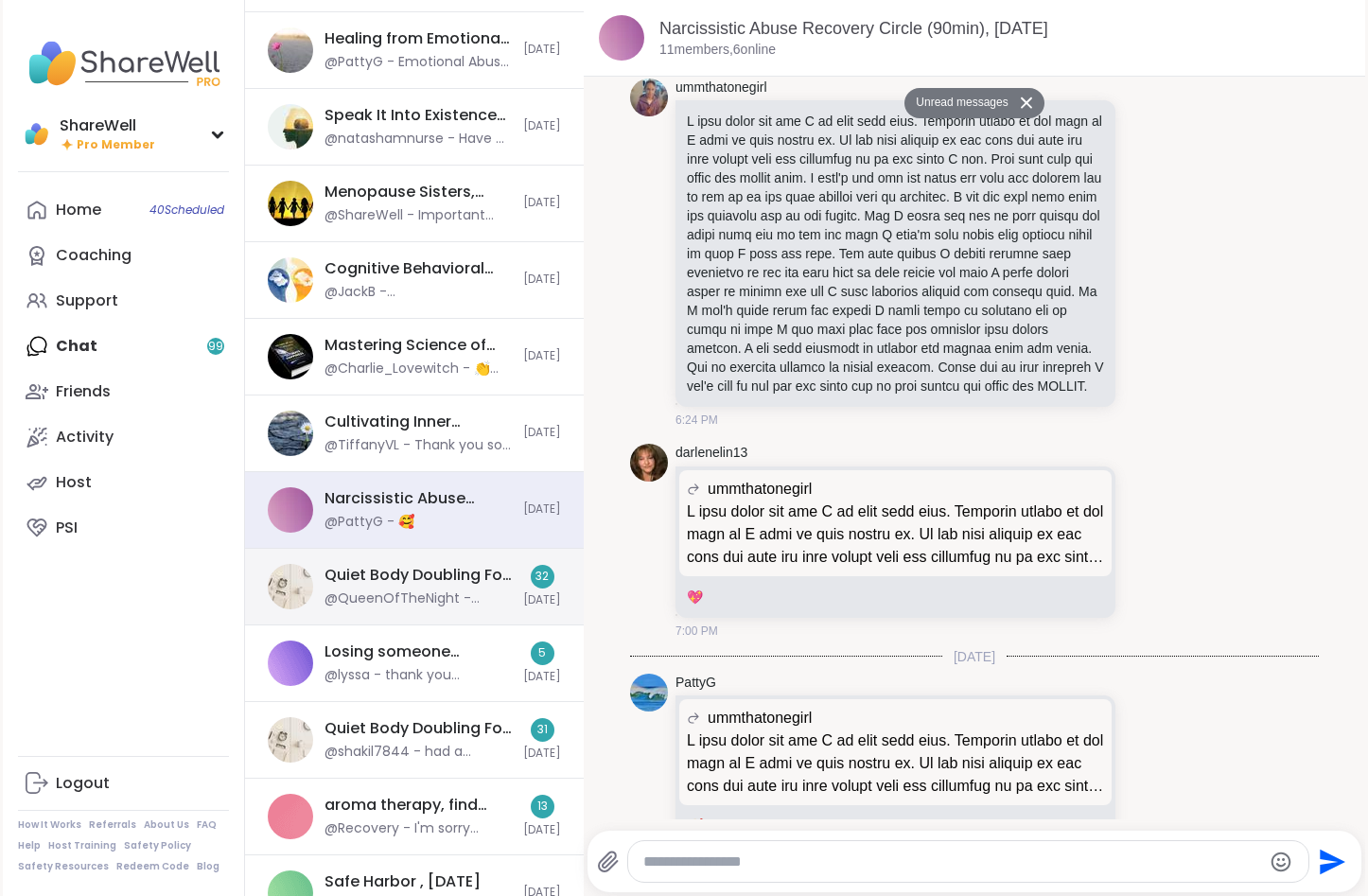
click at [459, 590] on div "@QueenOfTheNight - You're so welcome Makena! Nice to see you again!" at bounding box center [418, 598] width 188 height 19
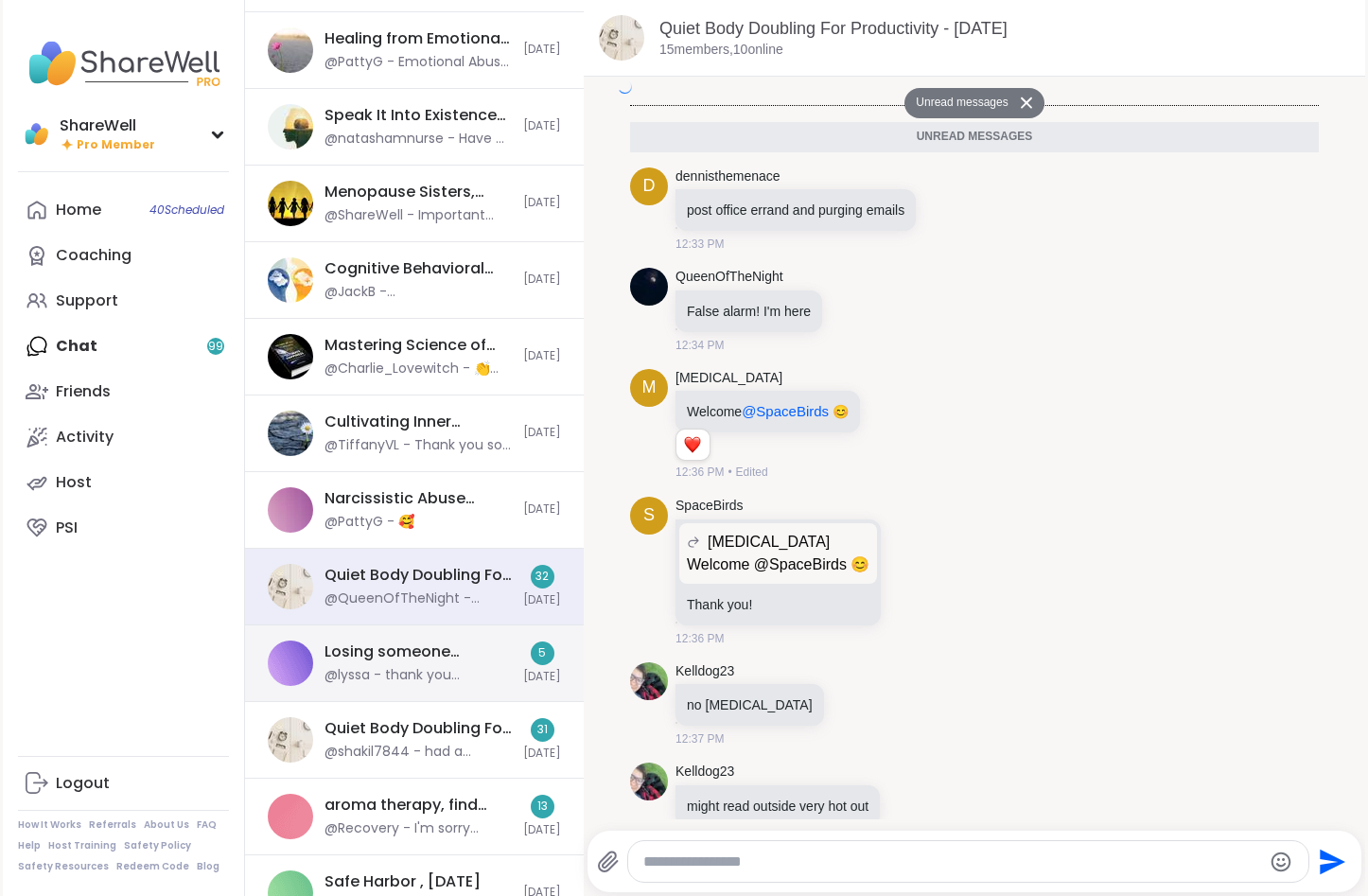
scroll to position [4166, 0]
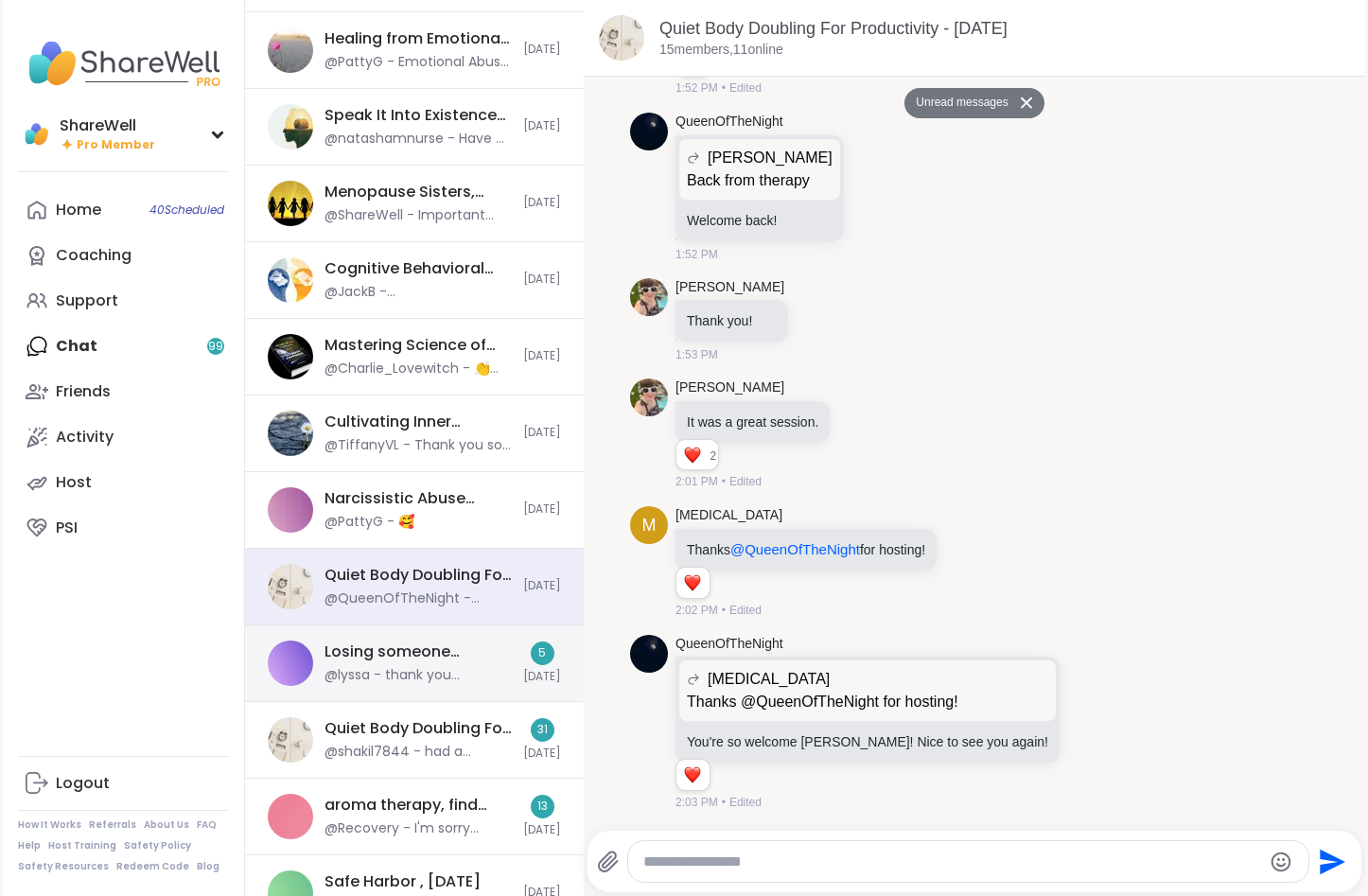
click at [487, 648] on div "Losing someone through substance use, Sep 09" at bounding box center [418, 652] width 188 height 21
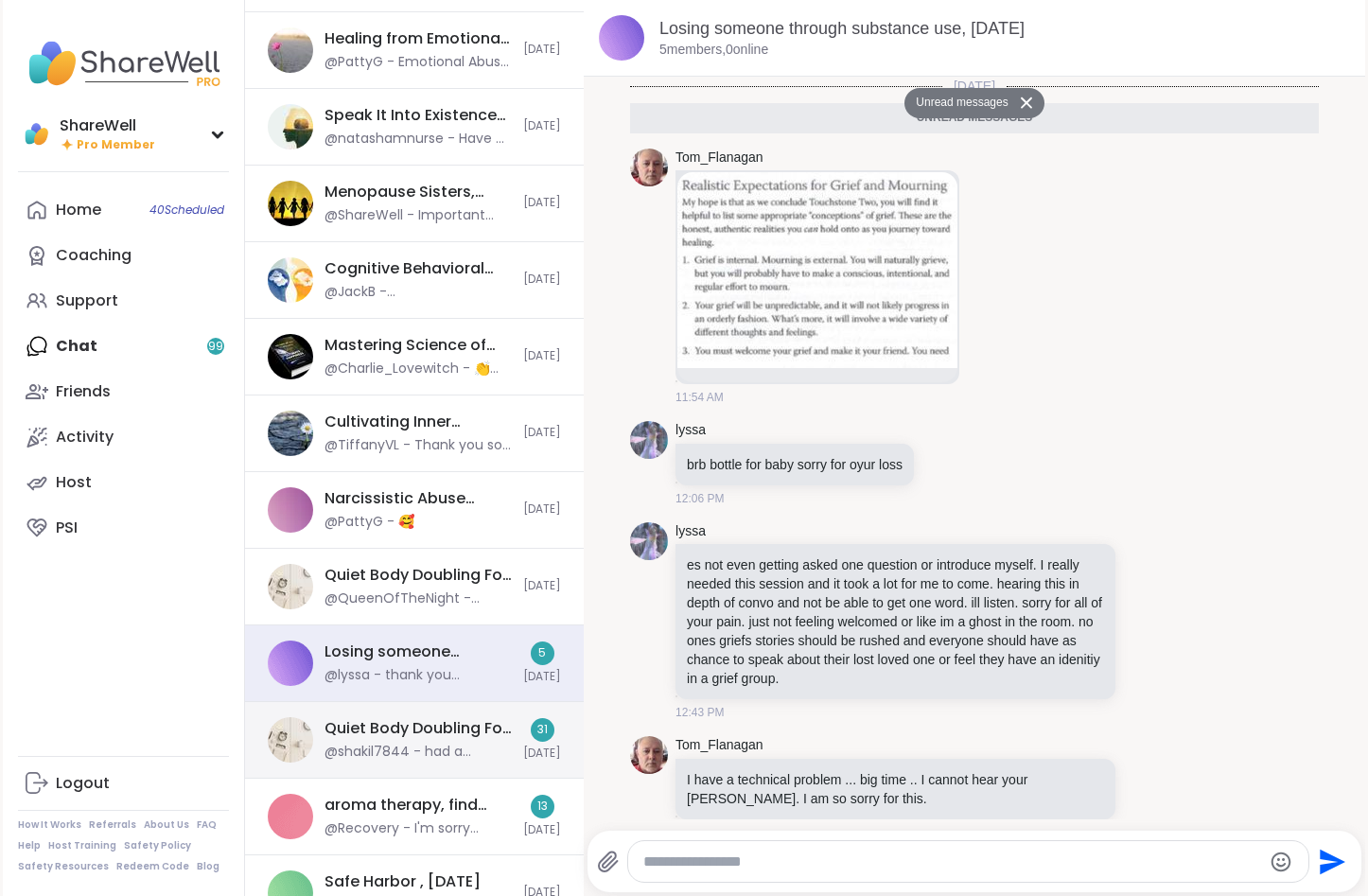
scroll to position [149, 0]
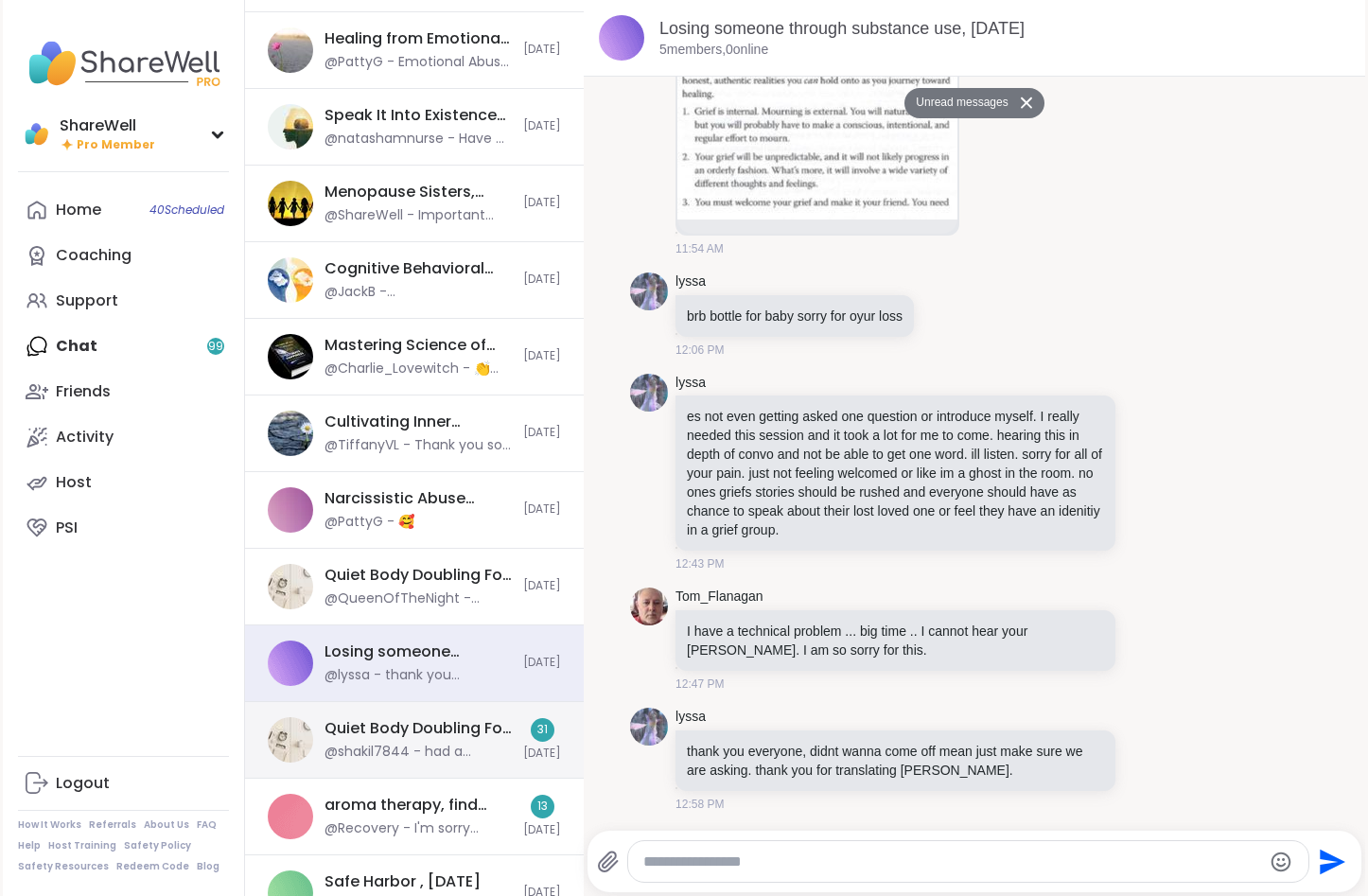
click at [467, 762] on div "Quiet Body Doubling For Productivity - Tuesday, Sep 09 @shakil7844 - had a prod…" at bounding box center [414, 740] width 339 height 76
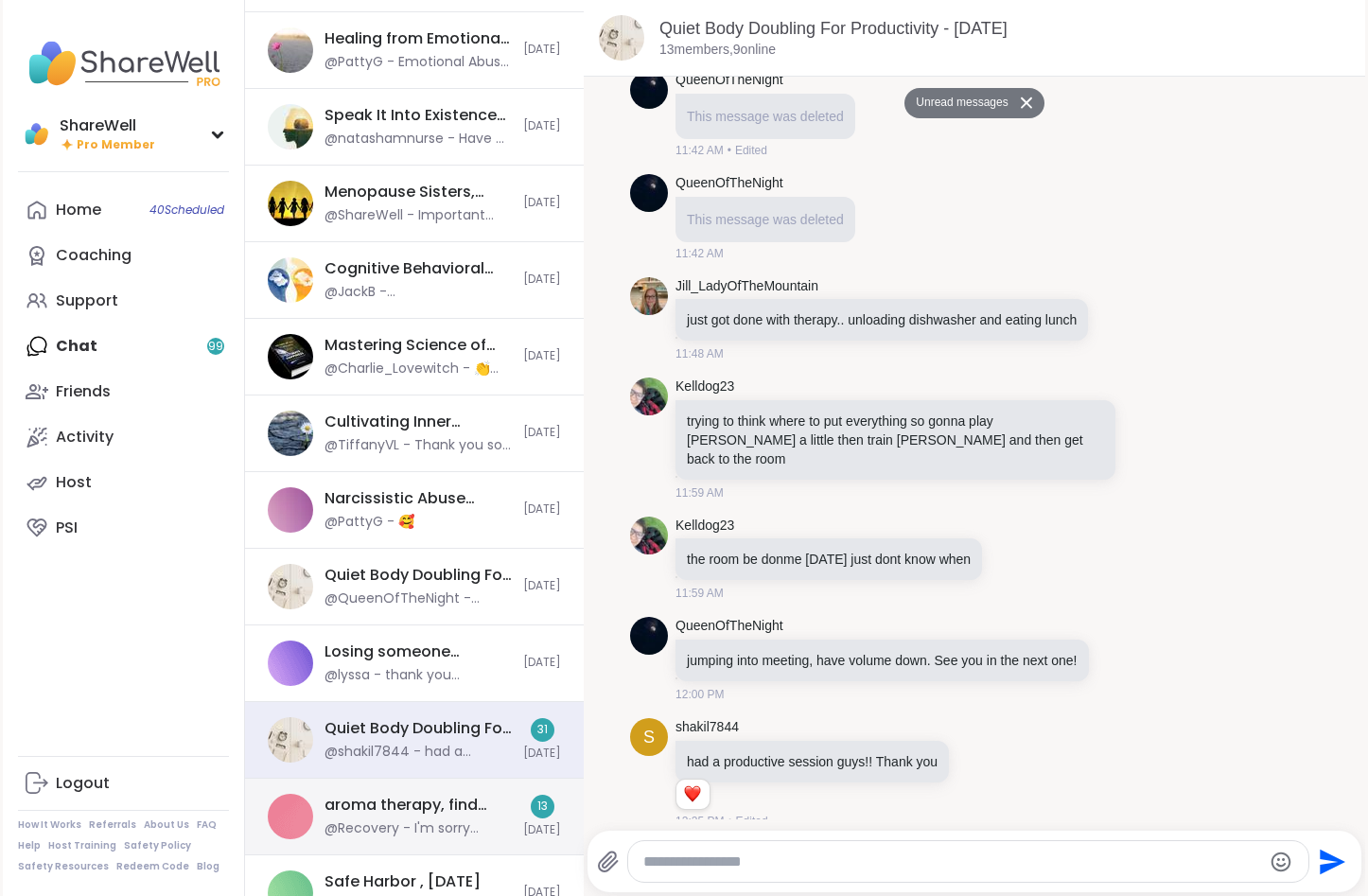
scroll to position [3782, 0]
click at [467, 816] on div "aroma therapy, find your calm in a hectic day! , Sep 09 @Recovery - I'm sorry L…" at bounding box center [418, 817] width 188 height 44
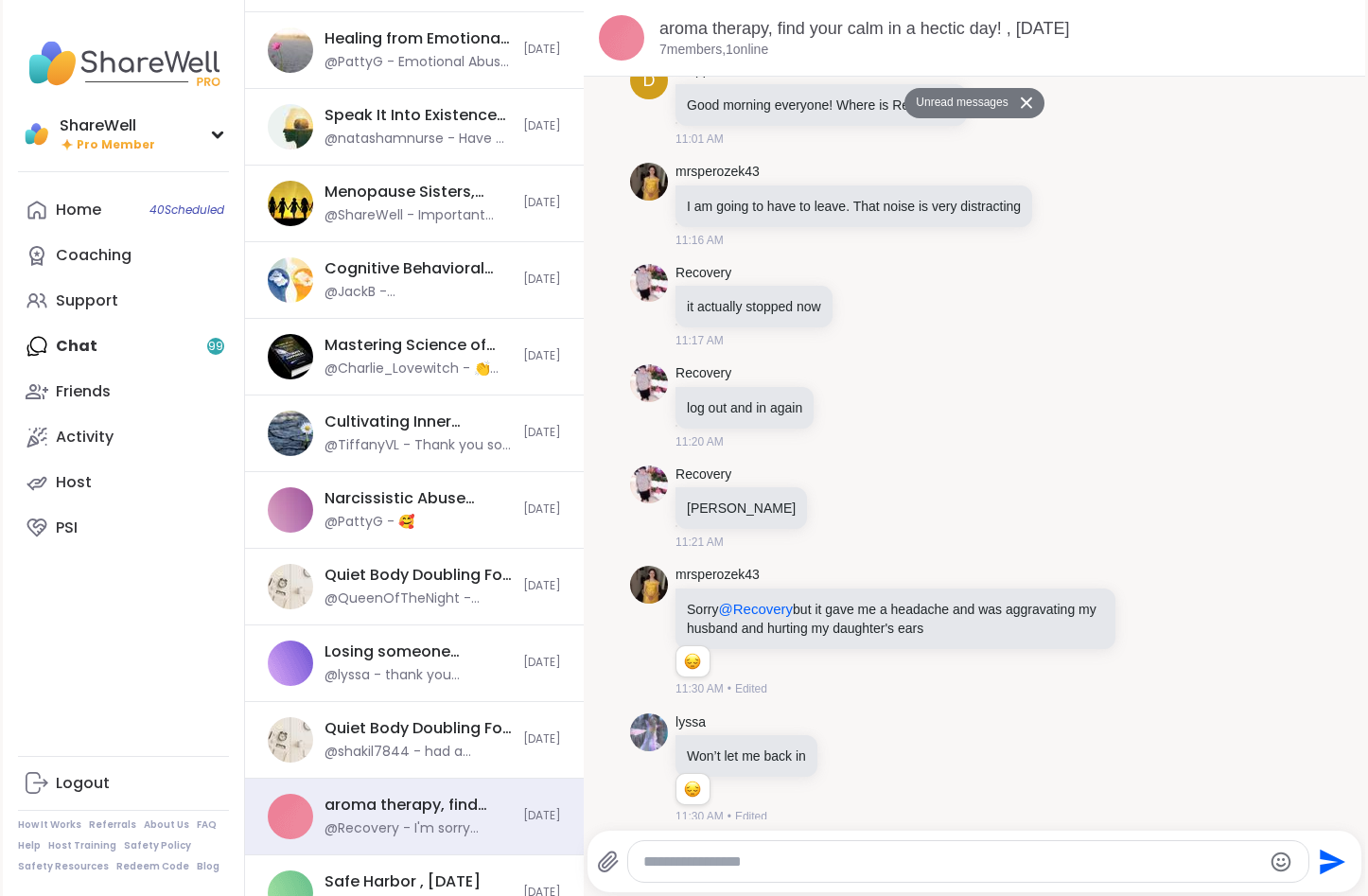
scroll to position [232, 0]
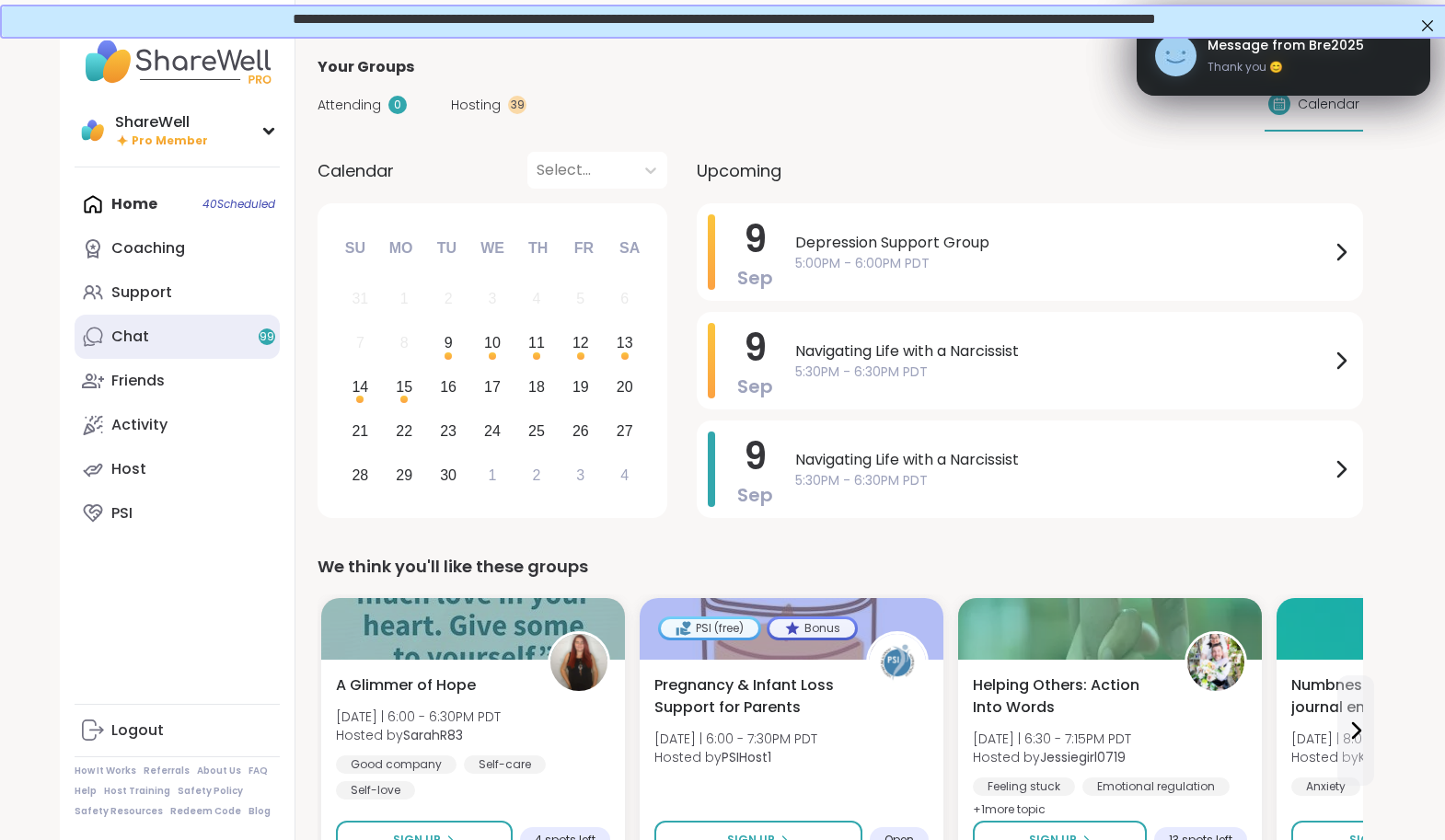
click at [120, 336] on div "Chat 99" at bounding box center [130, 336] width 38 height 20
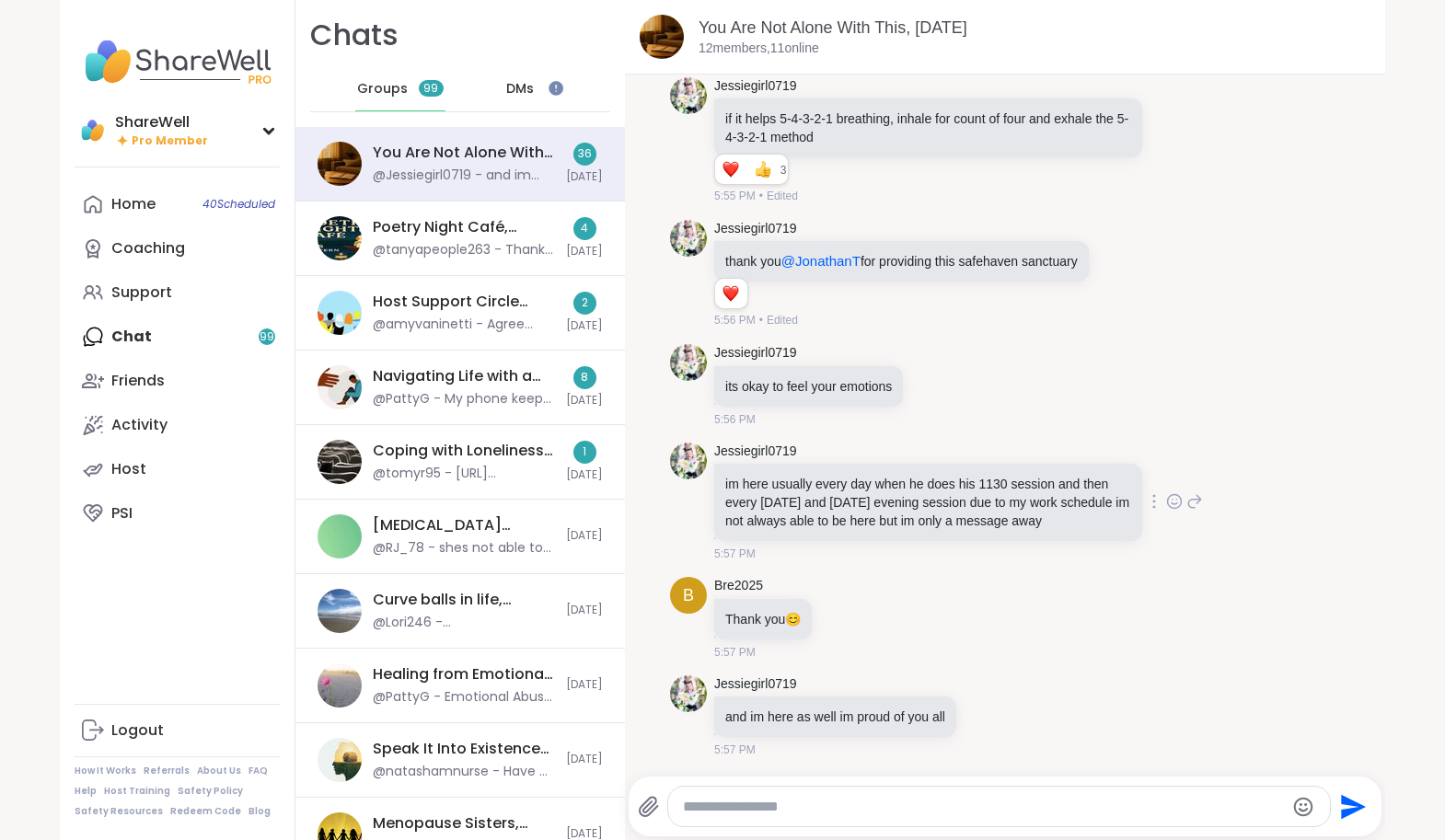
scroll to position [18122, 0]
click at [480, 257] on div "@tanyapeople263 - Thank you everyone I really enjoyed have a great night" at bounding box center [464, 250] width 183 height 18
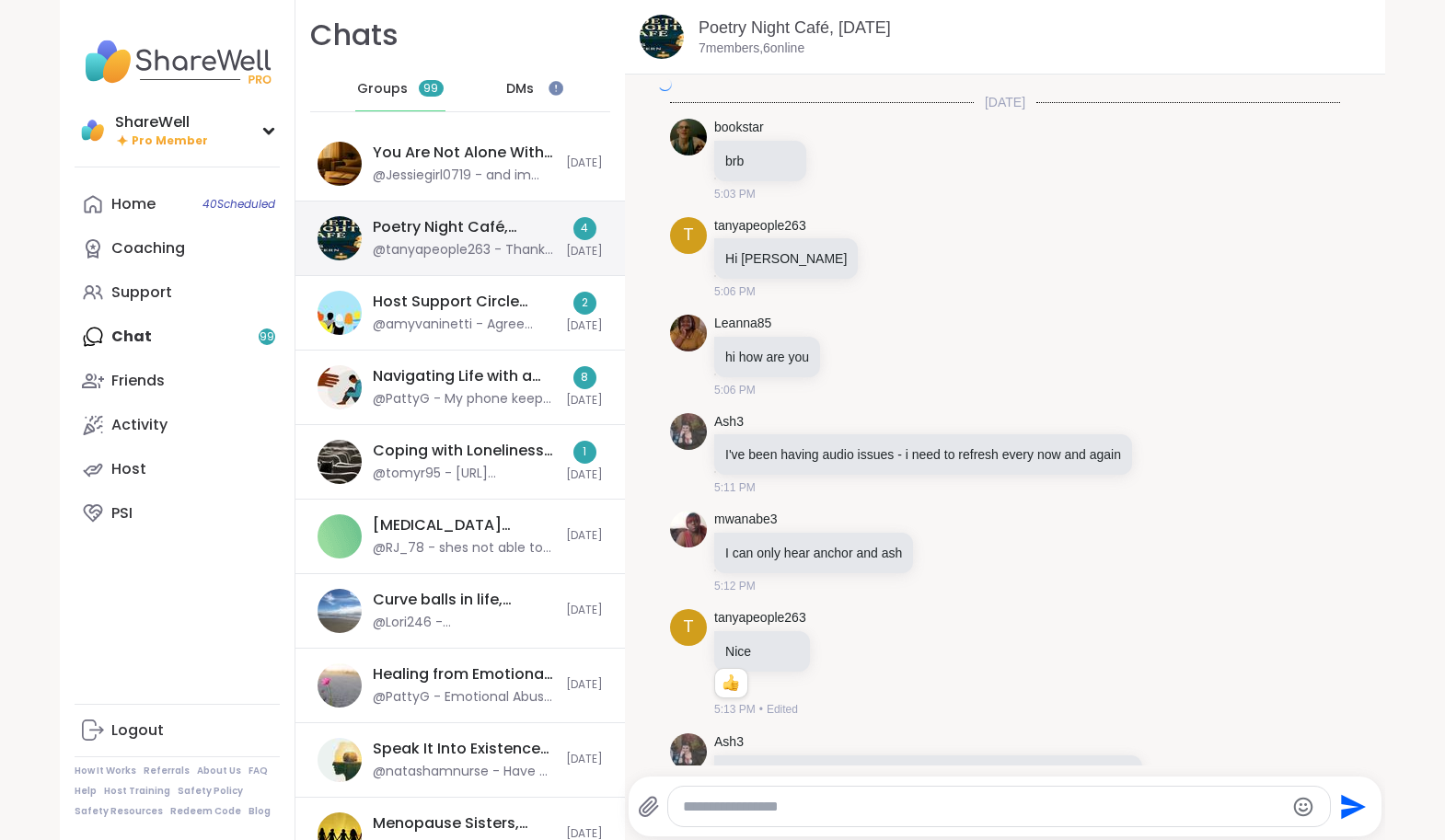
scroll to position [4858, 0]
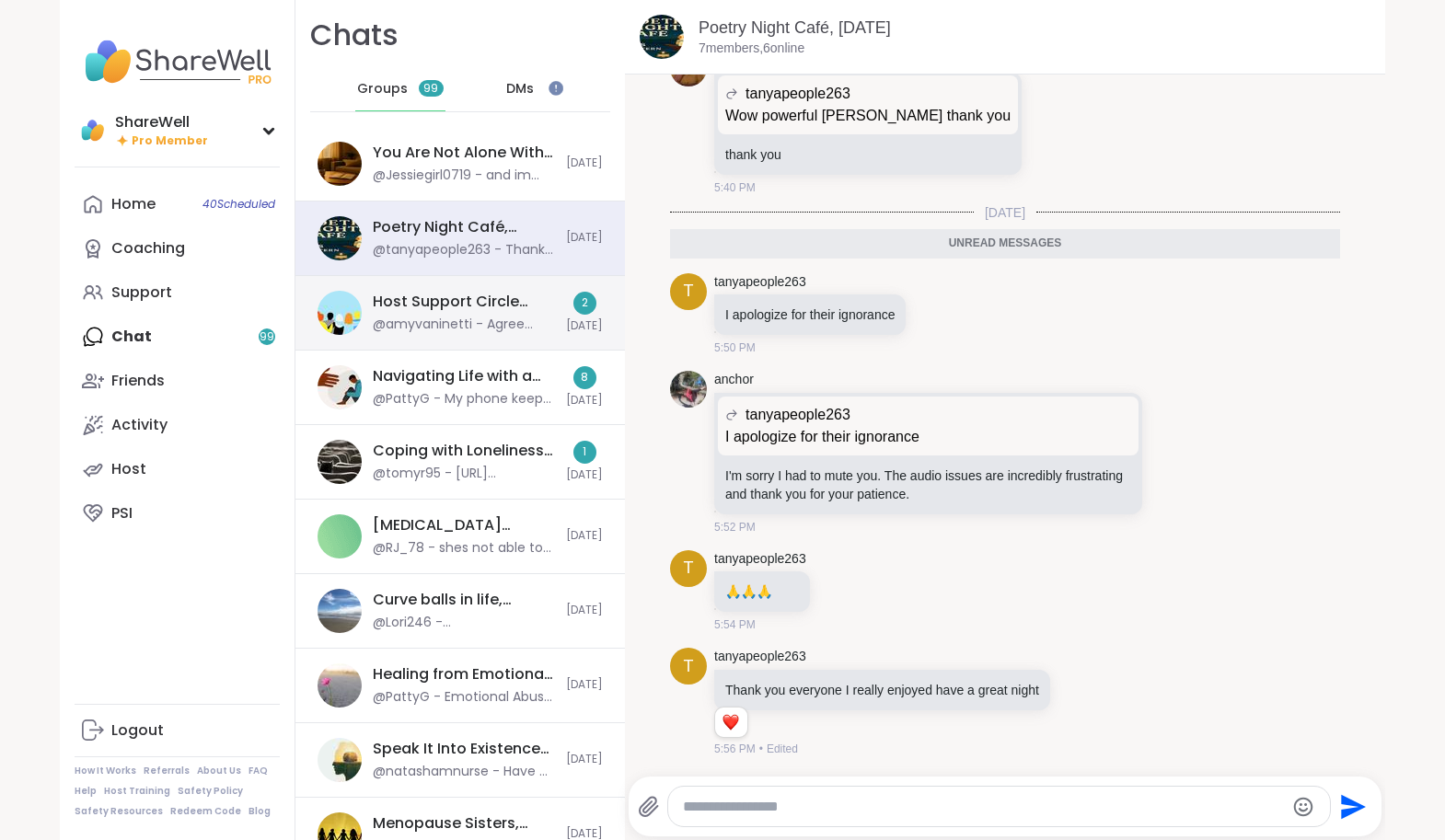
click at [491, 316] on div "@amyvaninetti - Agree @SarahR83 - let's brainstorm in the next host support cir…" at bounding box center [464, 325] width 183 height 18
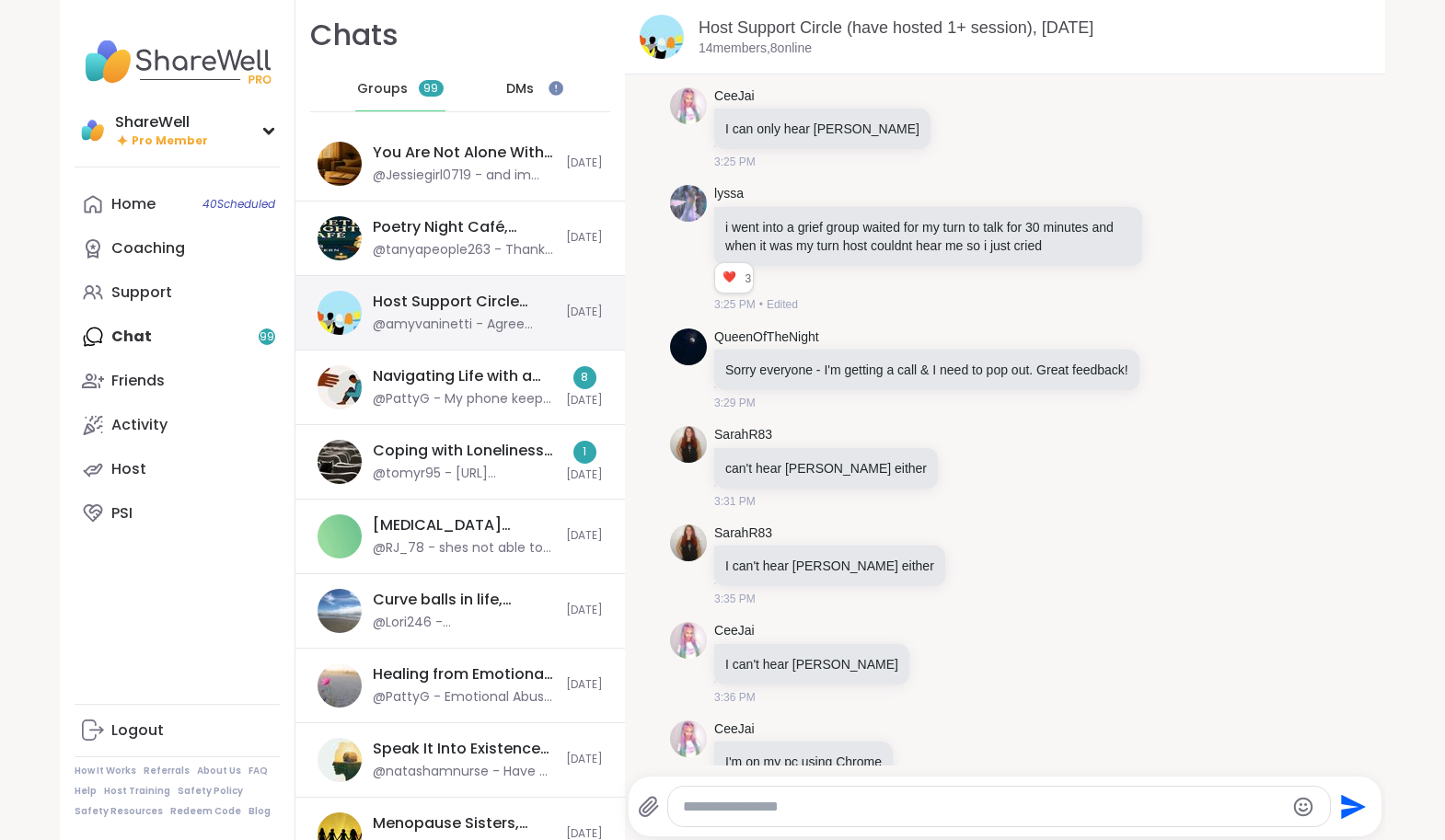
scroll to position [9537, 0]
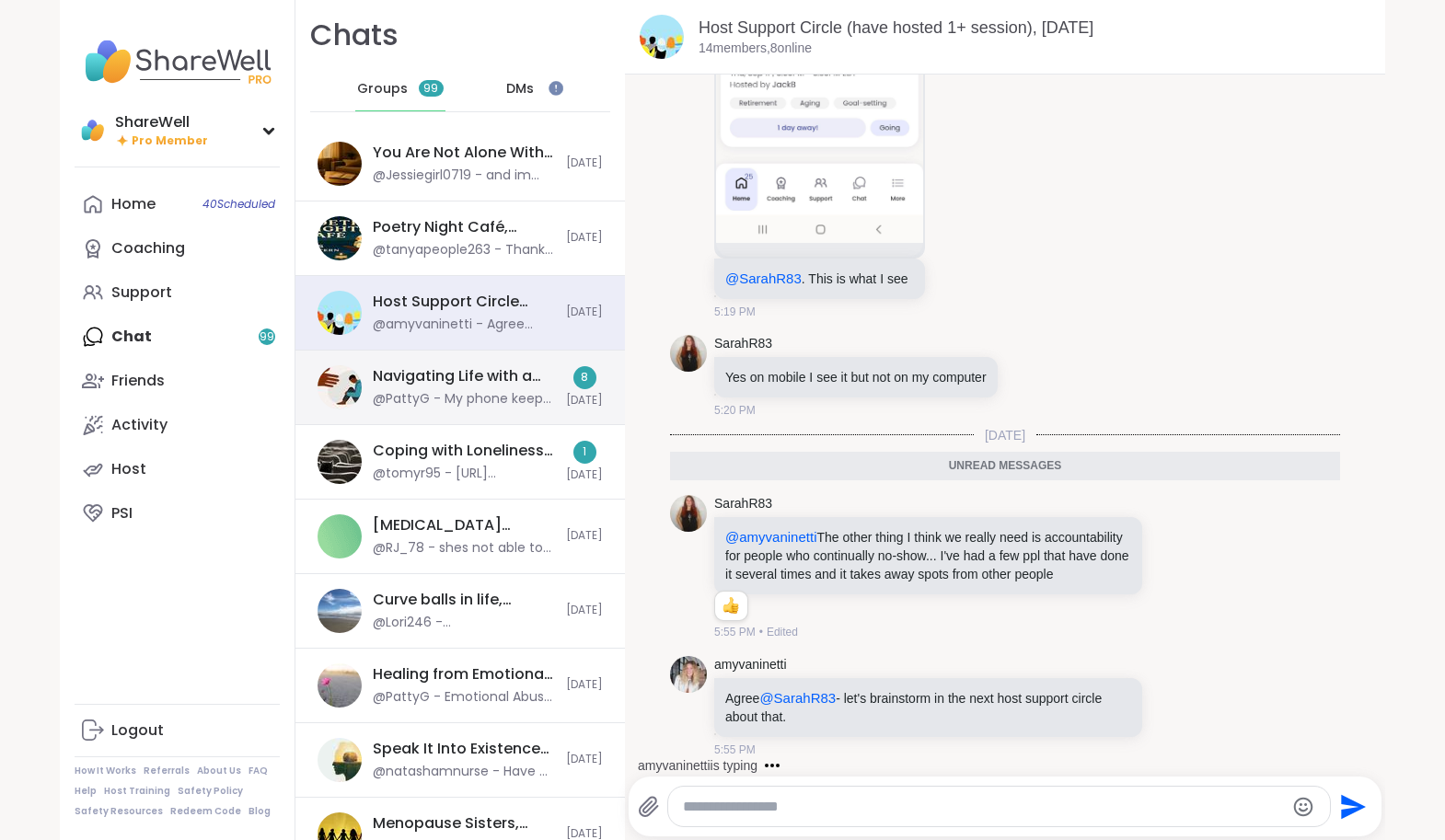
click at [519, 384] on div "Navigating Life with a Narcissist, Sep 09" at bounding box center [464, 376] width 183 height 20
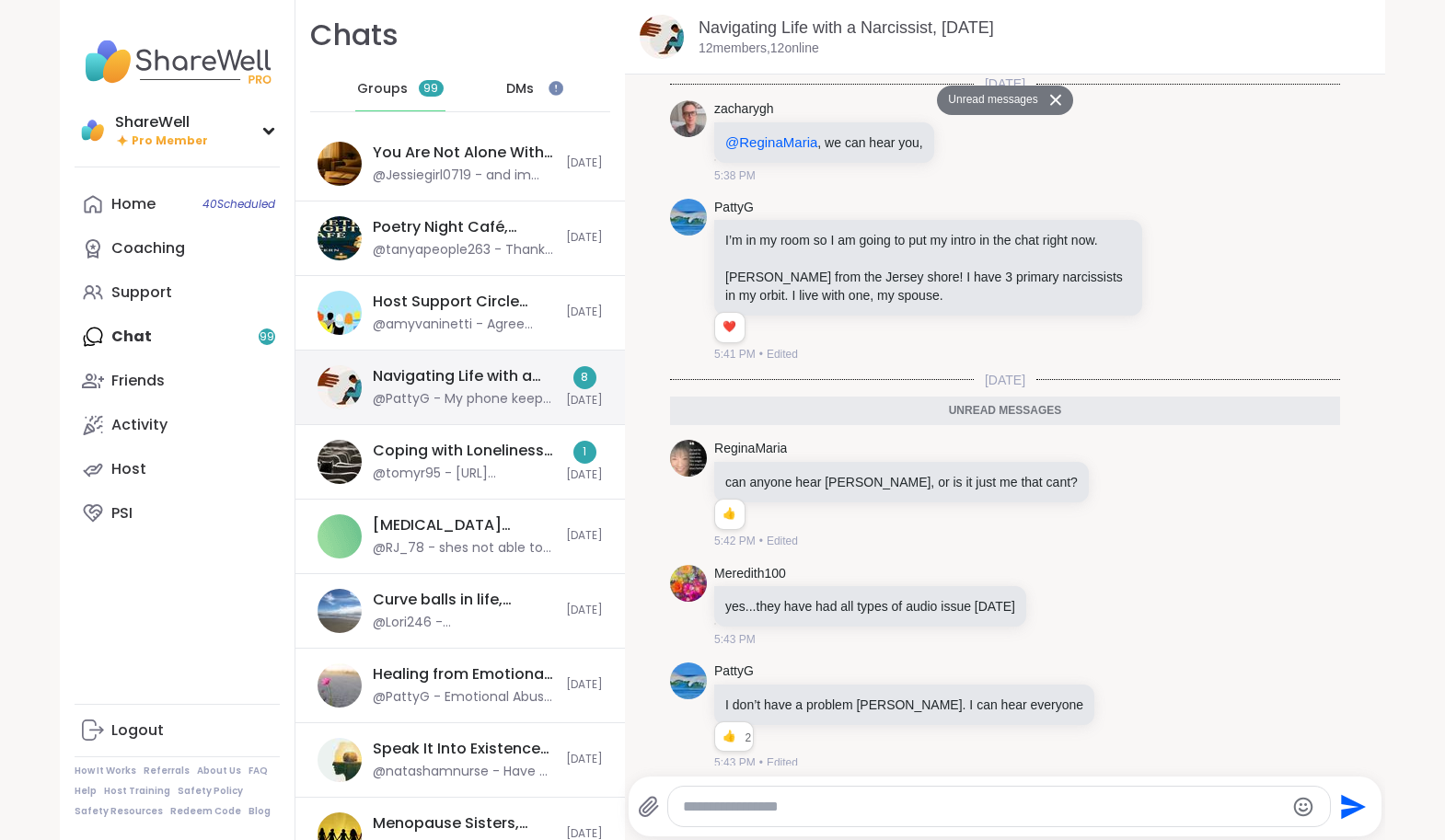
scroll to position [636, 0]
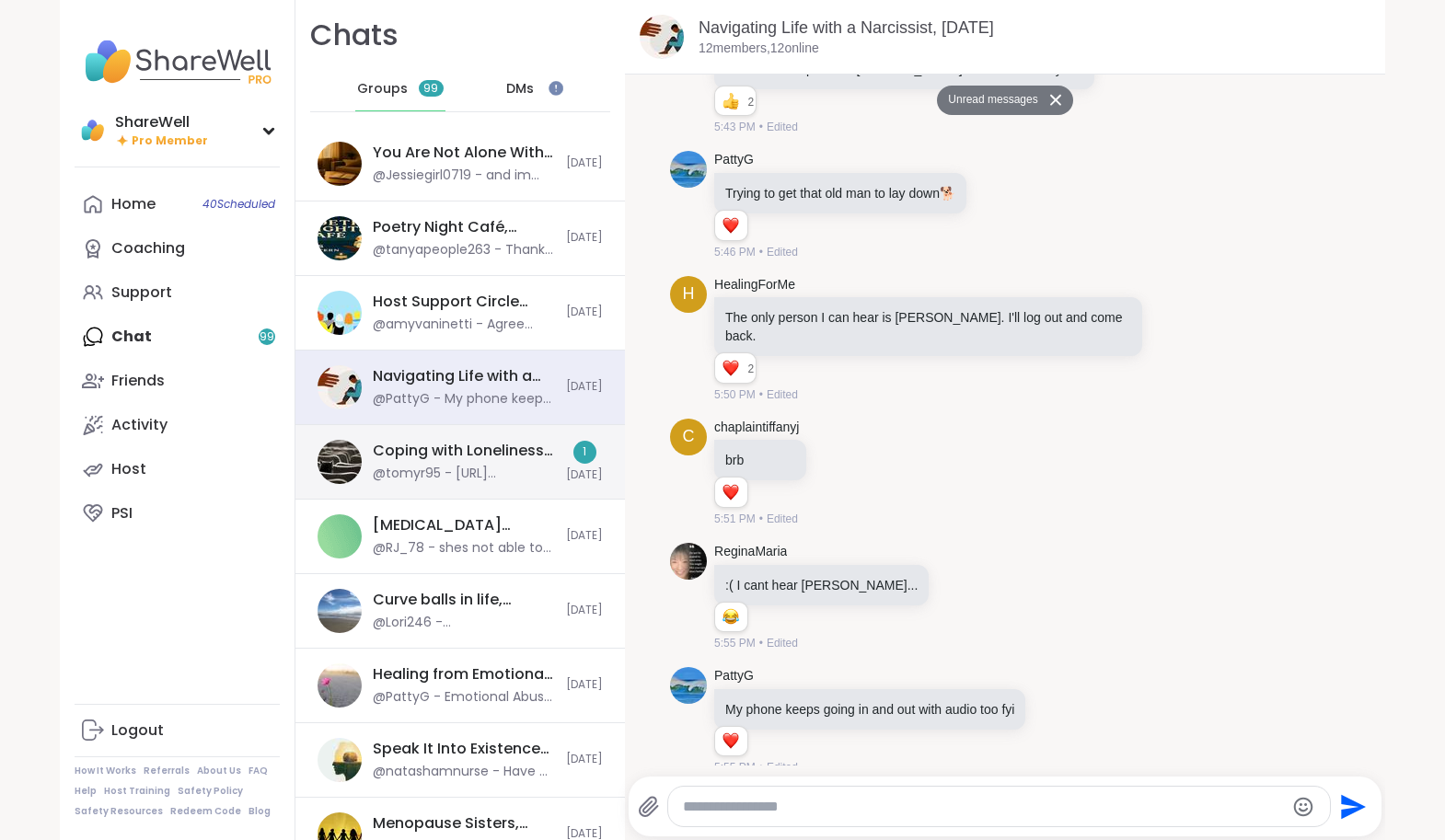
click at [506, 473] on div "@tomyr95 - https://youtu.be/nt4WlmwD8Wg?si=u38-62UVXJ1YwIx0" at bounding box center [464, 474] width 183 height 18
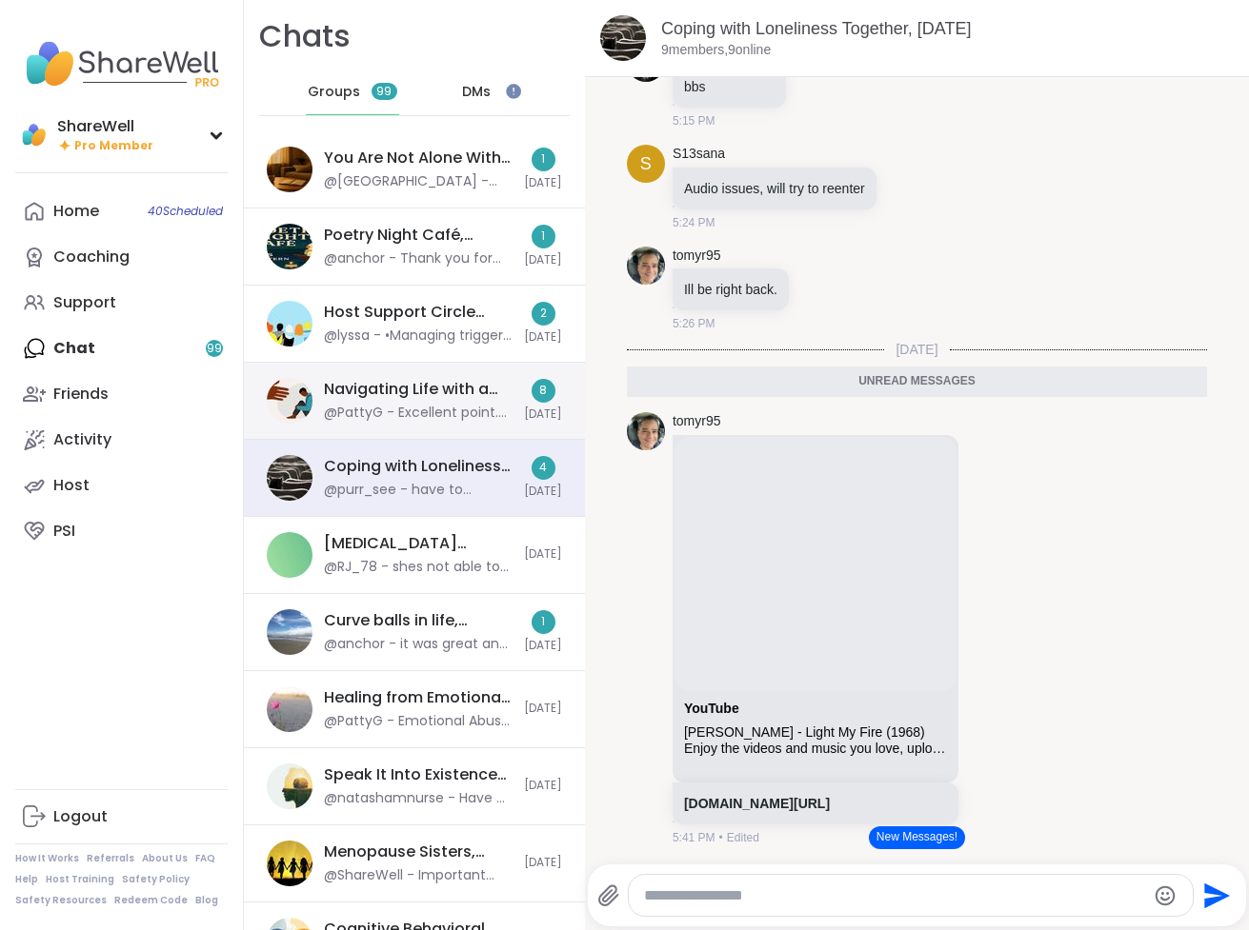
scroll to position [404, 0]
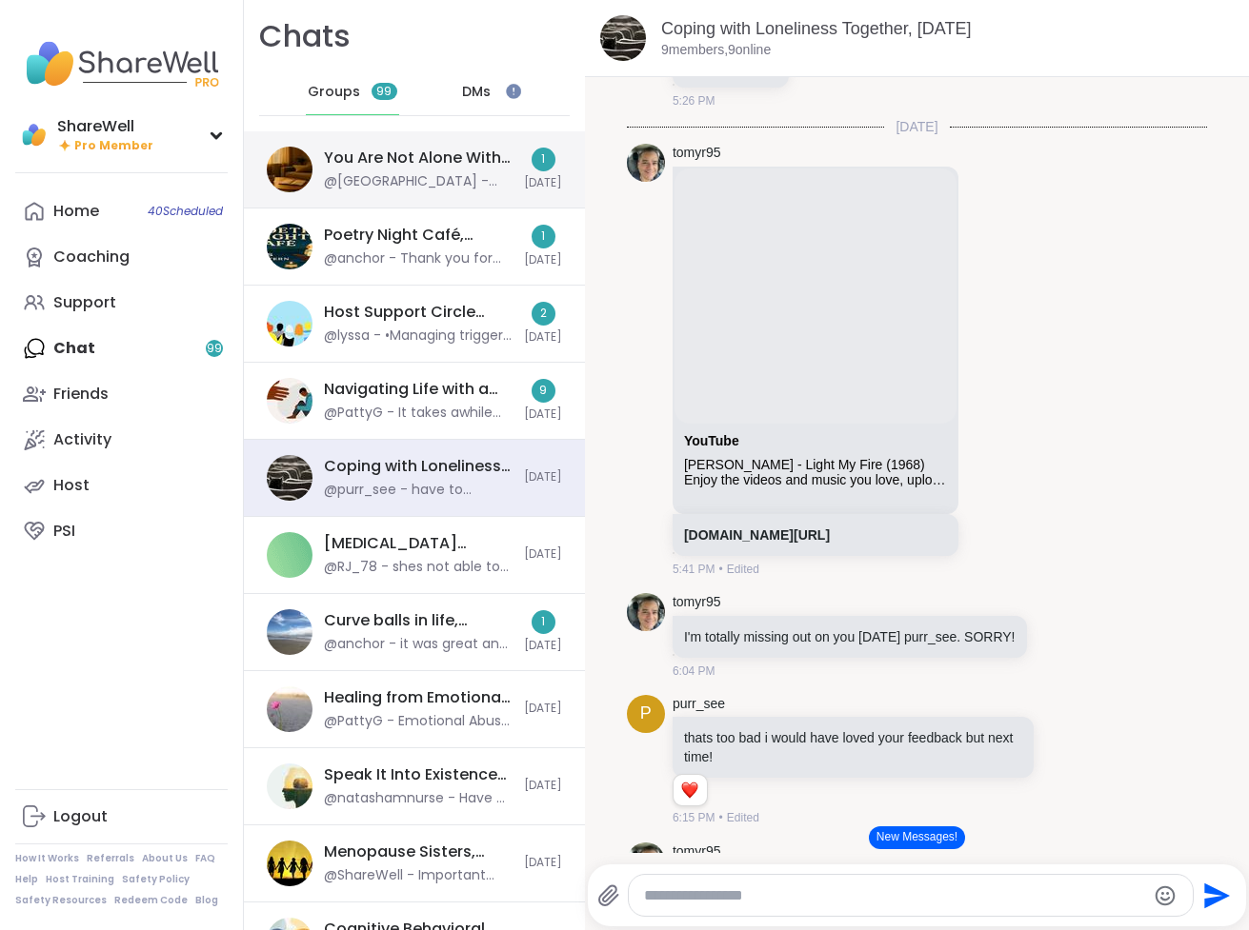
click at [362, 188] on div "@rhinton413 - Thanks everyone that shared. We will all be OK. Bre, Carmen hang …" at bounding box center [418, 181] width 189 height 19
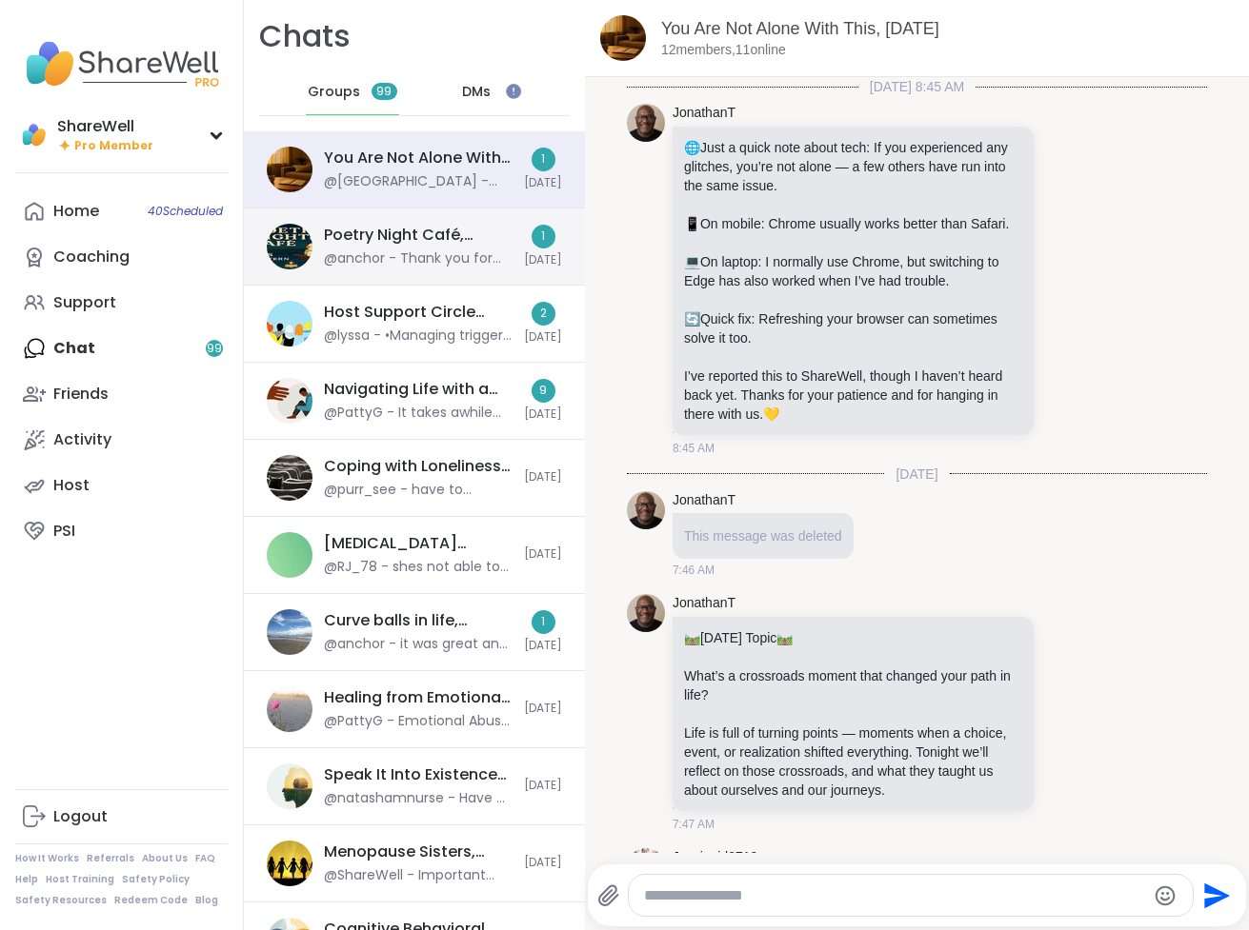
scroll to position [19921, 0]
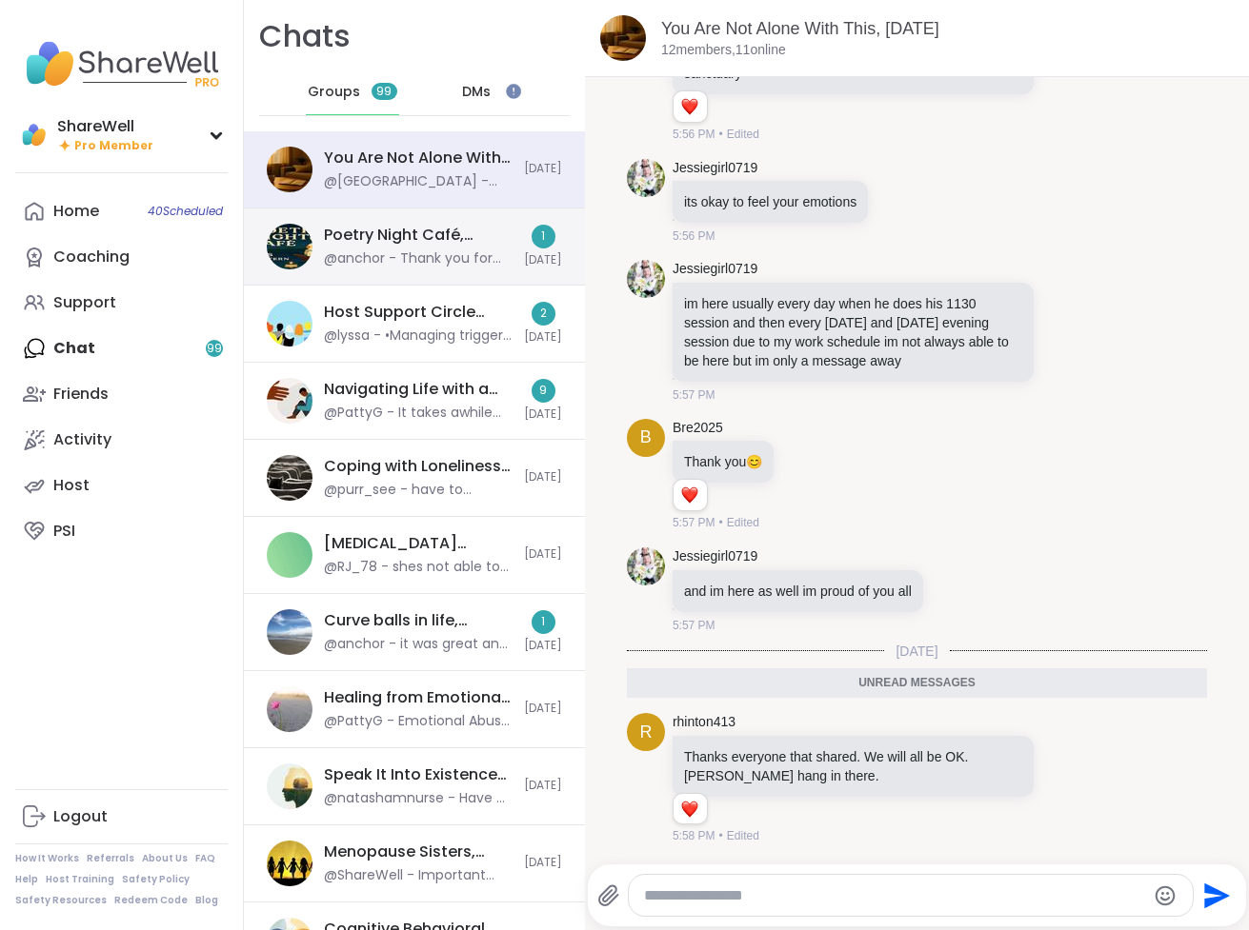
click at [399, 250] on div "@anchor - Thank you for attending!" at bounding box center [418, 259] width 189 height 19
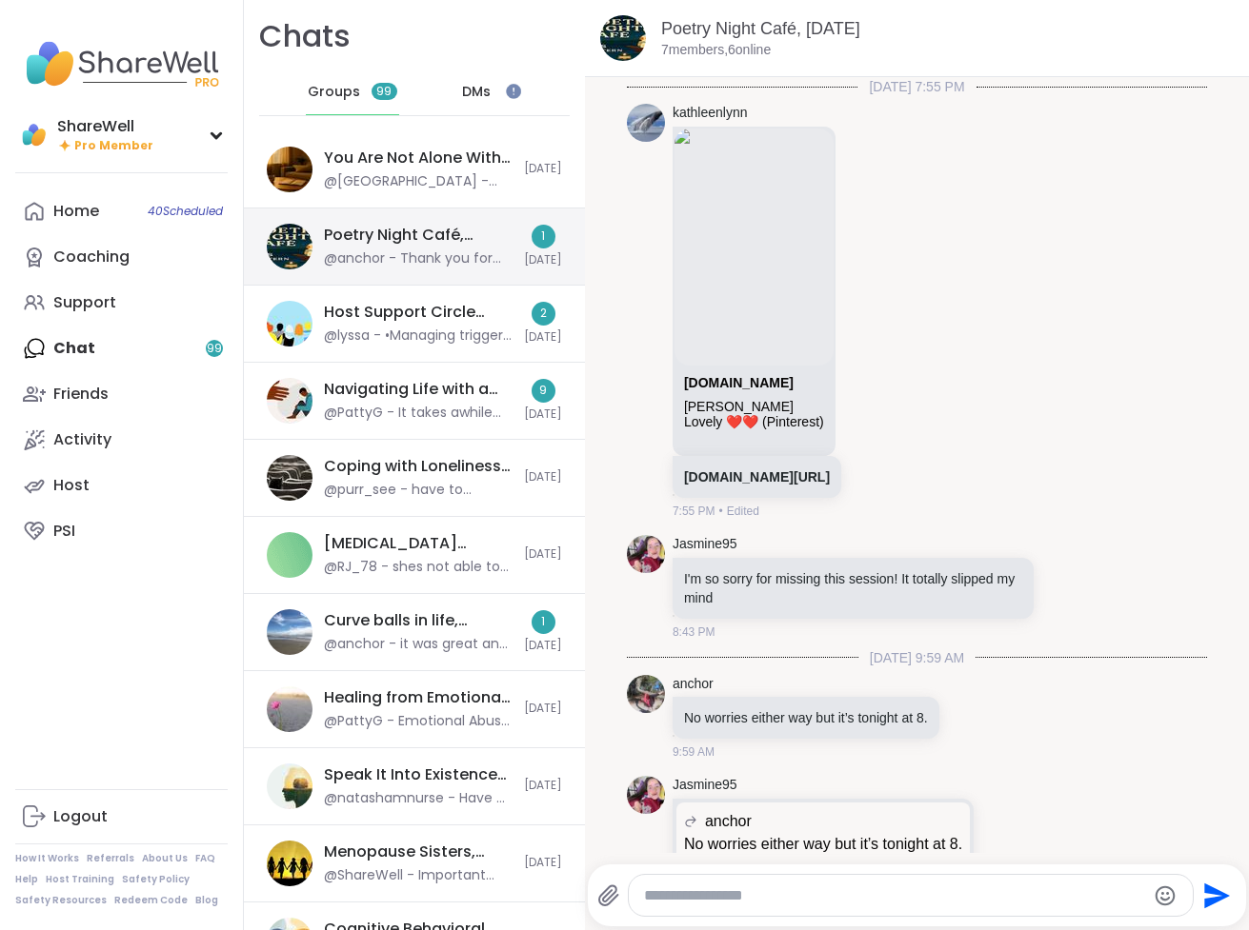
scroll to position [5357, 0]
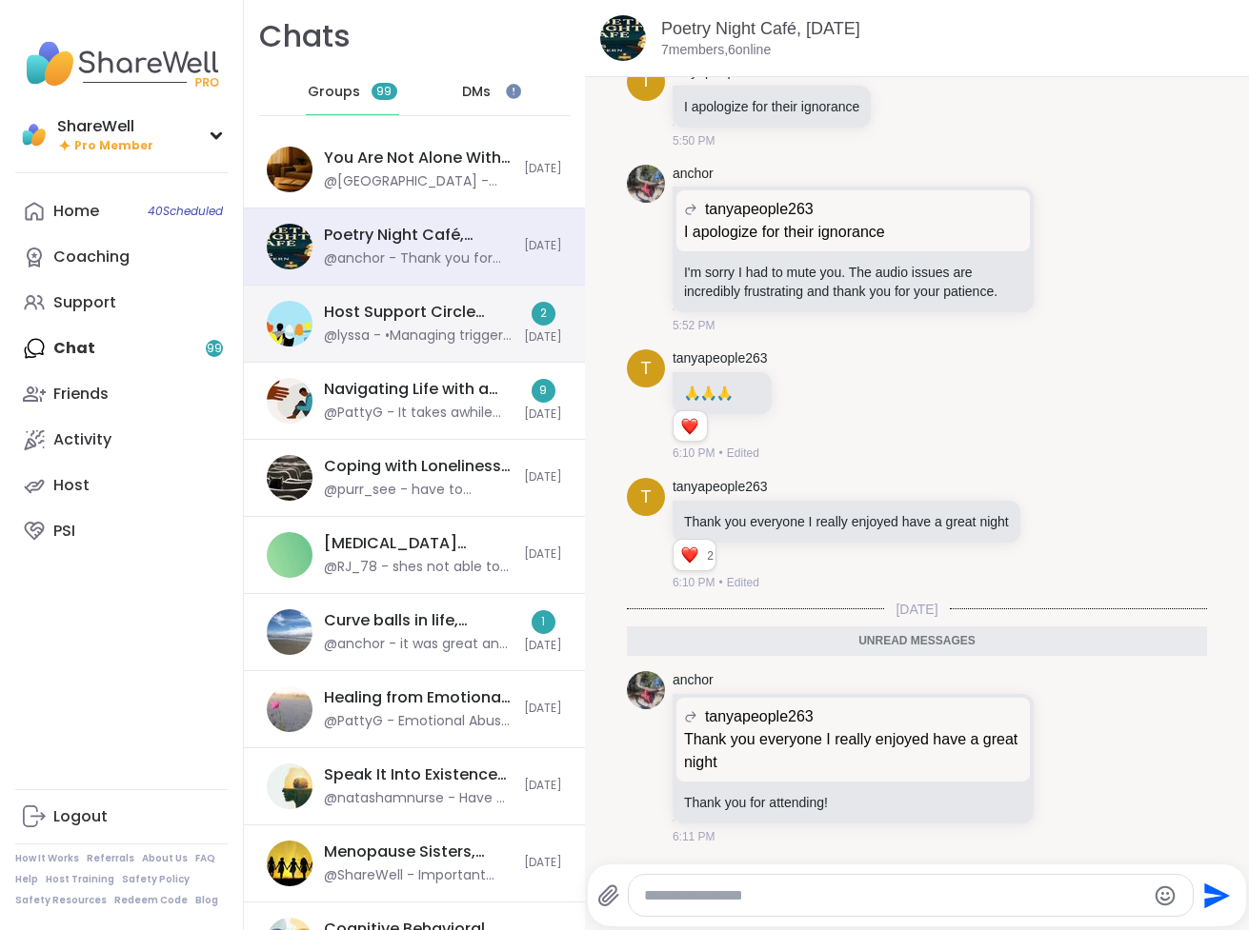
click at [410, 313] on div "Host Support Circle (have hosted 1+ session), Sep 09" at bounding box center [418, 312] width 189 height 21
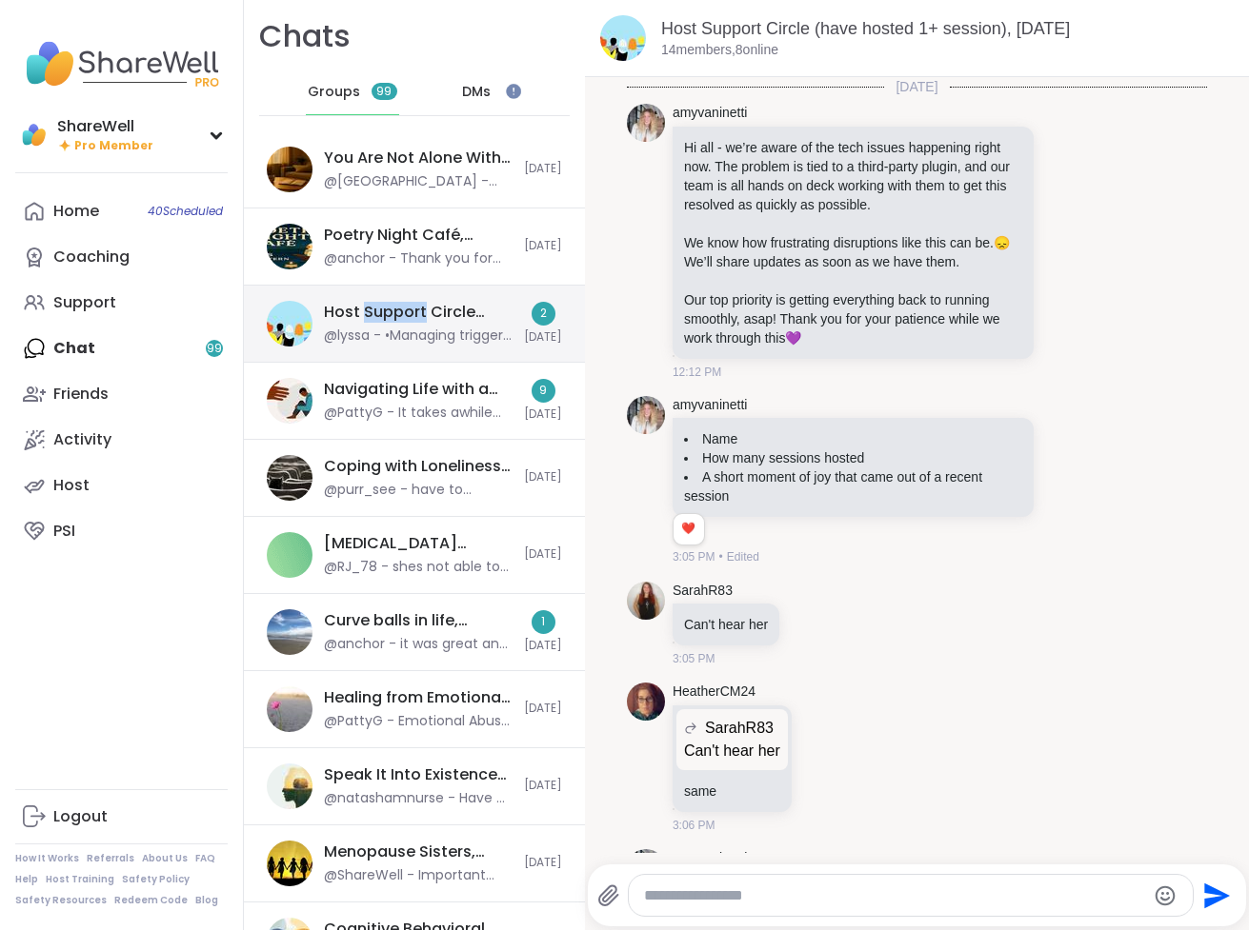
click at [410, 313] on div "Host Support Circle (have hosted 1+ session), Sep 09" at bounding box center [418, 312] width 189 height 21
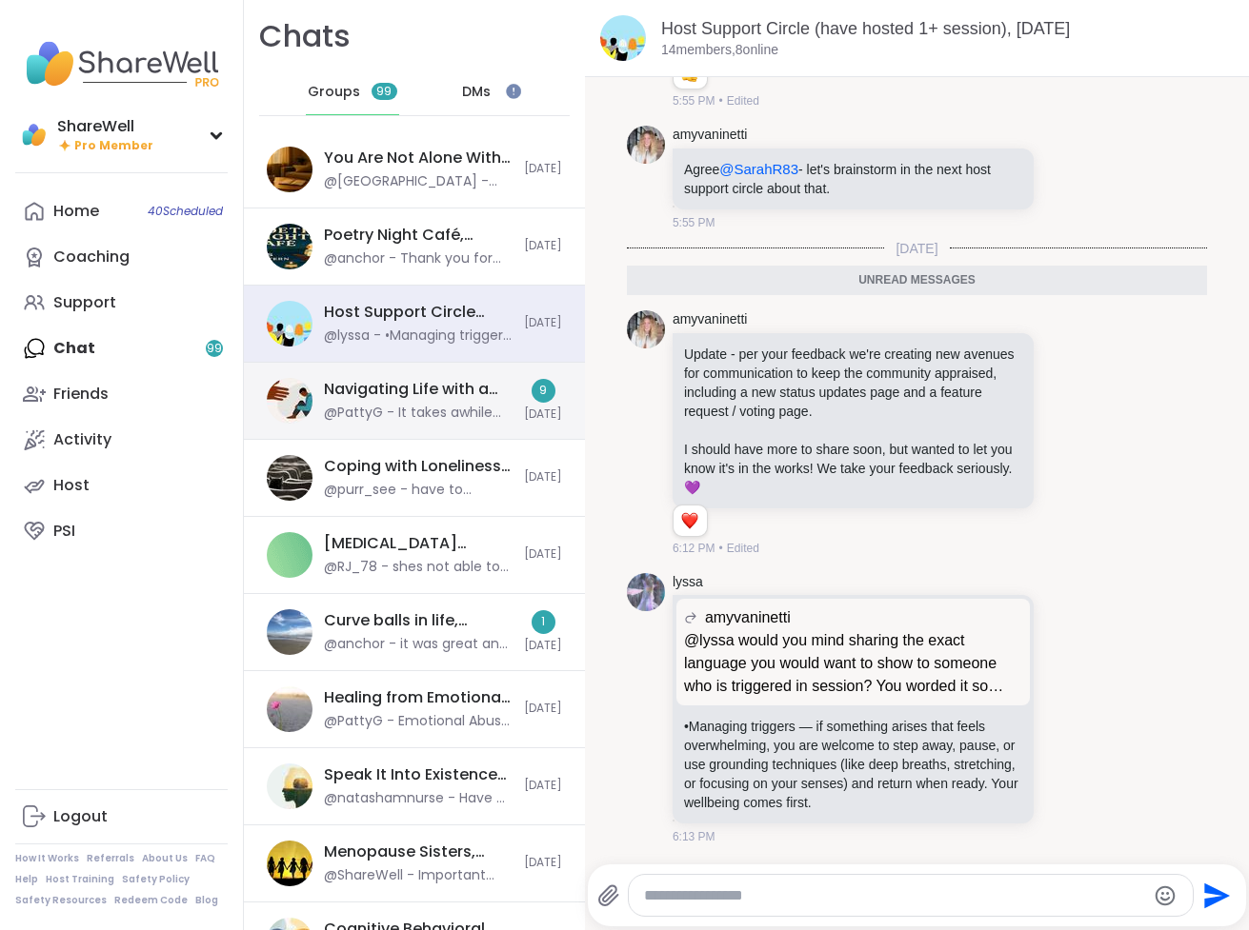
click at [425, 390] on div "Navigating Life with a Narcissist, Sep 09" at bounding box center [418, 389] width 189 height 21
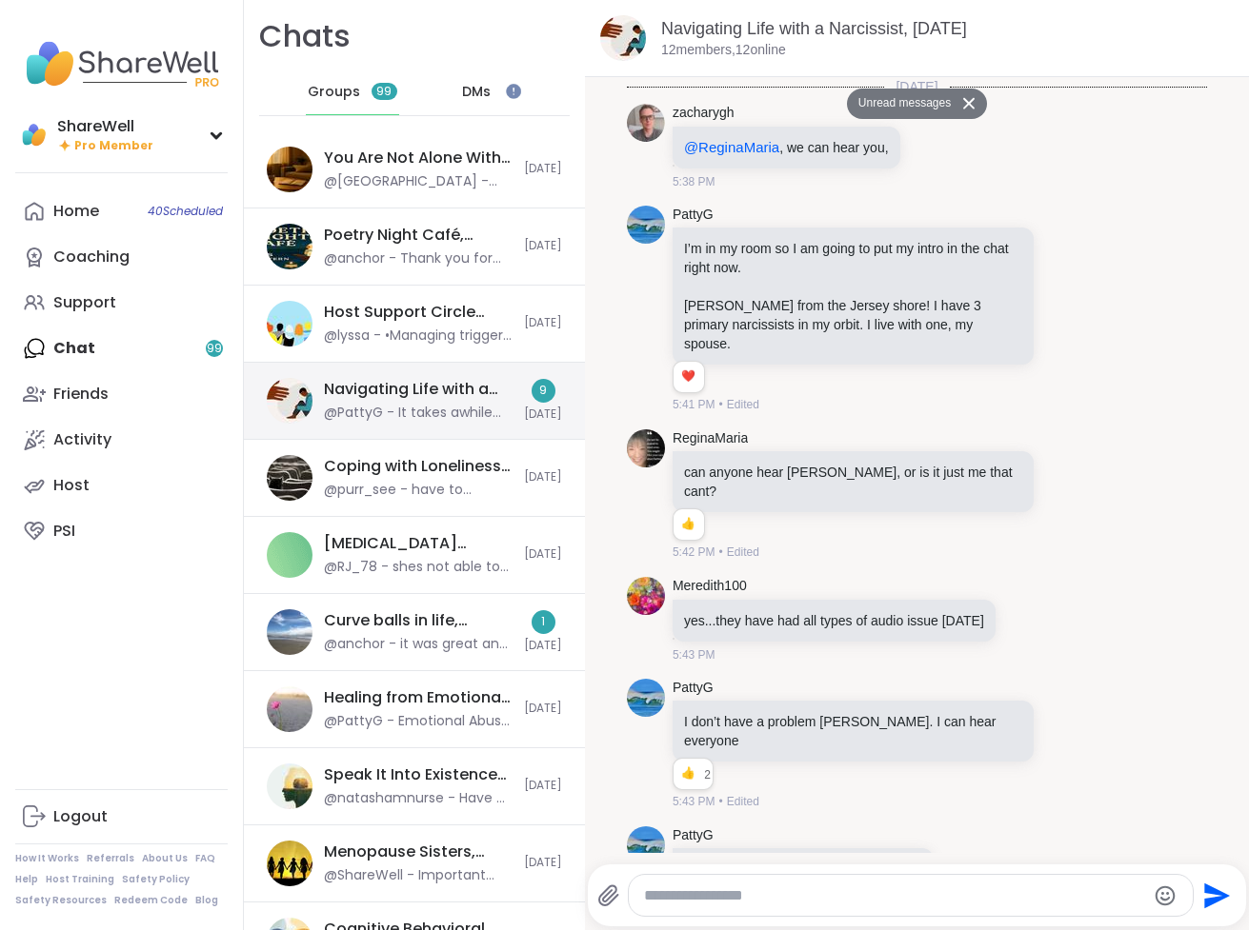
scroll to position [2013, 0]
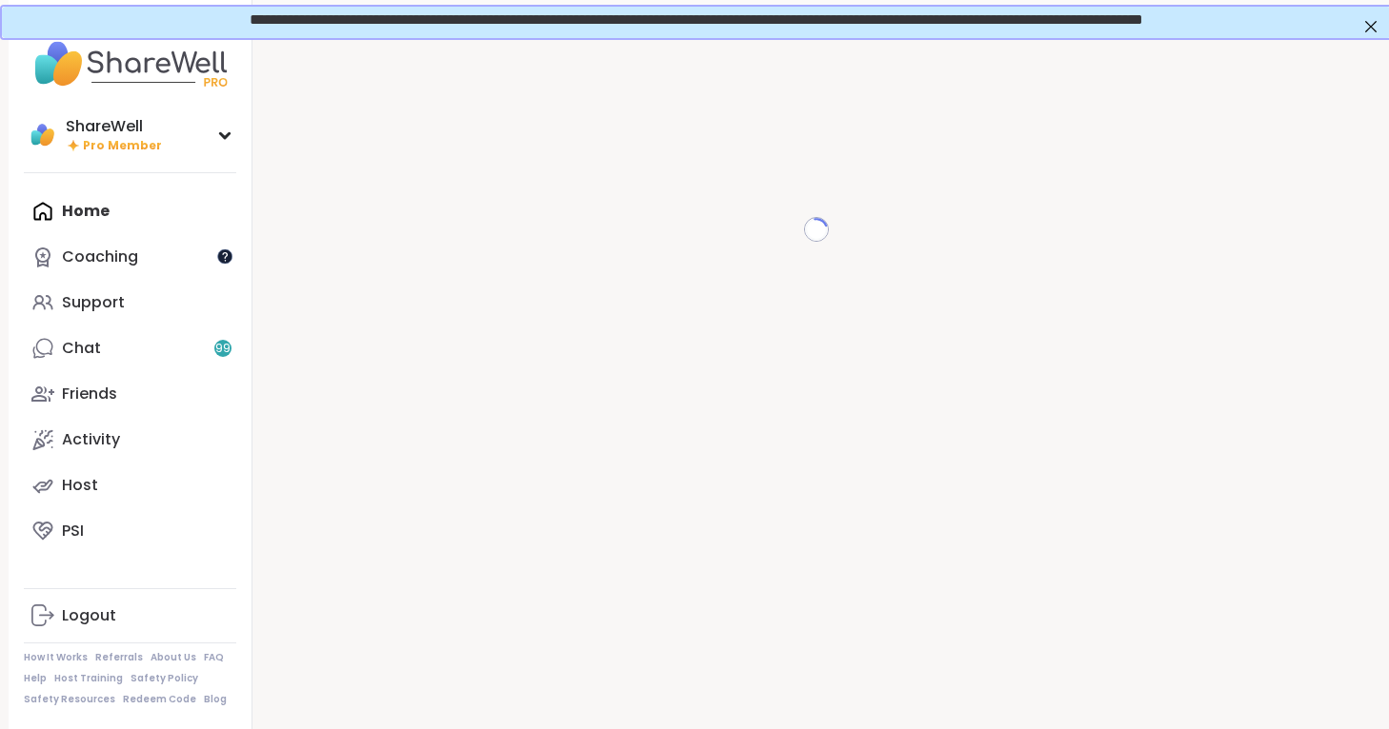
click at [227, 258] on div at bounding box center [224, 256] width 15 height 15
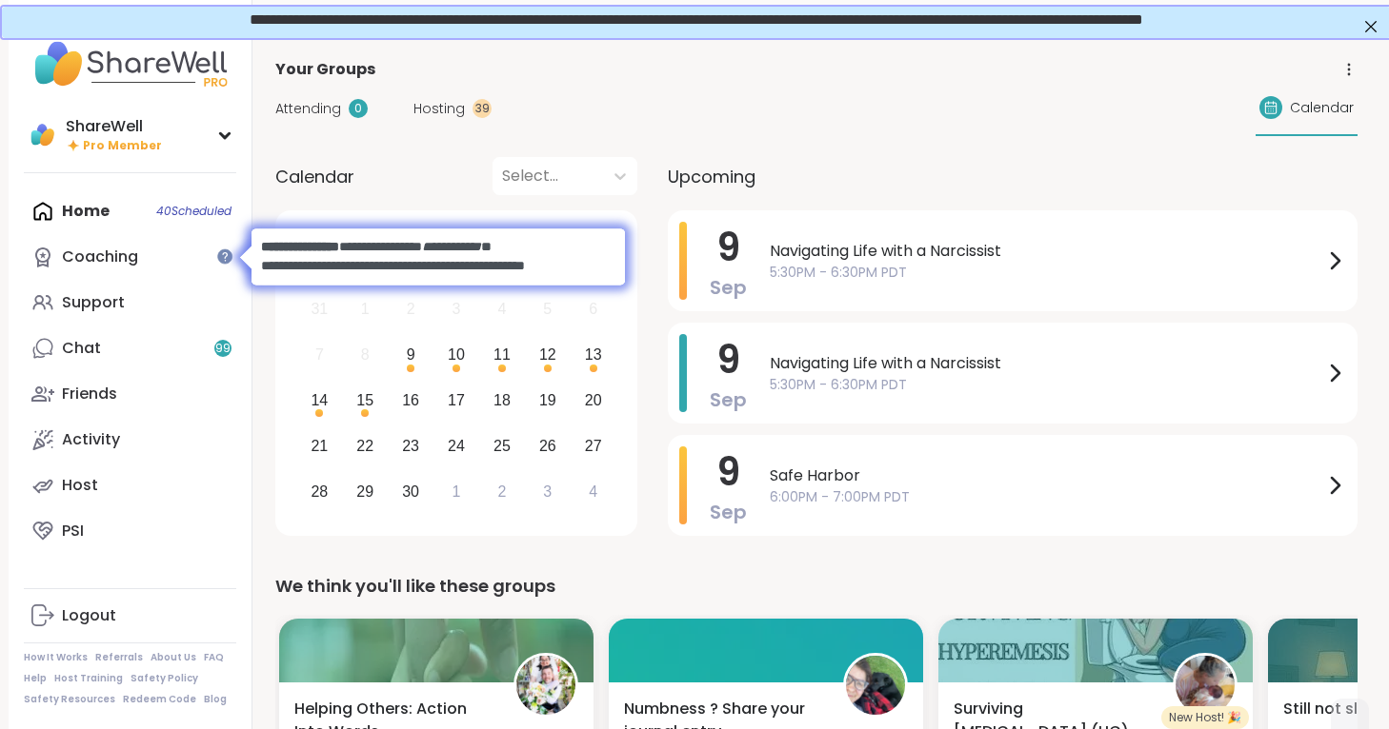
click at [569, 102] on div "Attending 0 Hosting 39 Calendar" at bounding box center [816, 108] width 1082 height 55
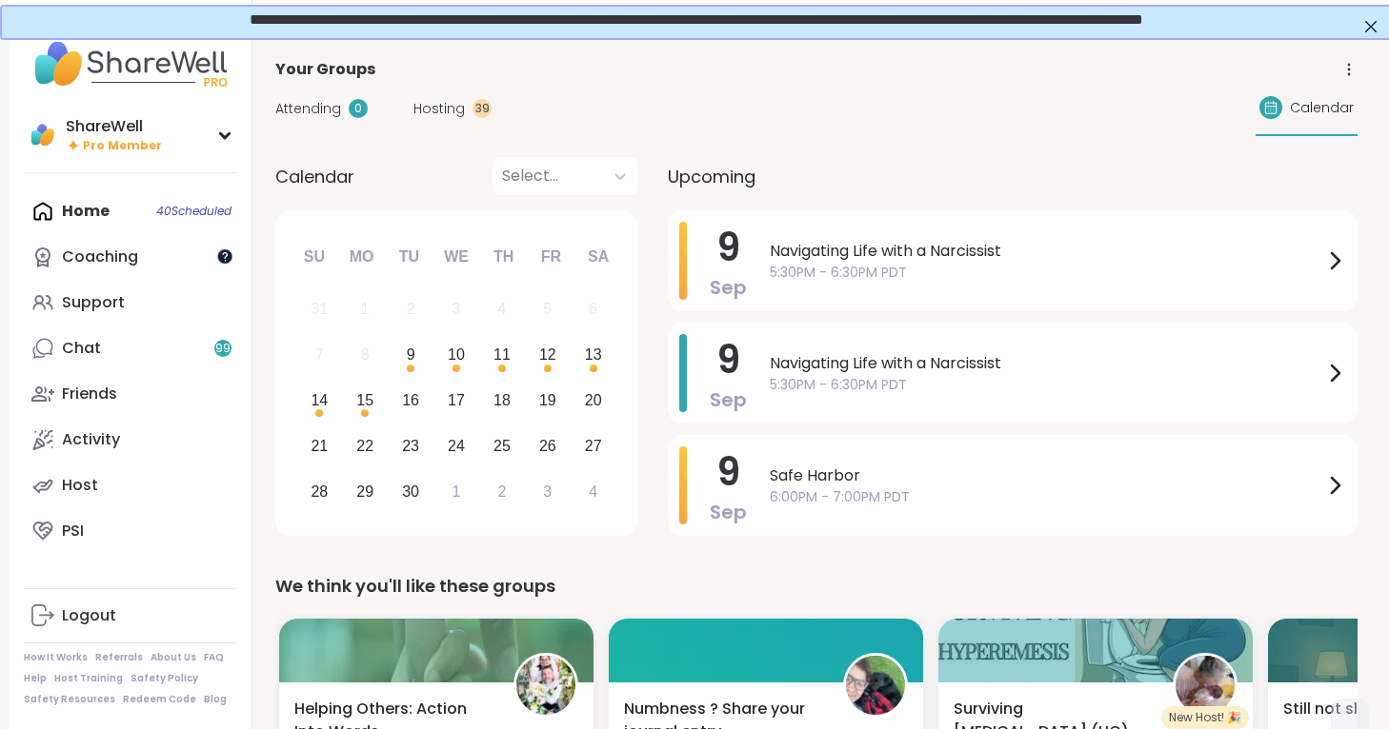
click at [229, 260] on div at bounding box center [224, 256] width 15 height 15
click at [229, 225] on div at bounding box center [224, 217] width 15 height 15
click at [229, 260] on div at bounding box center [224, 256] width 15 height 15
